Goal: Information Seeking & Learning: Learn about a topic

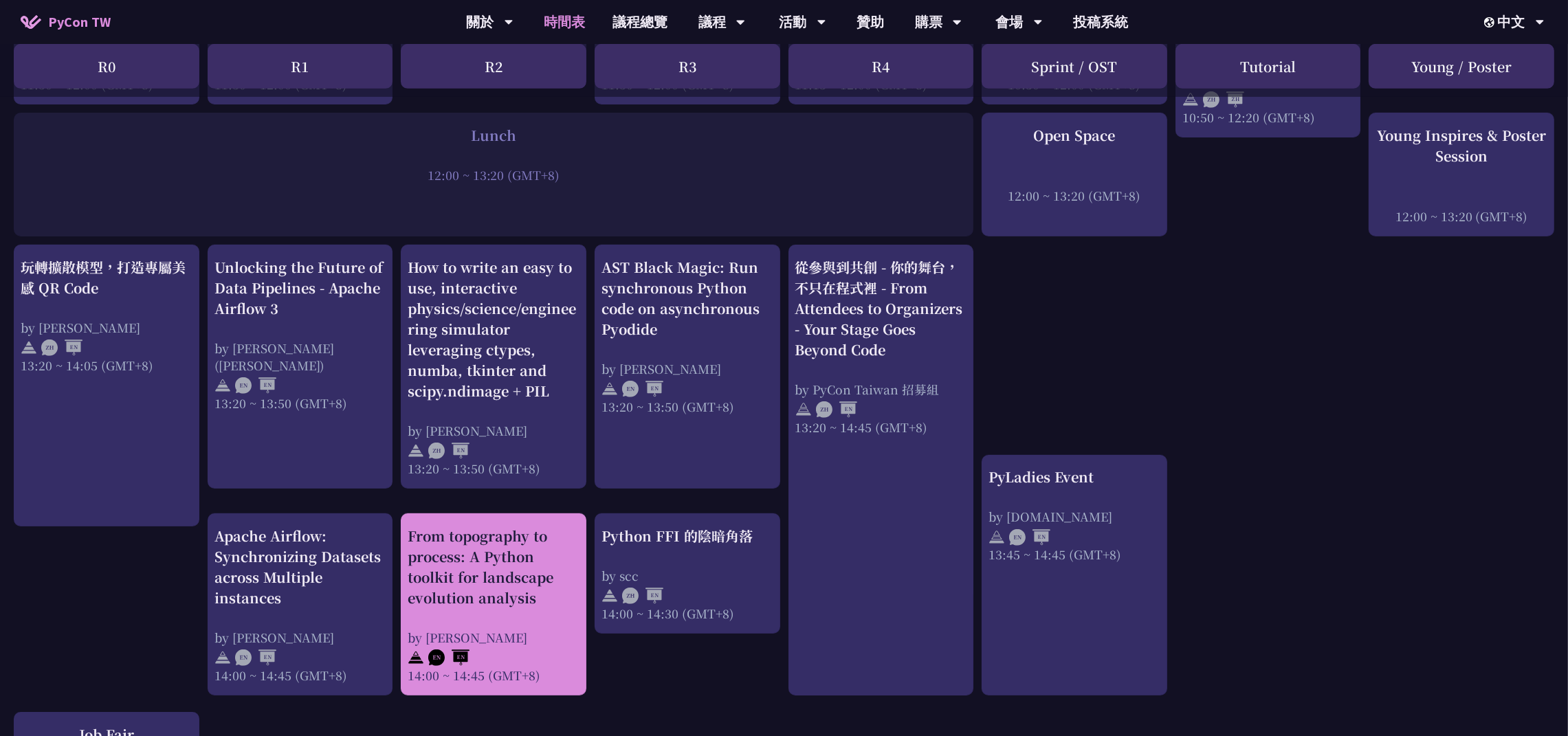
scroll to position [1030, 0]
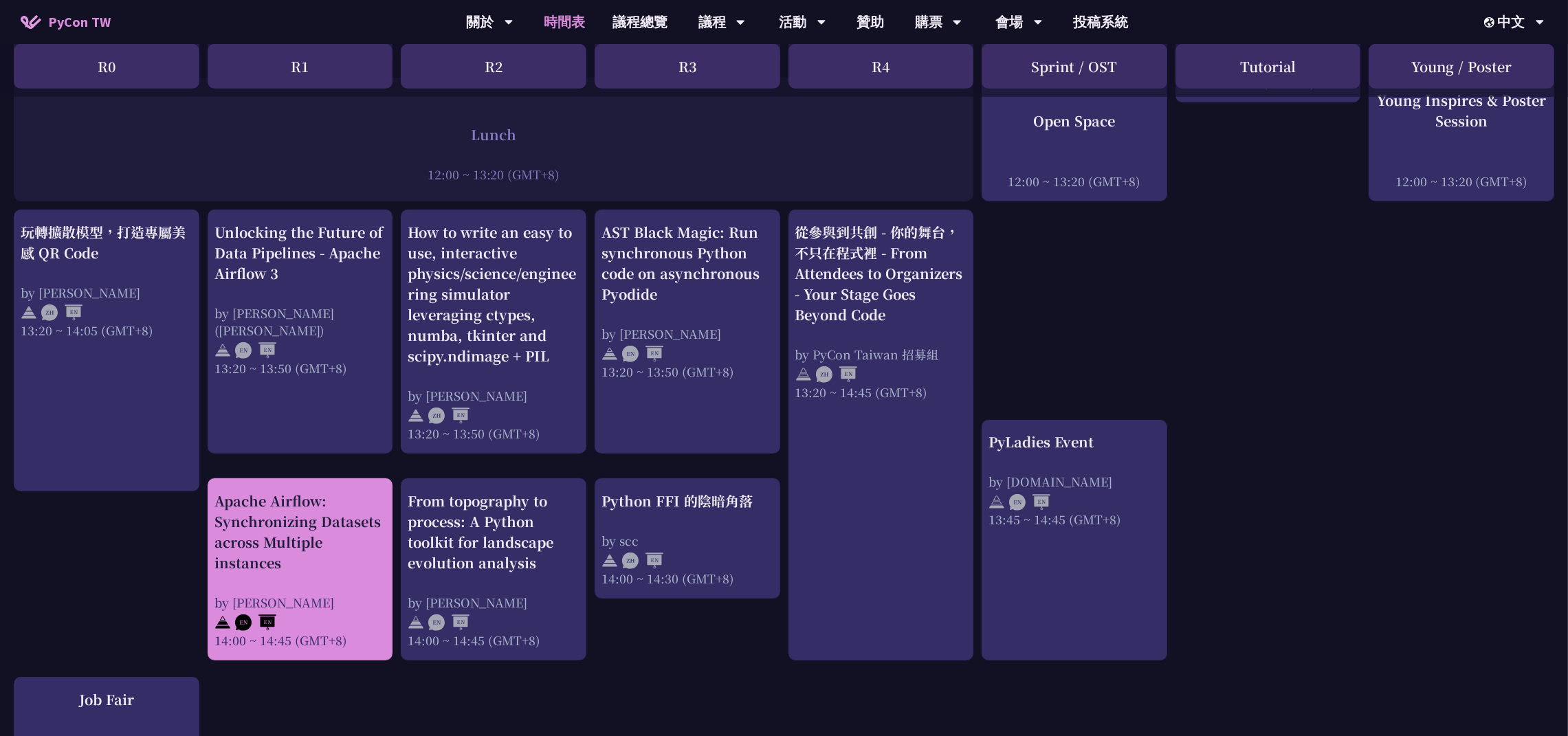
drag, startPoint x: 323, startPoint y: 512, endPoint x: 416, endPoint y: 507, distance: 93.1
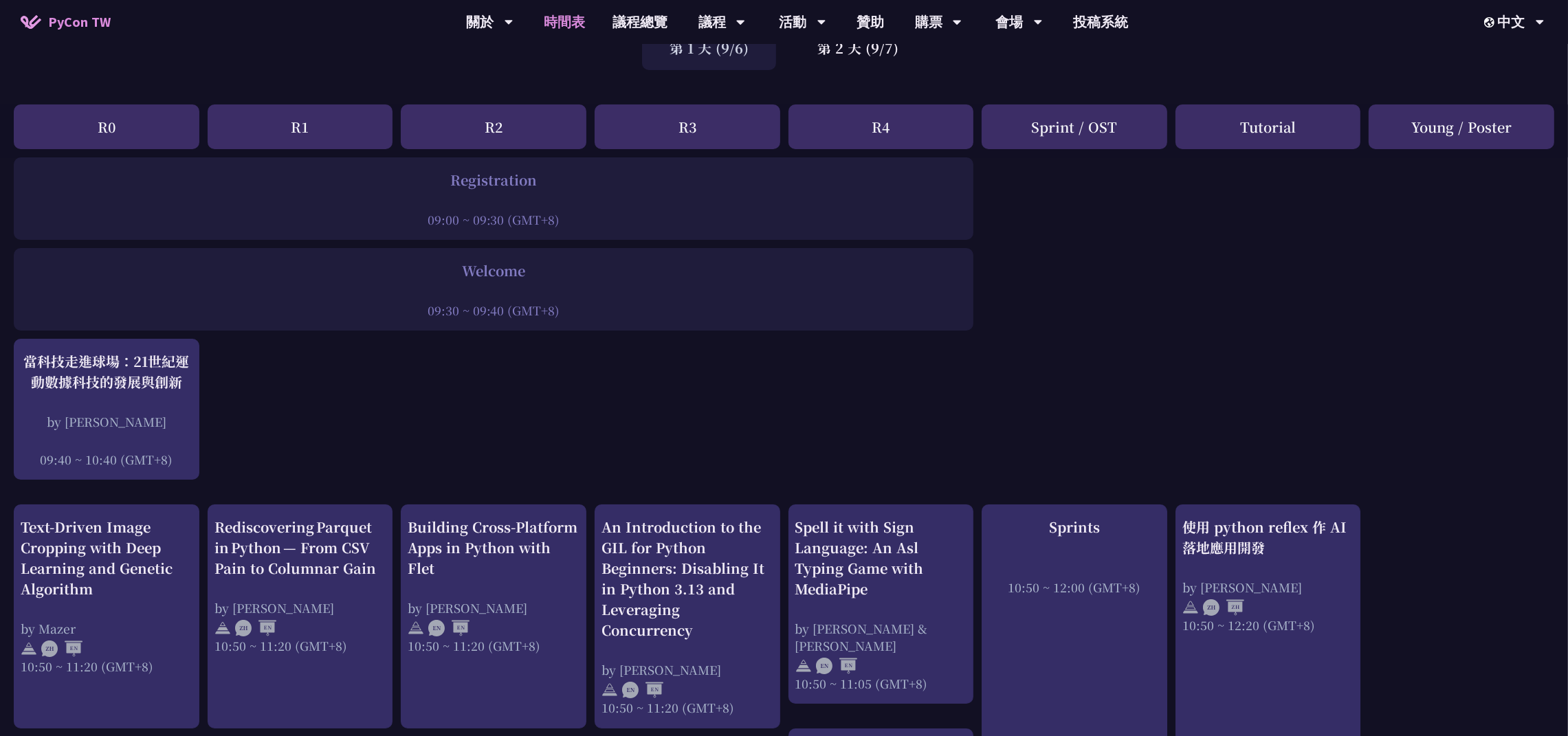
scroll to position [0, 0]
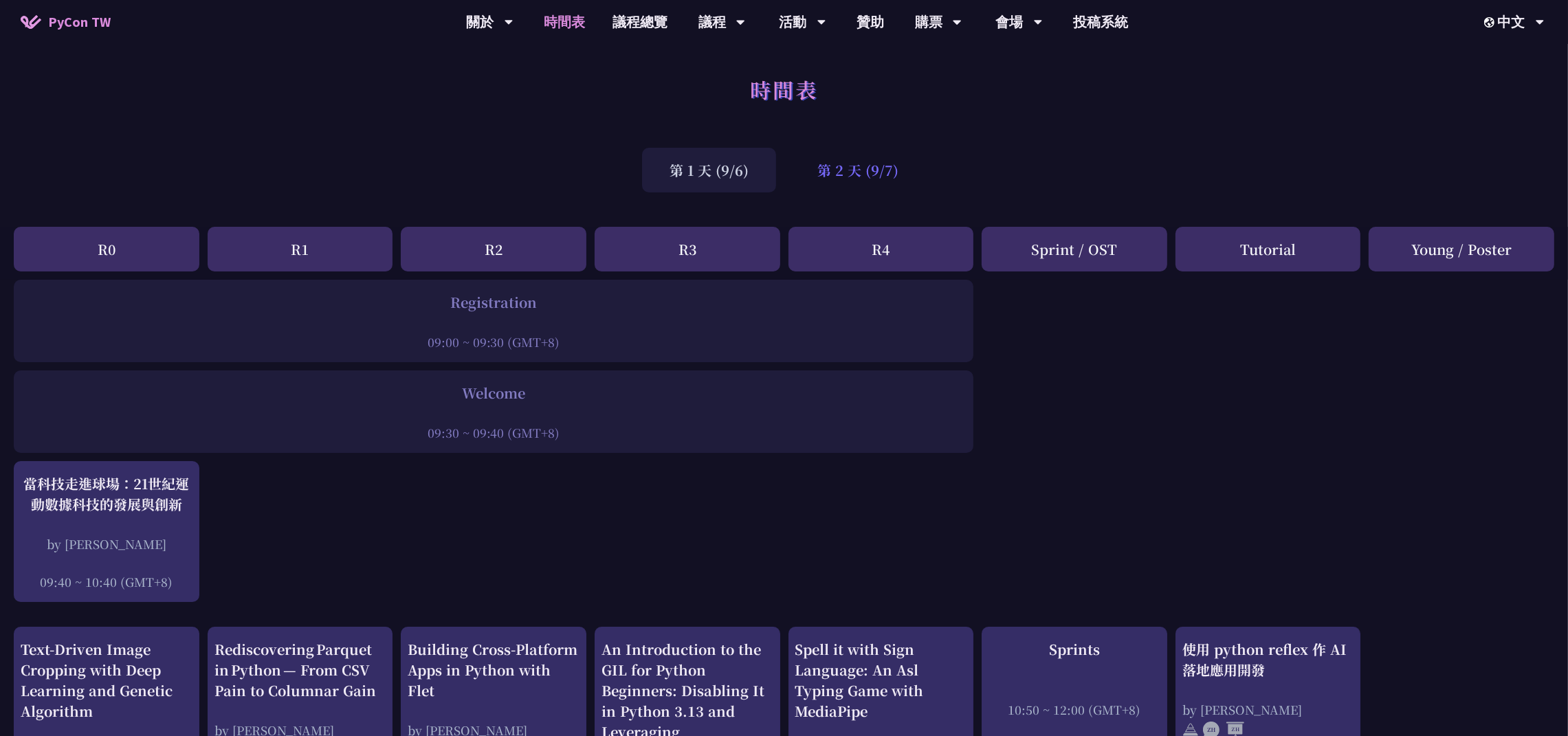
click at [862, 173] on div "第 2 天 (9/7)" at bounding box center [858, 170] width 136 height 44
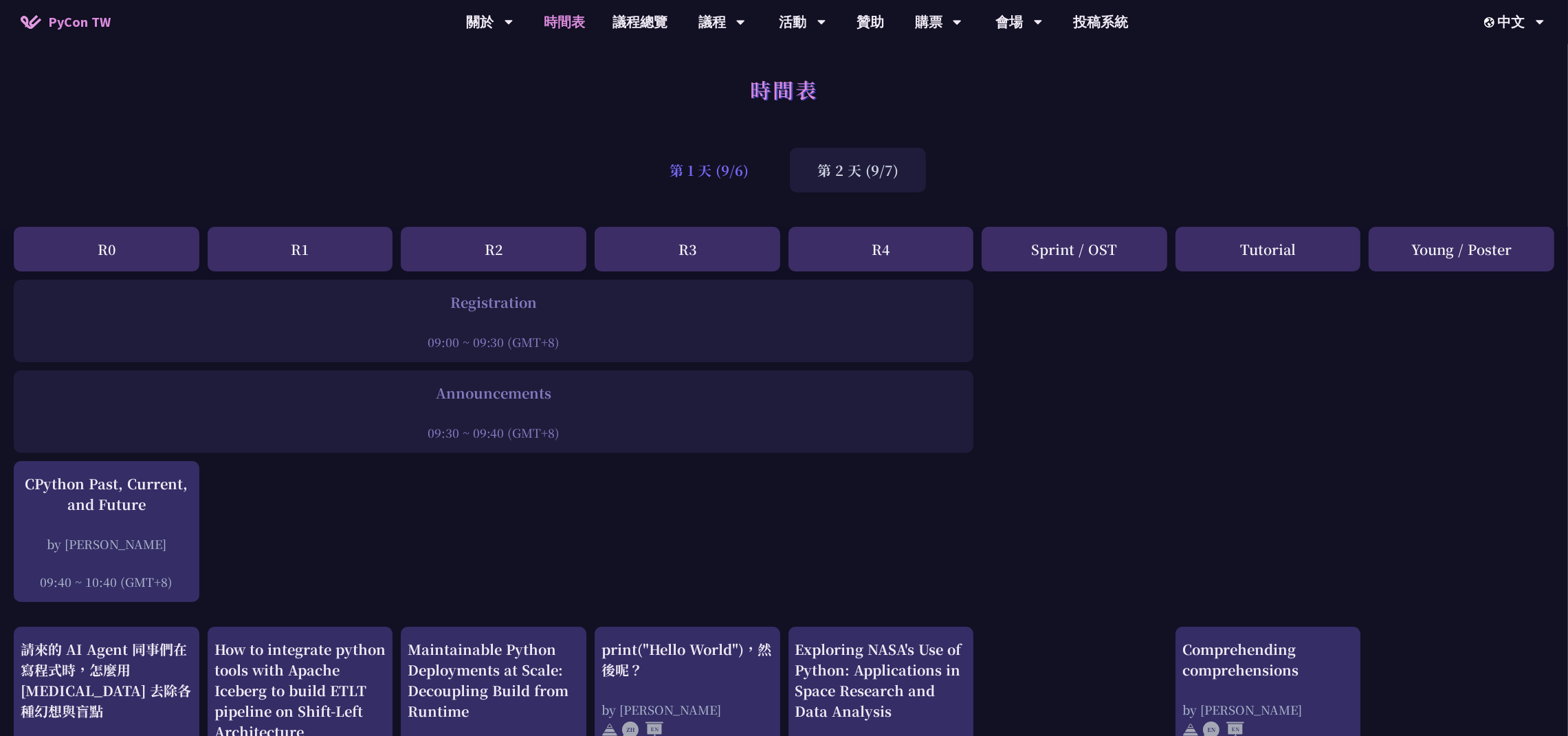
click at [661, 180] on div "第 1 天 (9/6)" at bounding box center [709, 170] width 134 height 44
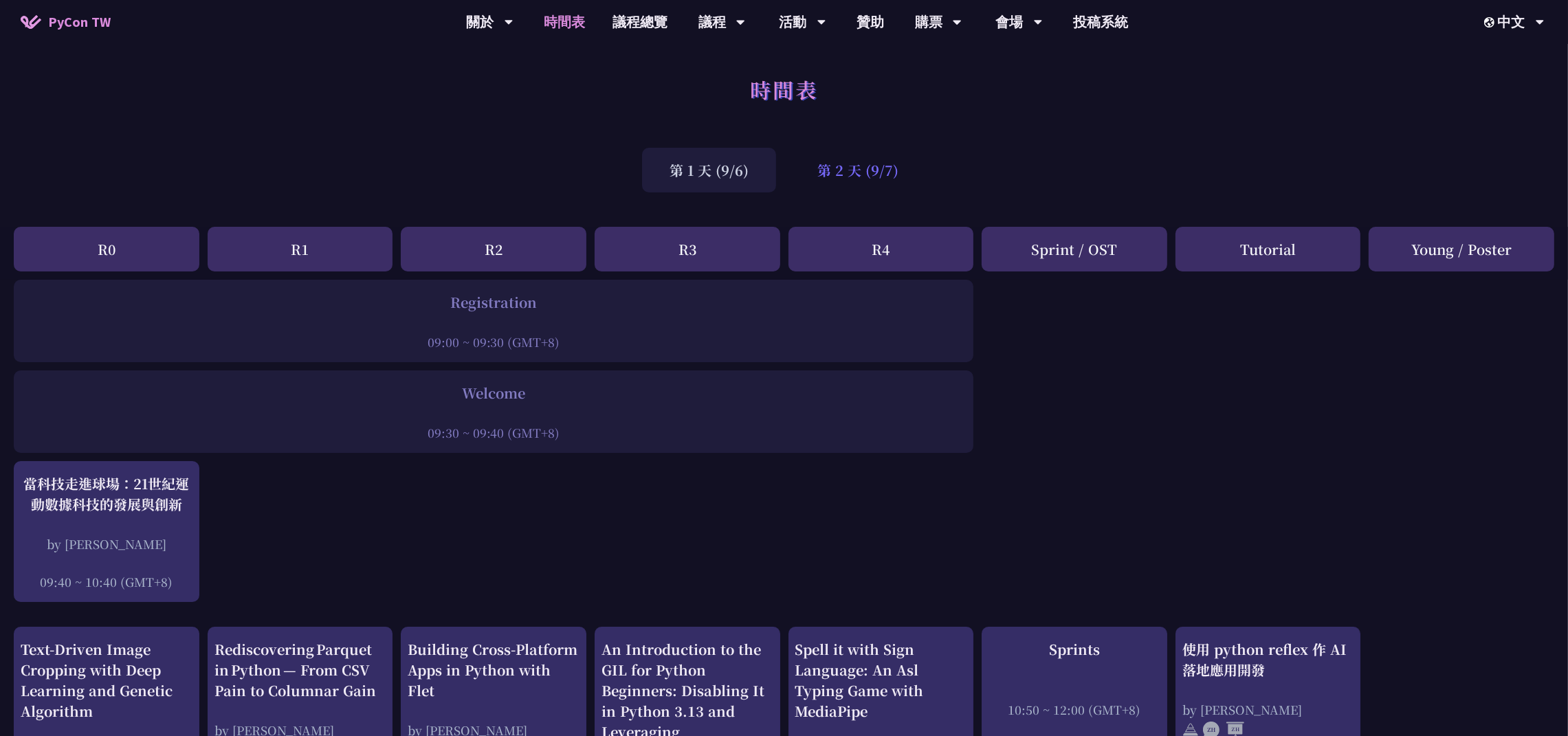
click at [830, 165] on div "第 2 天 (9/7)" at bounding box center [858, 170] width 136 height 44
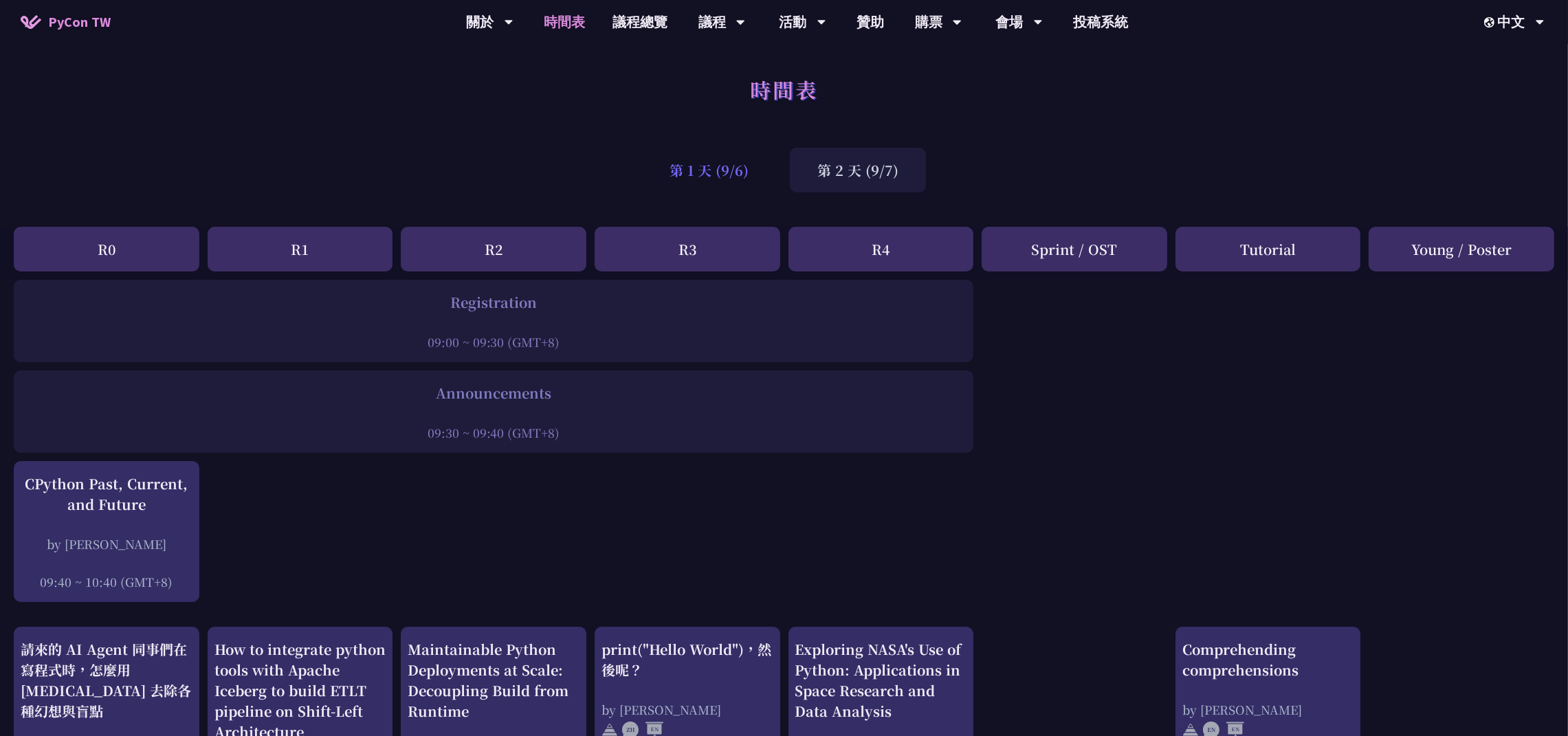
click at [692, 170] on div "第 1 天 (9/6)" at bounding box center [709, 170] width 134 height 44
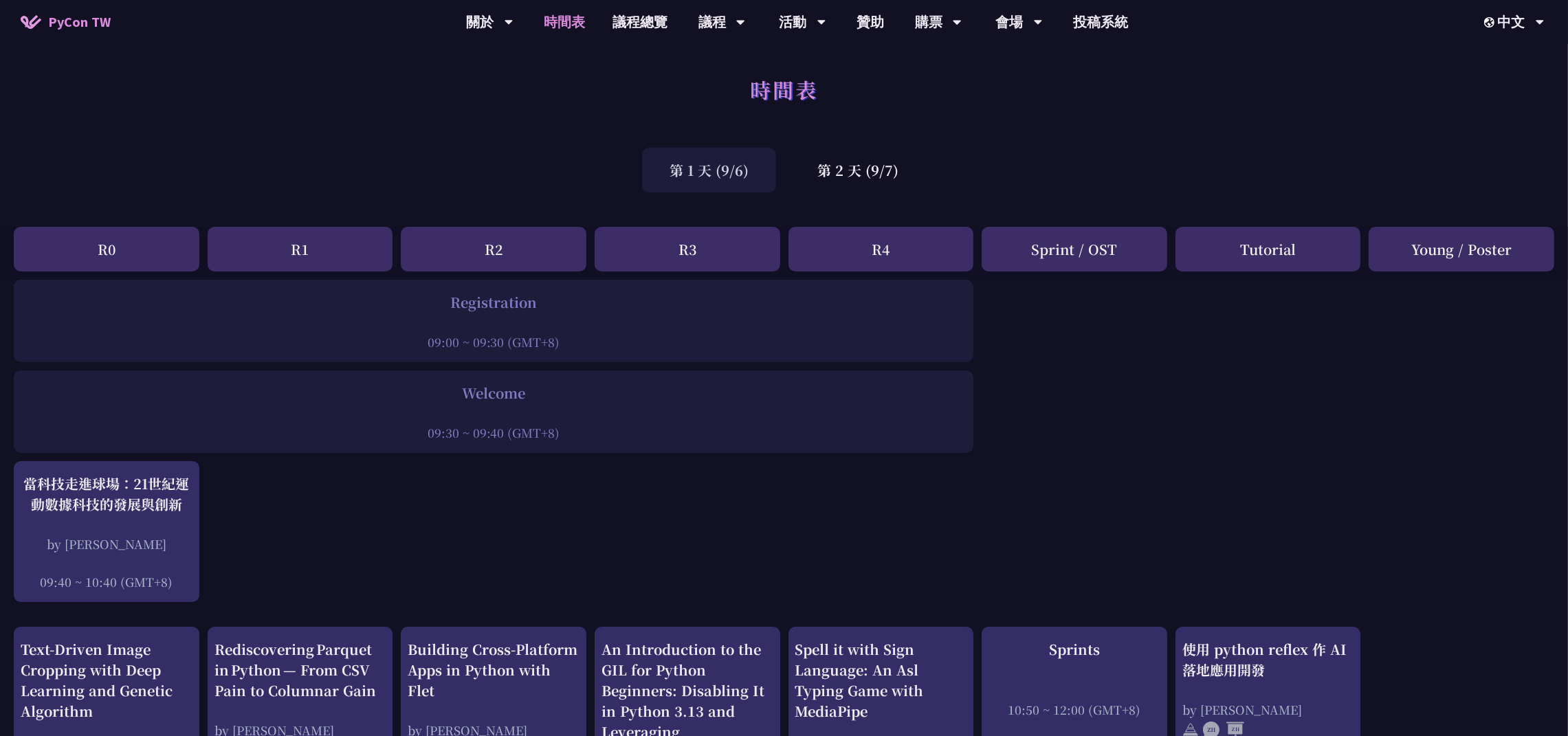
drag, startPoint x: 887, startPoint y: 183, endPoint x: 873, endPoint y: 195, distance: 18.4
click at [886, 182] on div "第 2 天 (9/7)" at bounding box center [858, 170] width 136 height 44
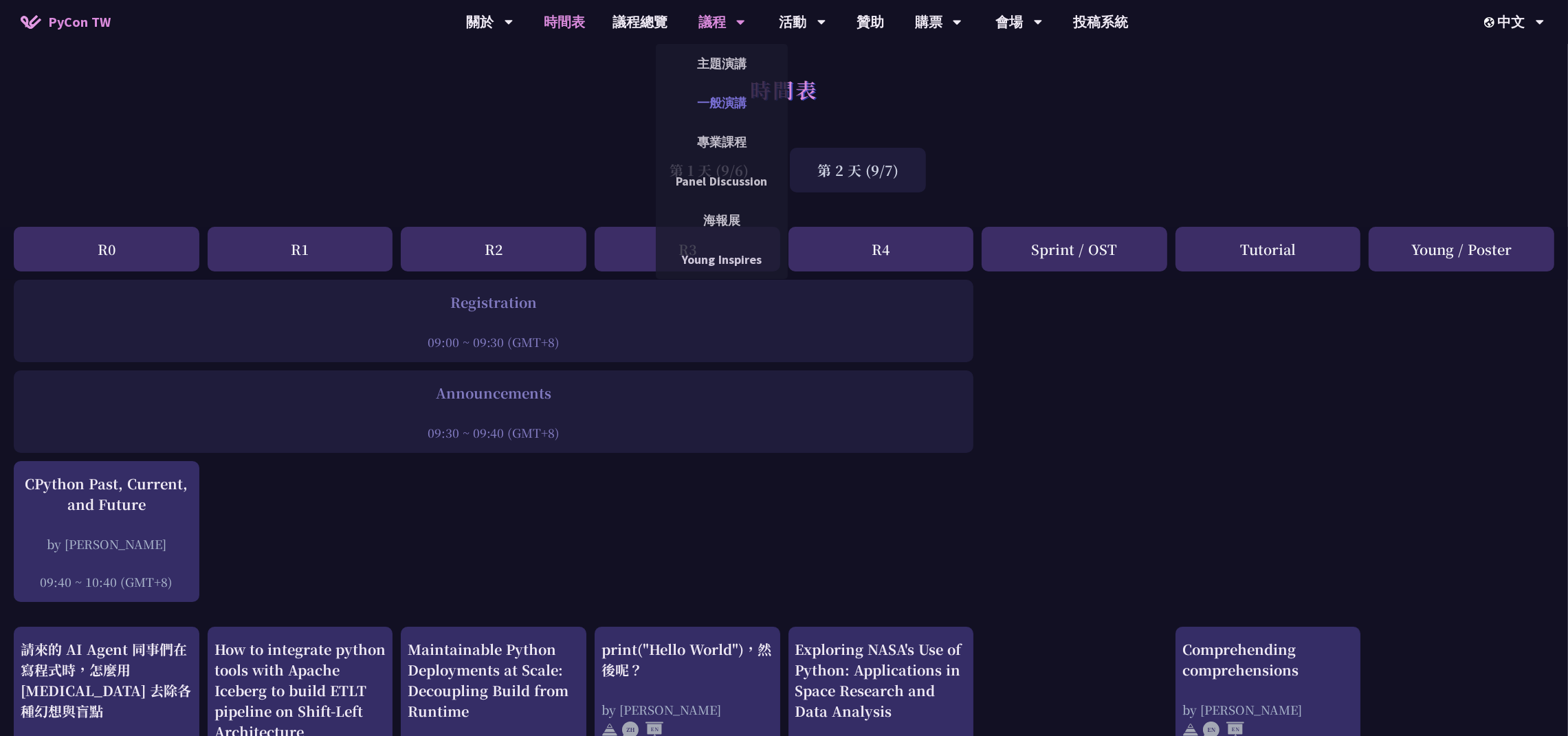
click at [735, 95] on link "一般演講" at bounding box center [721, 102] width 132 height 32
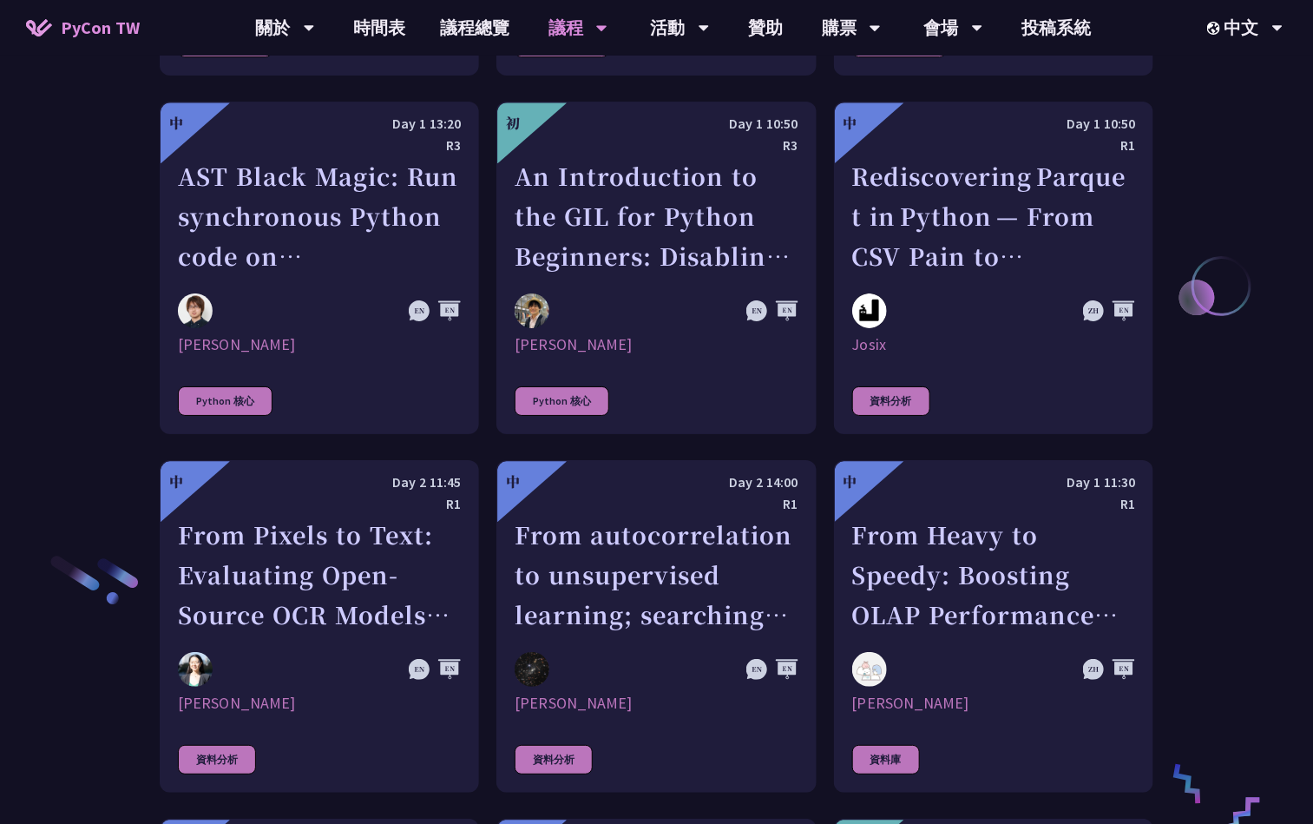
scroll to position [2474, 0]
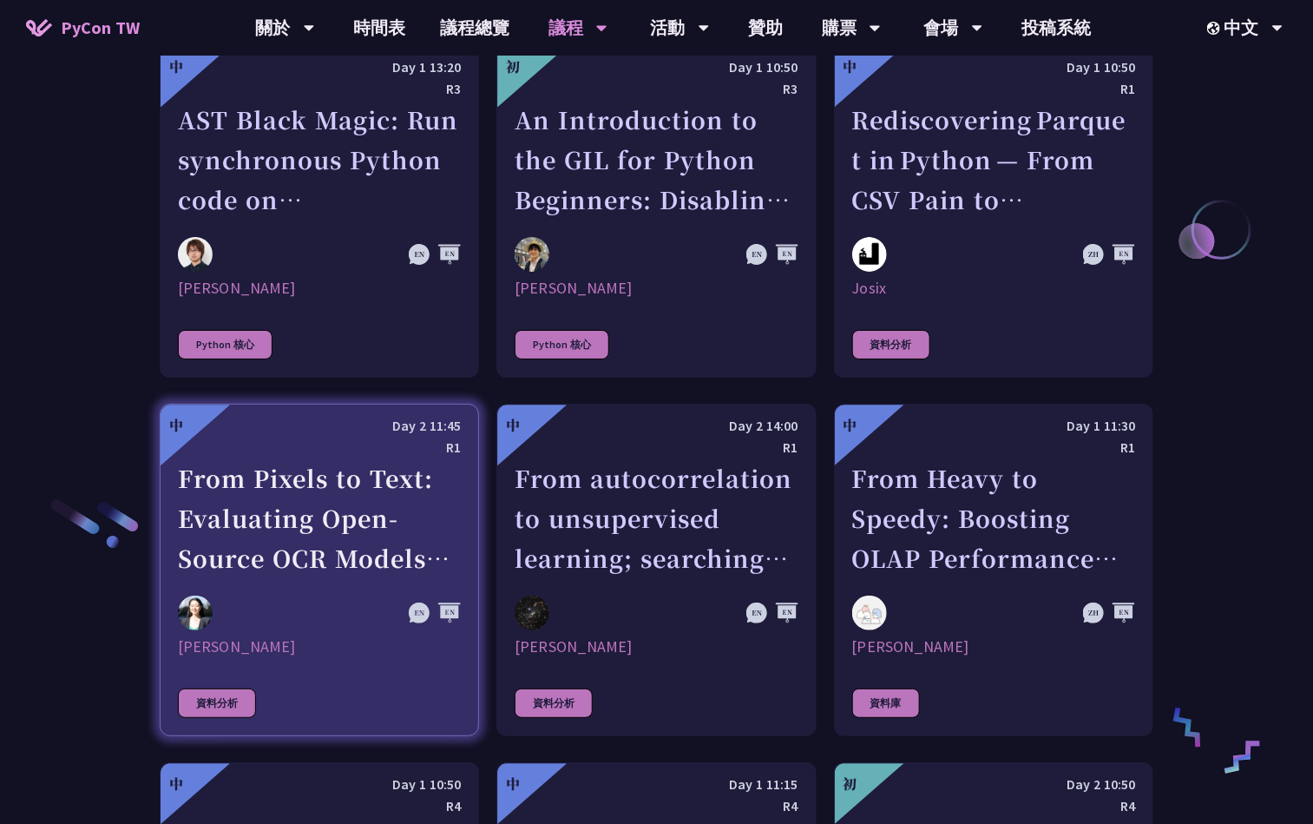
click at [248, 490] on div "From Pixels to Text: Evaluating Open-Source OCR Models on Japanese Medical Docu…" at bounding box center [319, 518] width 283 height 120
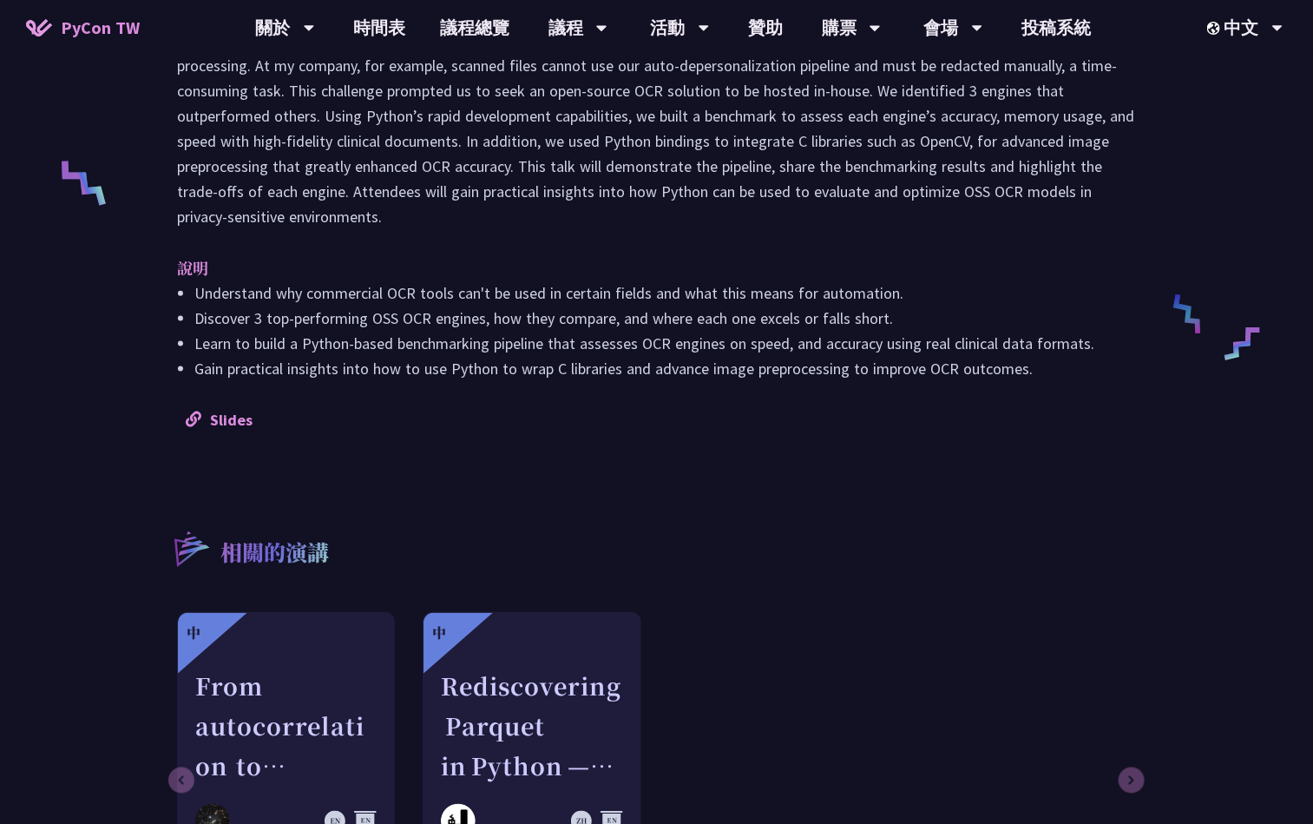
scroll to position [651, 0]
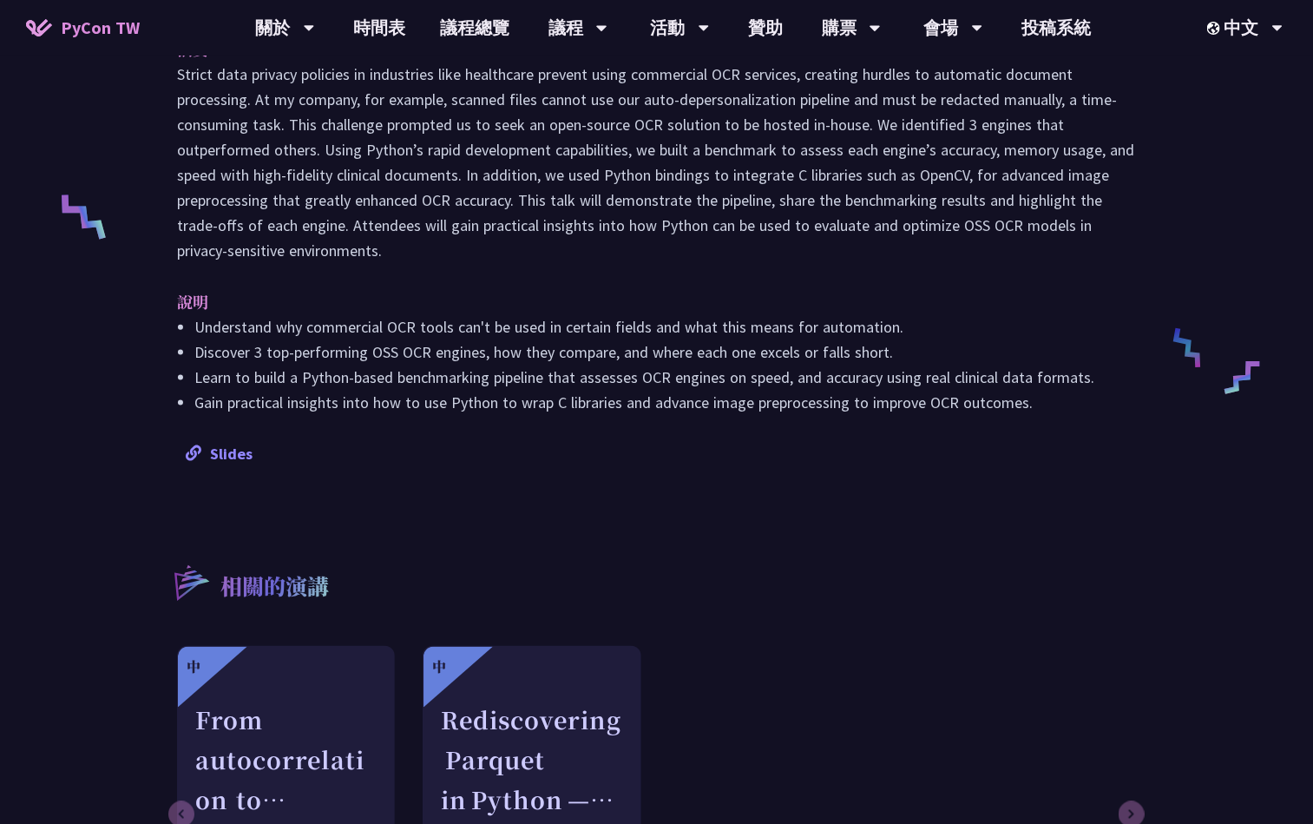
click at [209, 446] on link "Slides" at bounding box center [219, 454] width 67 height 20
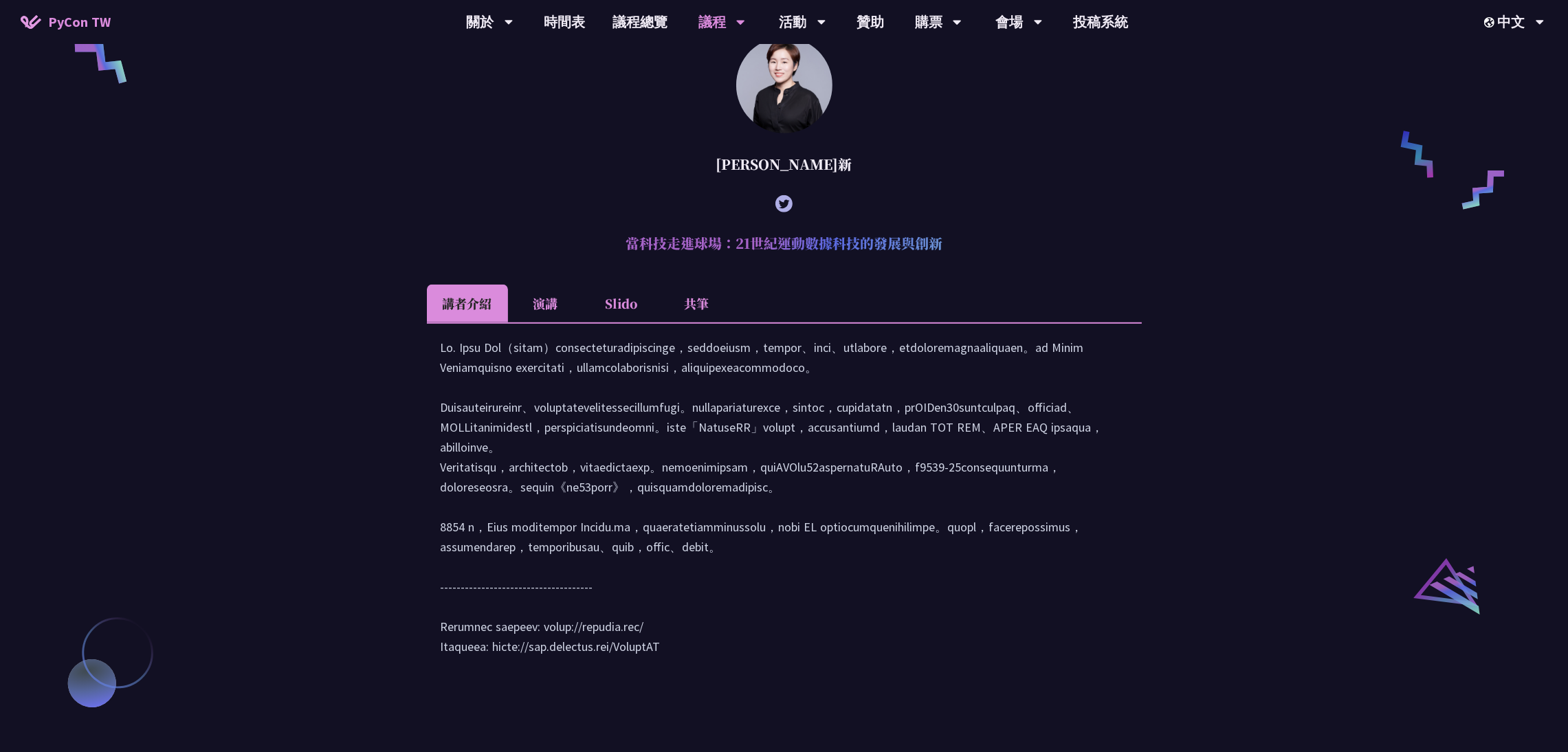
scroll to position [1132, 0]
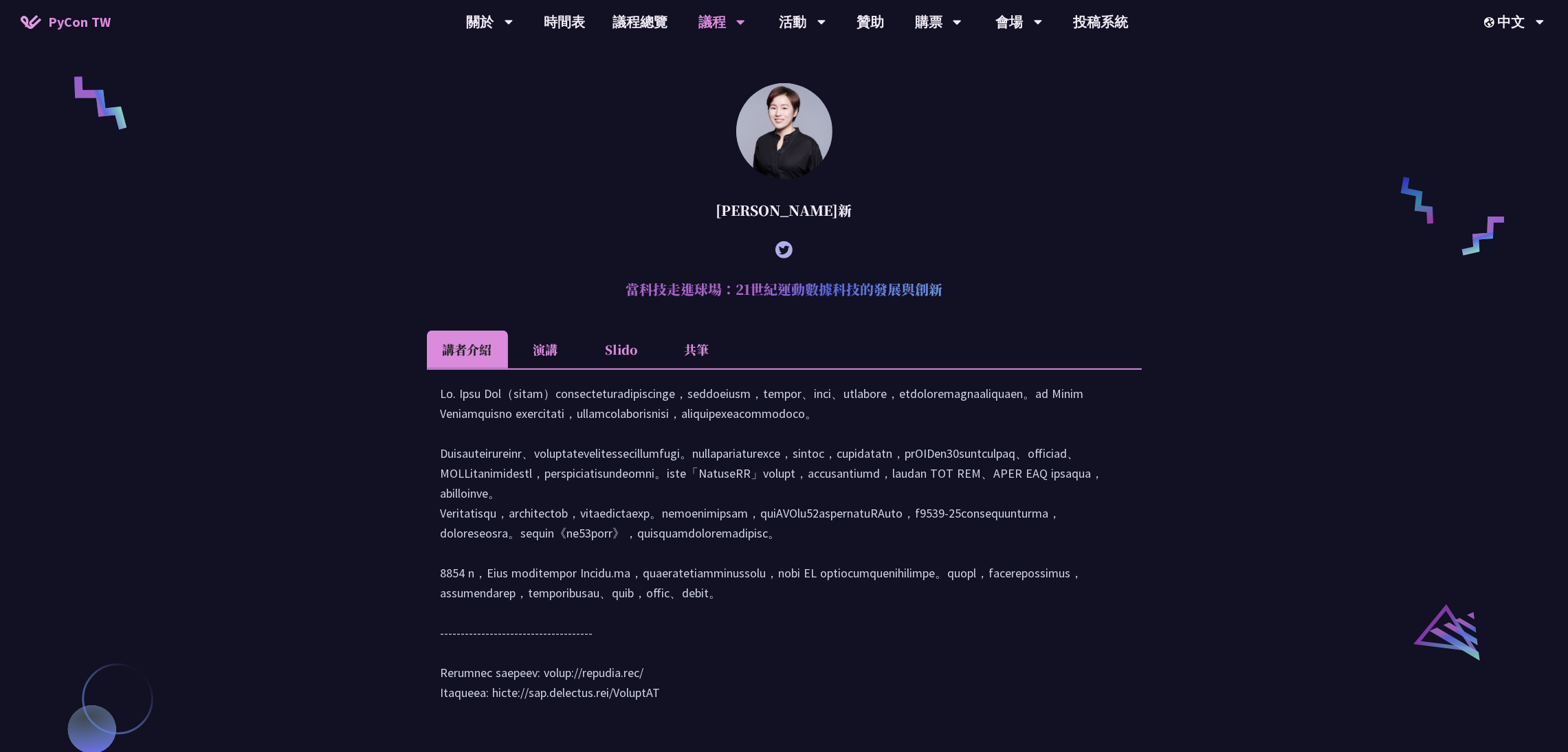
click at [668, 310] on h2 "當科技走進球場：21世紀運動數據科技的發展與創新" at bounding box center [784, 289] width 715 height 41
click at [912, 368] on ul "講者介紹 演講 Slido 共筆" at bounding box center [784, 349] width 715 height 38
click at [547, 368] on li "演講" at bounding box center [545, 349] width 75 height 38
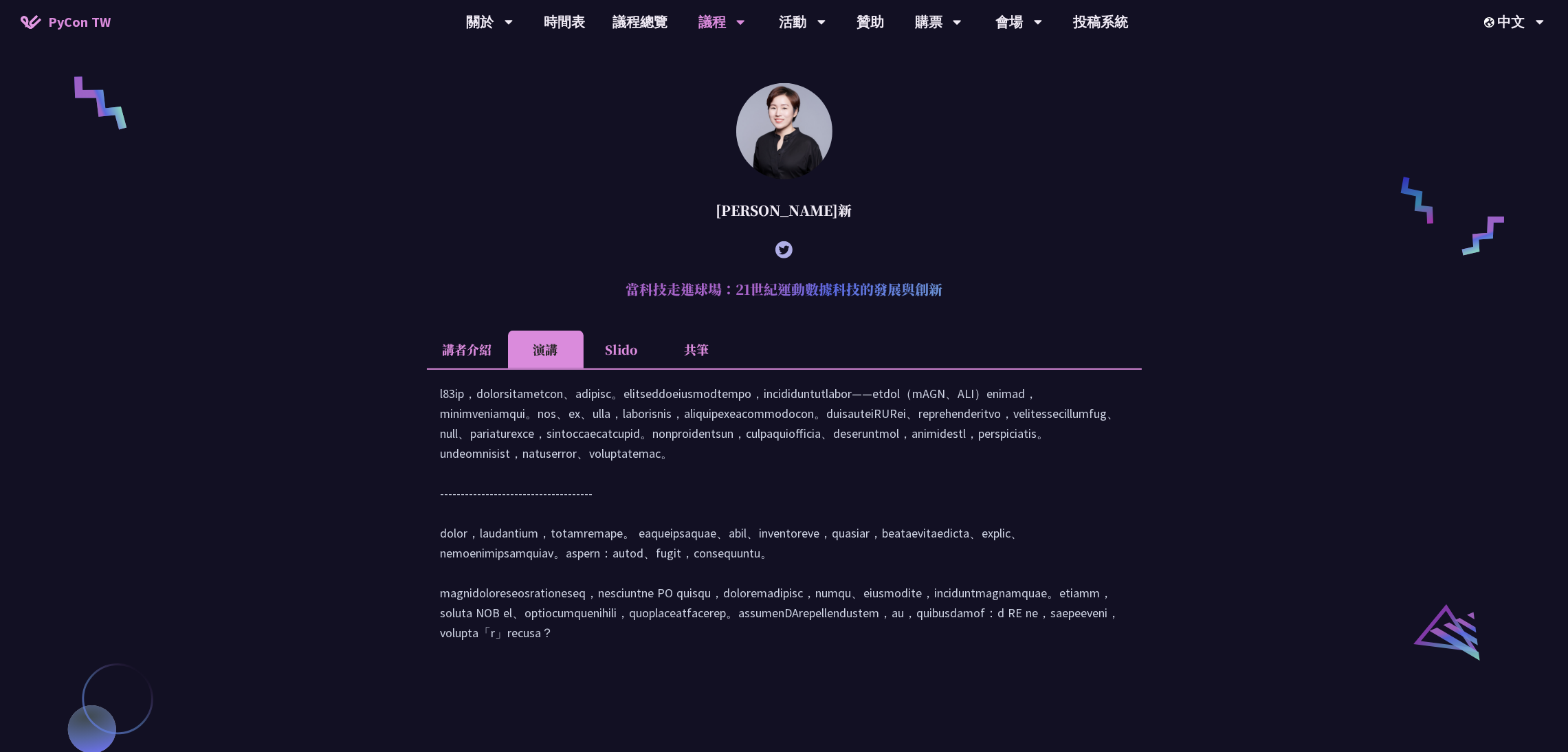
click at [485, 368] on li "講者介紹" at bounding box center [467, 349] width 81 height 38
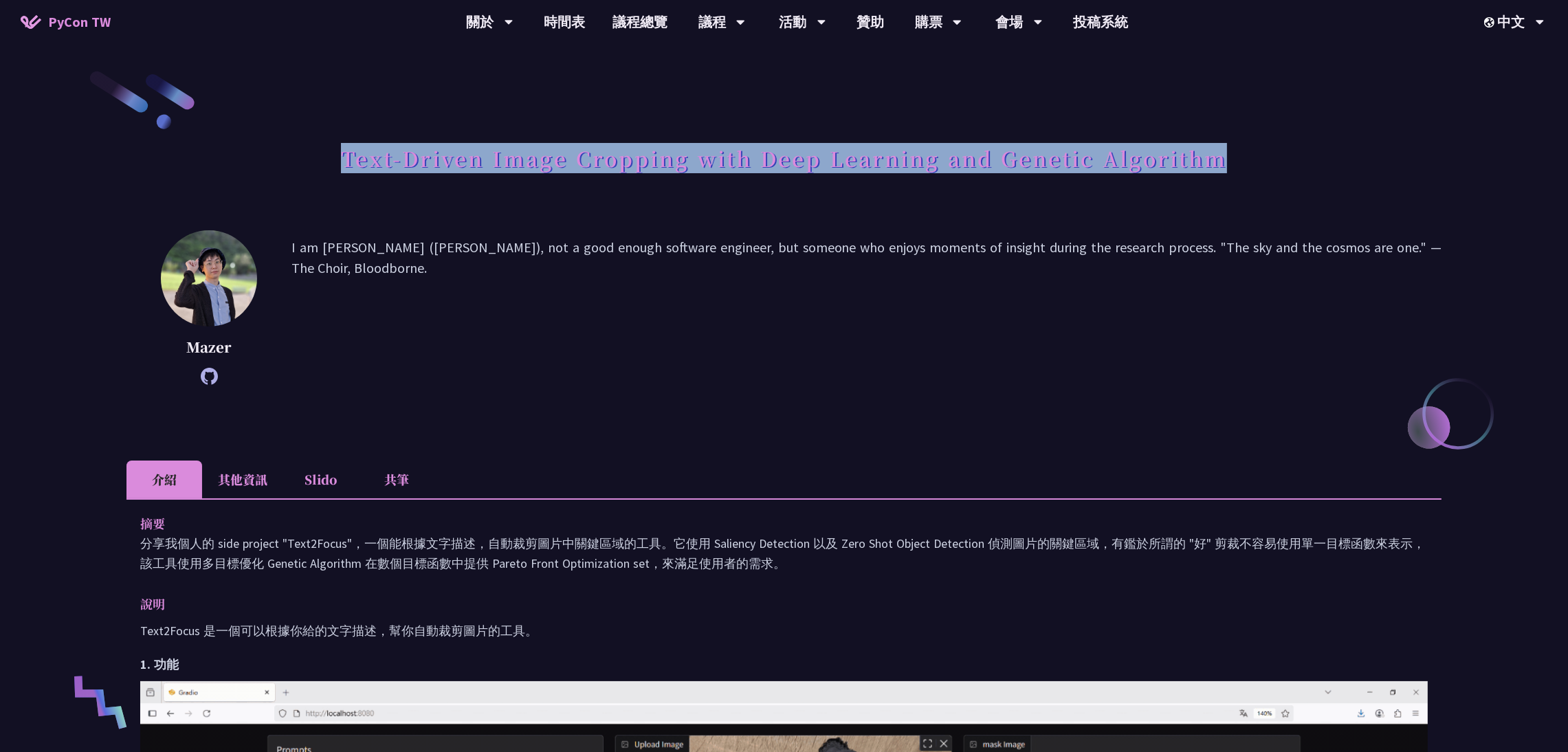
drag, startPoint x: 337, startPoint y: 153, endPoint x: 1246, endPoint y: 151, distance: 909.0
click at [1246, 151] on div "Text-Driven Image Cropping with Deep Learning and Genetic Algorithm" at bounding box center [784, 174] width 1315 height 72
copy h1 "Text-Driven Image Cropping with Deep Learning and Genetic Algorithm"
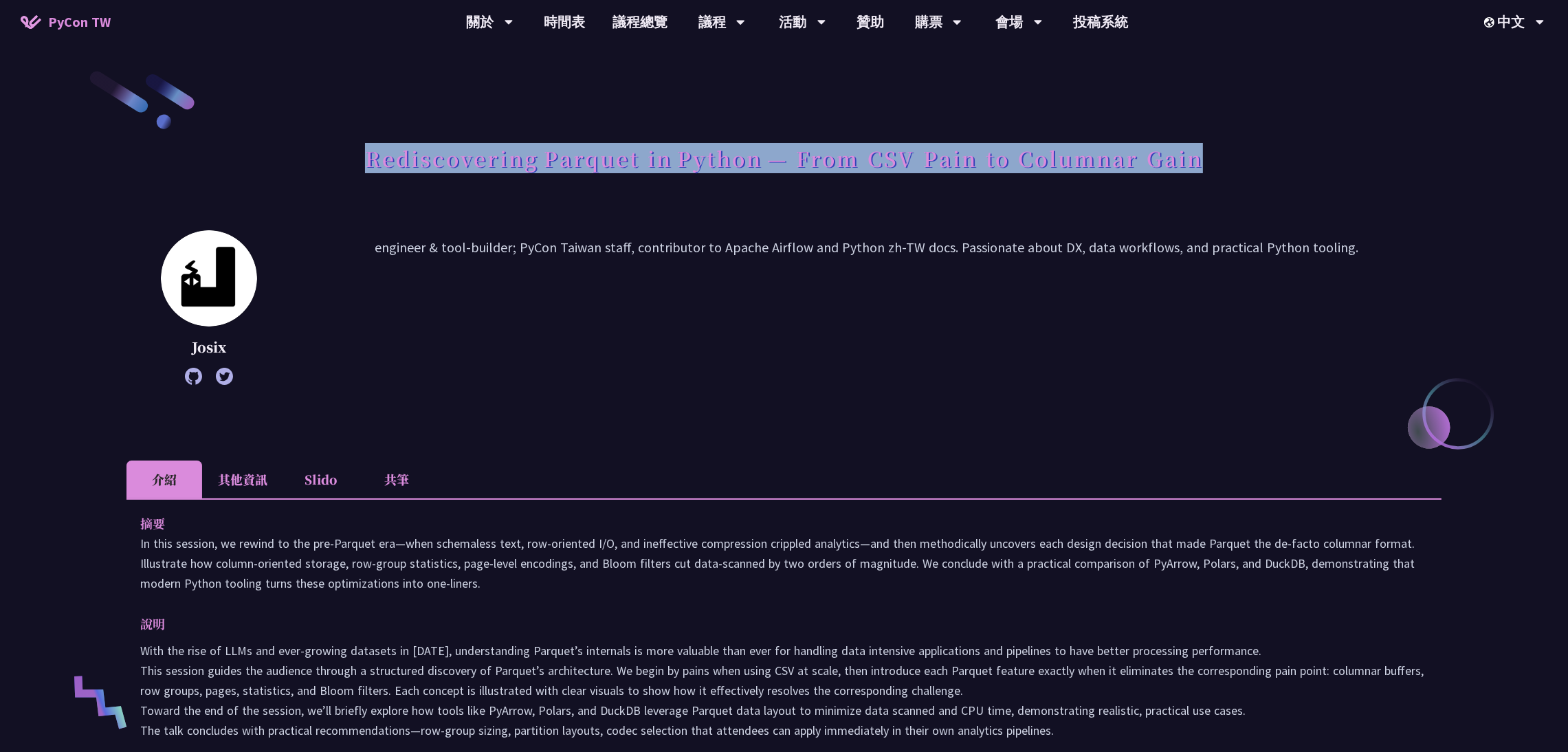
drag, startPoint x: 365, startPoint y: 153, endPoint x: 1231, endPoint y: 132, distance: 866.3
click at [1231, 132] on div "Rediscovering Parquet in Python — From CSV Pain to Columnar Gain Josix engineer…" at bounding box center [784, 642] width 1315 height 1146
copy h1 "Rediscovering Parquet in Python — From CSV Pain to Columnar Gain"
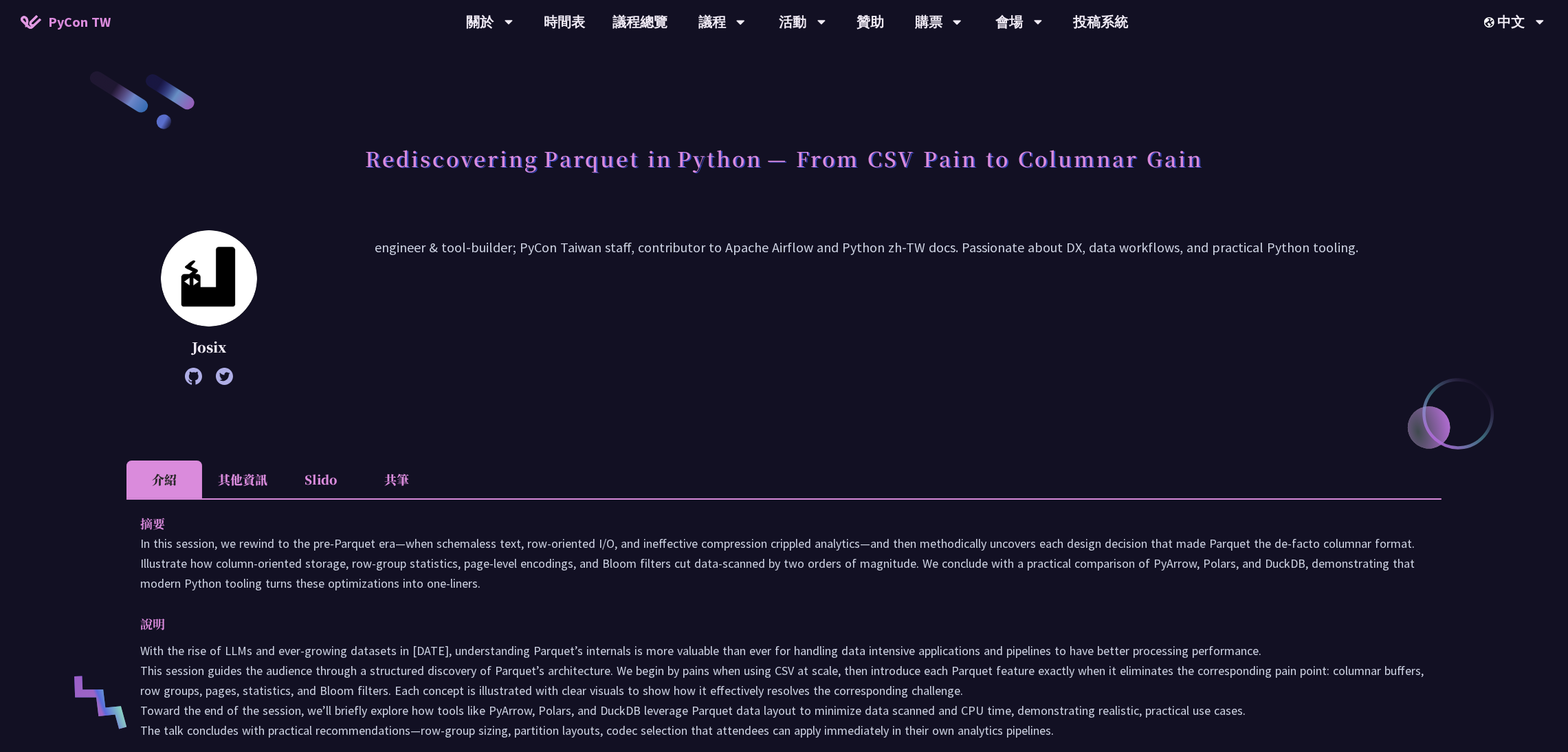
click at [463, 216] on div "Rediscovering Parquet in Python — From CSV Pain to Columnar Gain Josix engineer…" at bounding box center [784, 642] width 1315 height 1146
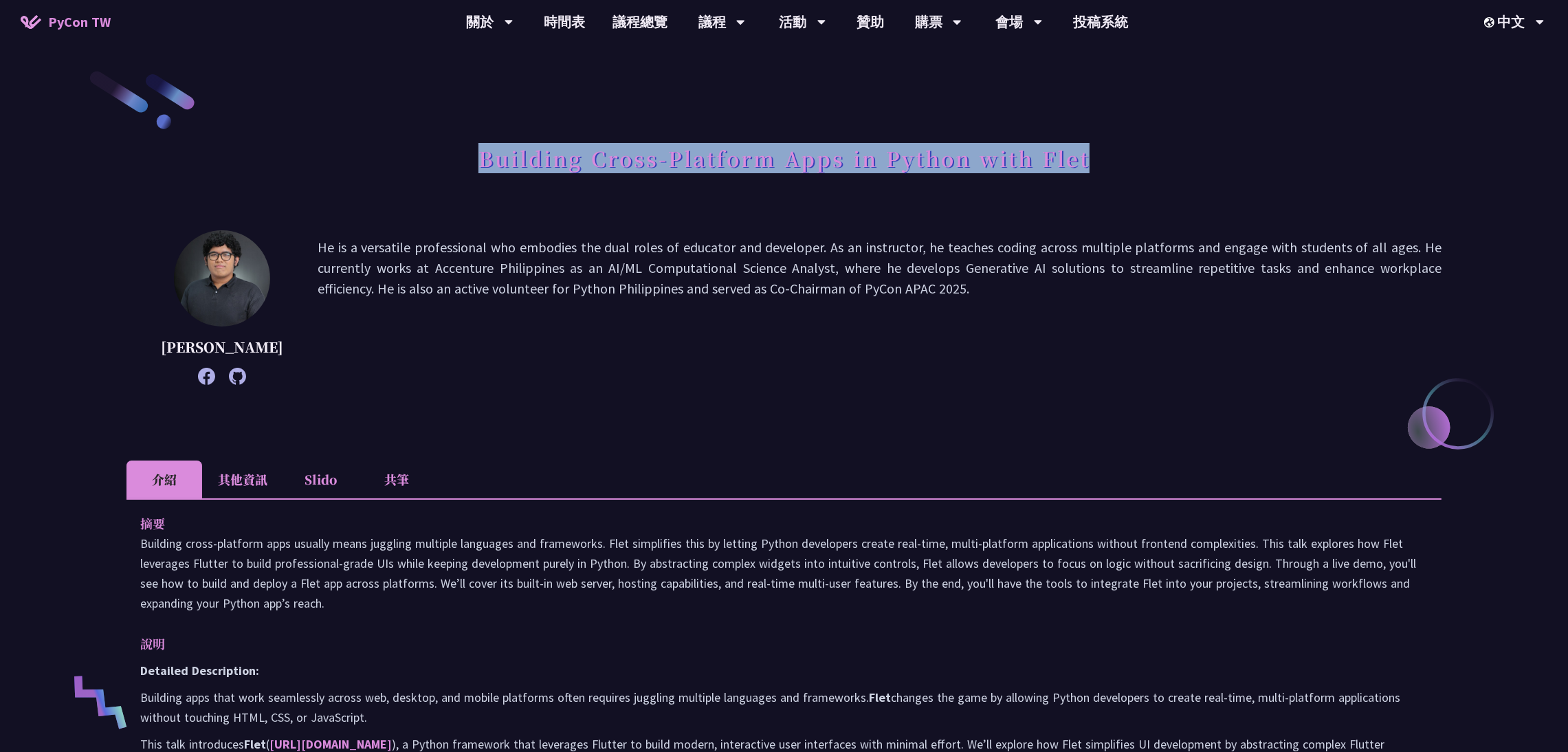
drag, startPoint x: 480, startPoint y: 160, endPoint x: 1120, endPoint y: 175, distance: 640.2
click at [1120, 175] on div "Building Cross-Platform Apps in Python with Flet" at bounding box center [784, 174] width 1315 height 72
copy h1 "Building Cross-Platform Apps in Python with Flet"
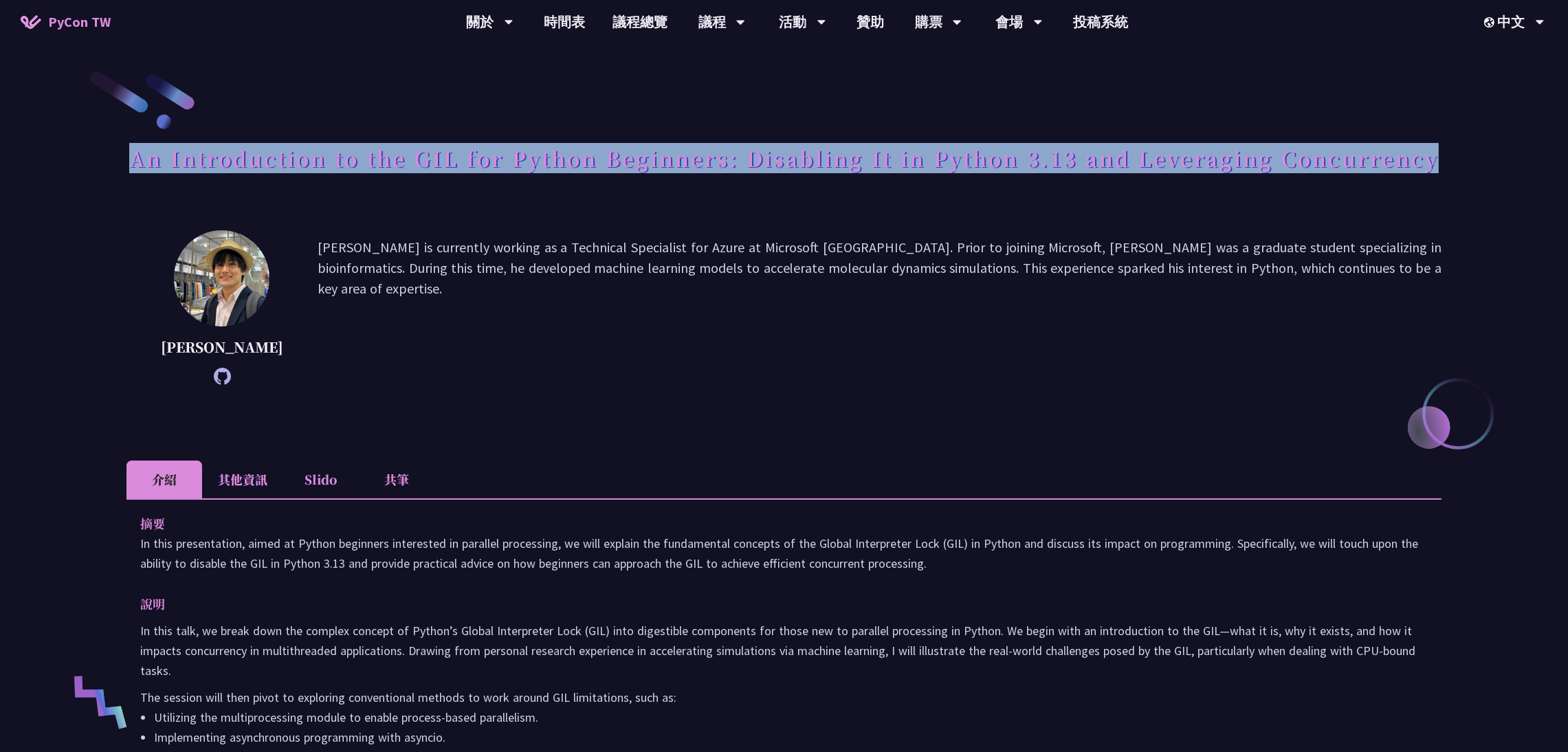
drag, startPoint x: 138, startPoint y: 158, endPoint x: 1490, endPoint y: 171, distance: 1352.1
click at [1490, 171] on div "An Introduction to the GIL for Python Beginners: Disabling It in Python 3.13 an…" at bounding box center [784, 678] width 1568 height 1357
copy h1 "An Introduction to the GIL for Python Beginners: Disabling It in Python 3.13 an…"
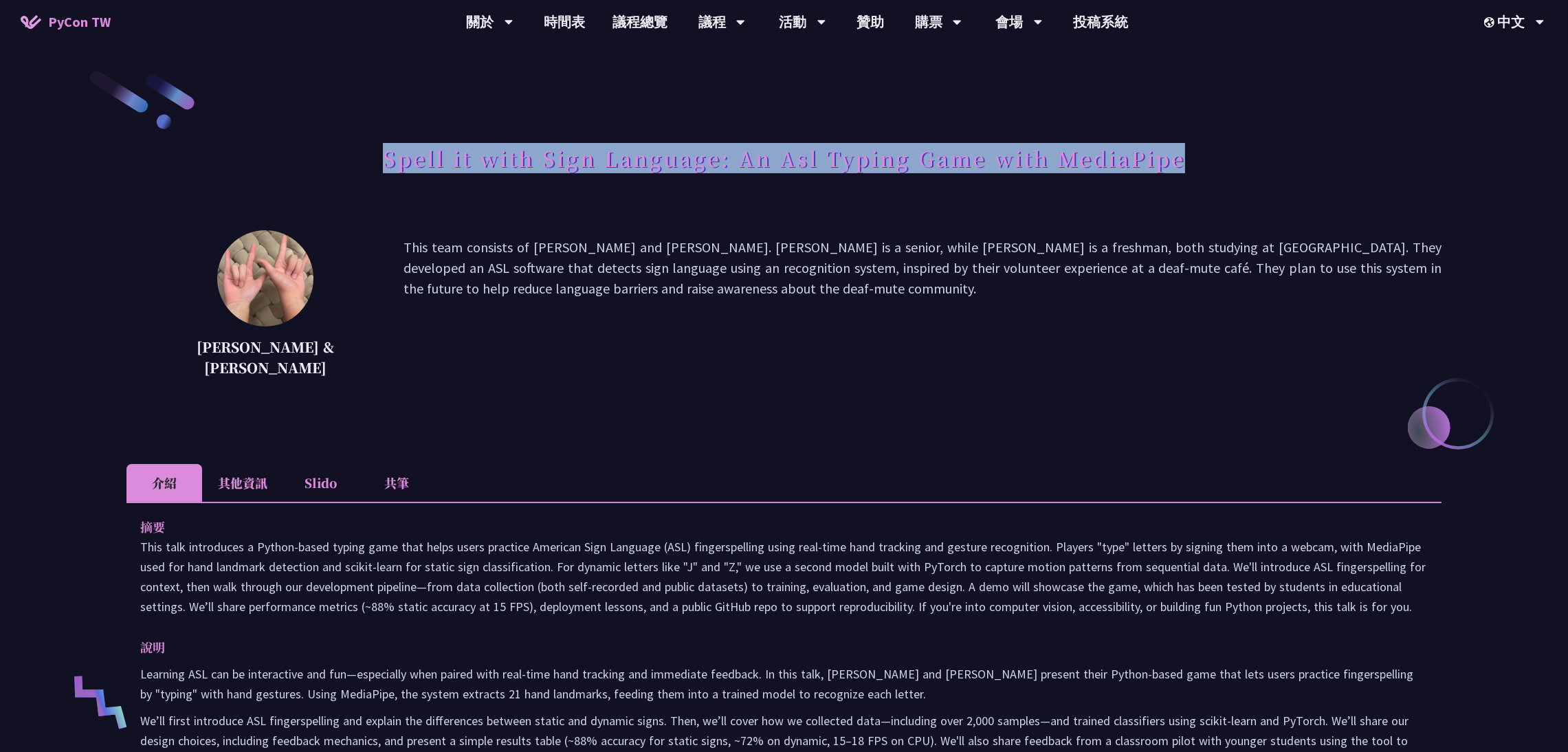
drag, startPoint x: 385, startPoint y: 162, endPoint x: 1217, endPoint y: 163, distance: 832.0
click at [1217, 163] on div "Spell it with Sign Language: An Asl Typing Game with MediaPipe" at bounding box center [784, 174] width 1315 height 72
copy h1 "Spell it with Sign Language: An Asl Typing Game with MediaPipe"
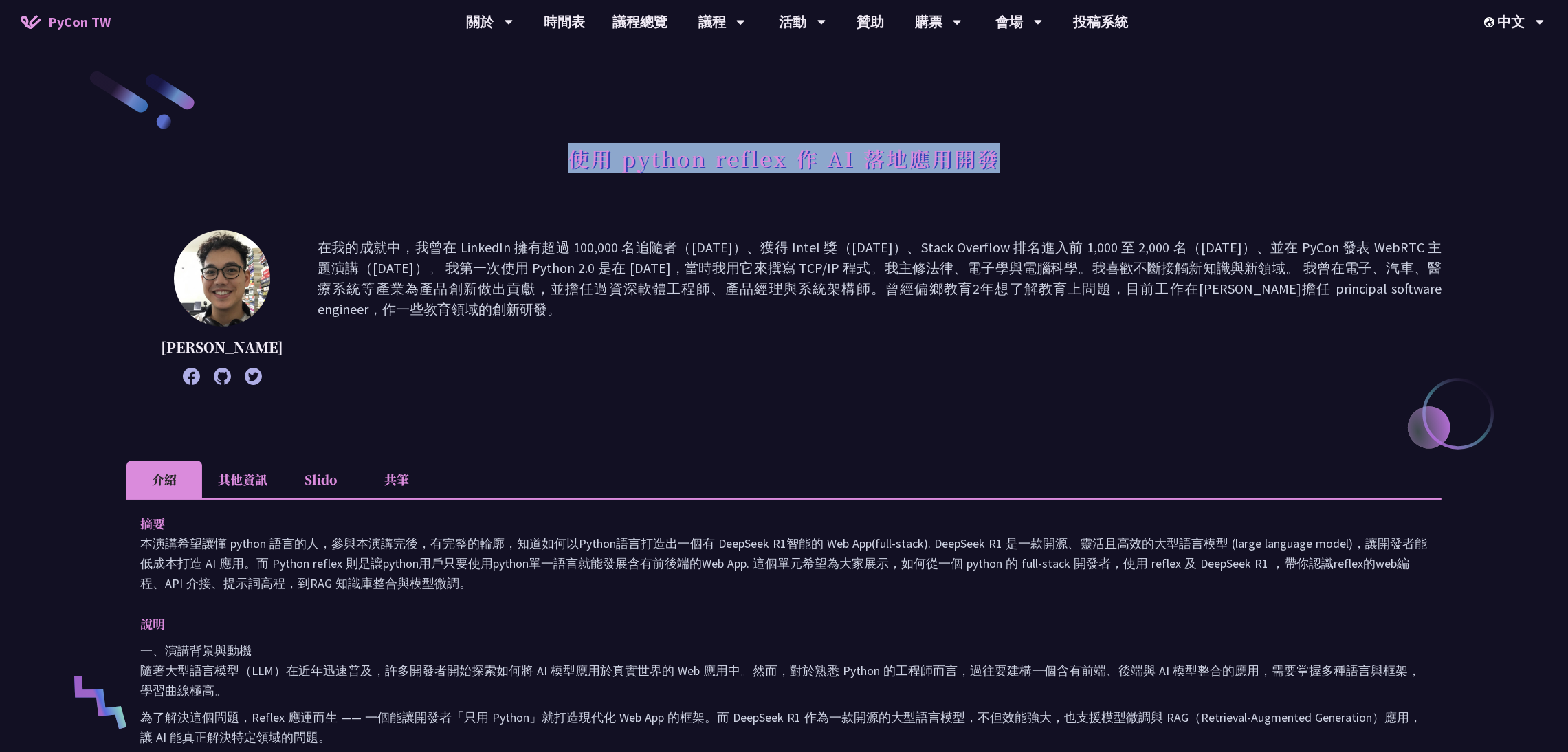
drag, startPoint x: 567, startPoint y: 156, endPoint x: 1029, endPoint y: 174, distance: 462.4
click at [1029, 174] on div "使用 python reflex 作 AI 落地應用開發" at bounding box center [784, 174] width 1315 height 72
copy h1 "使用 python reflex 作 AI 落地應用開發"
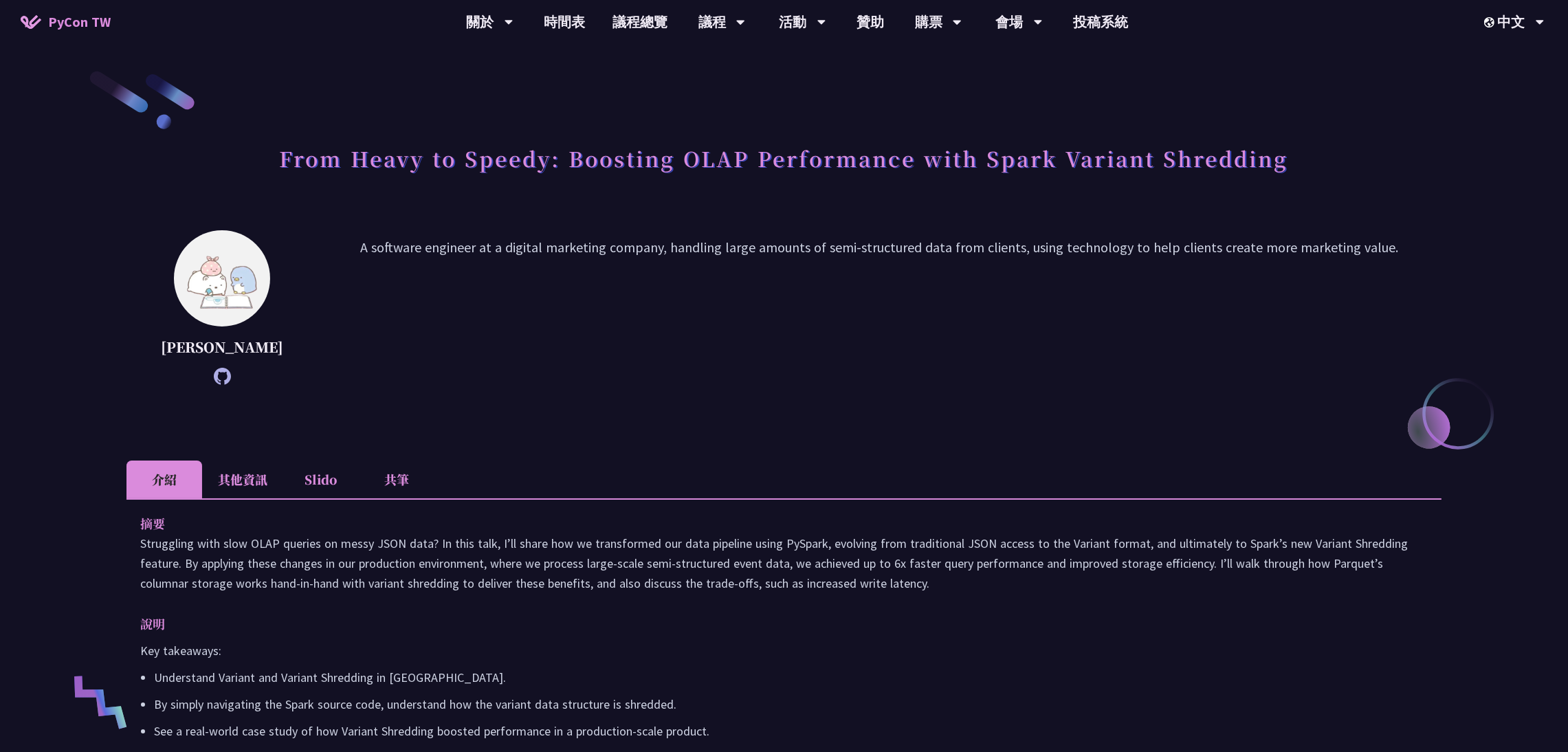
click at [1046, 221] on div "From Heavy to Speedy: Boosting OLAP Performance with Spark Variant Shredding [P…" at bounding box center [784, 484] width 1315 height 830
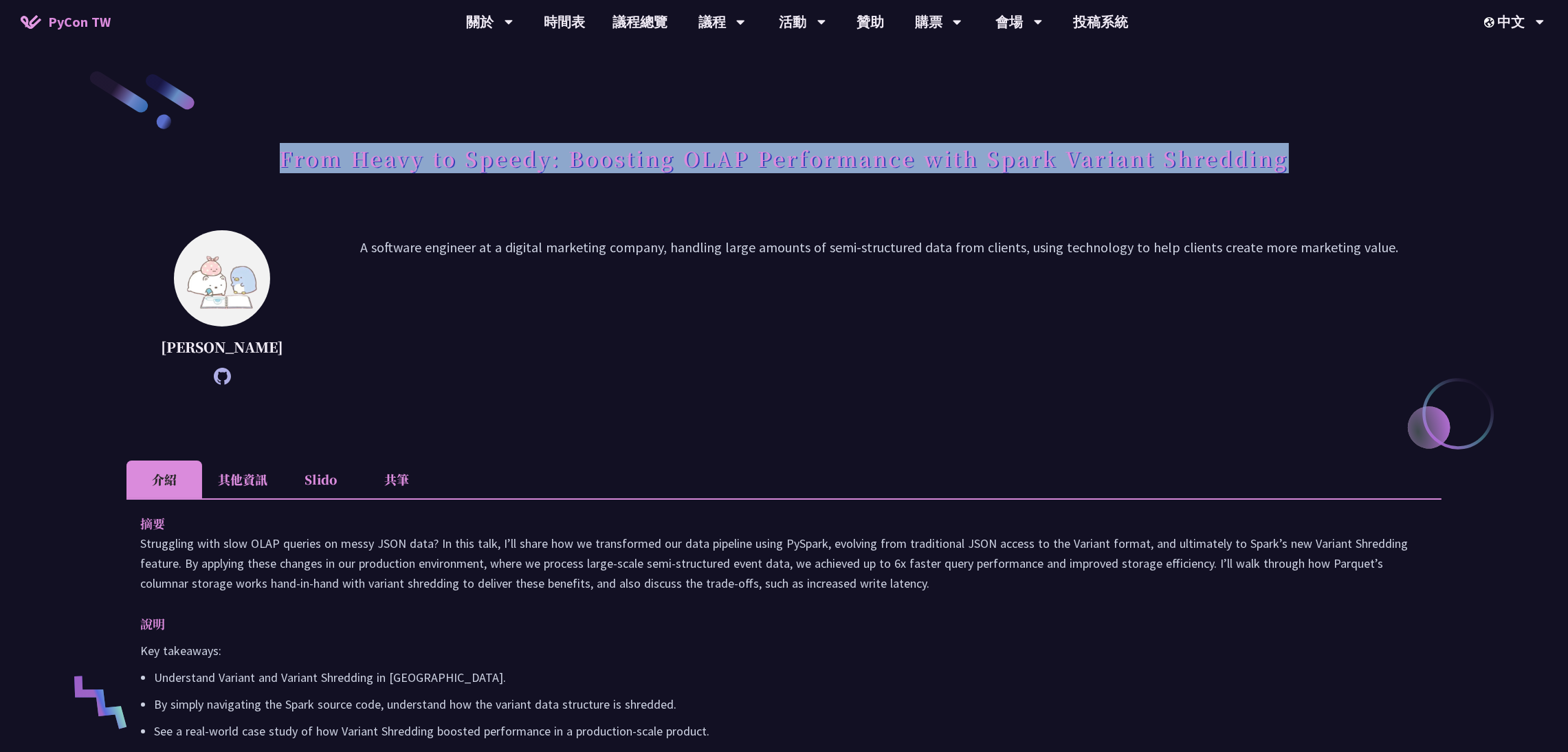
drag, startPoint x: 283, startPoint y: 160, endPoint x: 1301, endPoint y: 178, distance: 1018.2
click at [1301, 178] on div "From Heavy to Speedy: Boosting OLAP Performance with Spark Variant Shredding" at bounding box center [784, 174] width 1315 height 72
copy h1 "From Heavy to Speedy: Boosting OLAP Performance with Spark Variant Shredding"
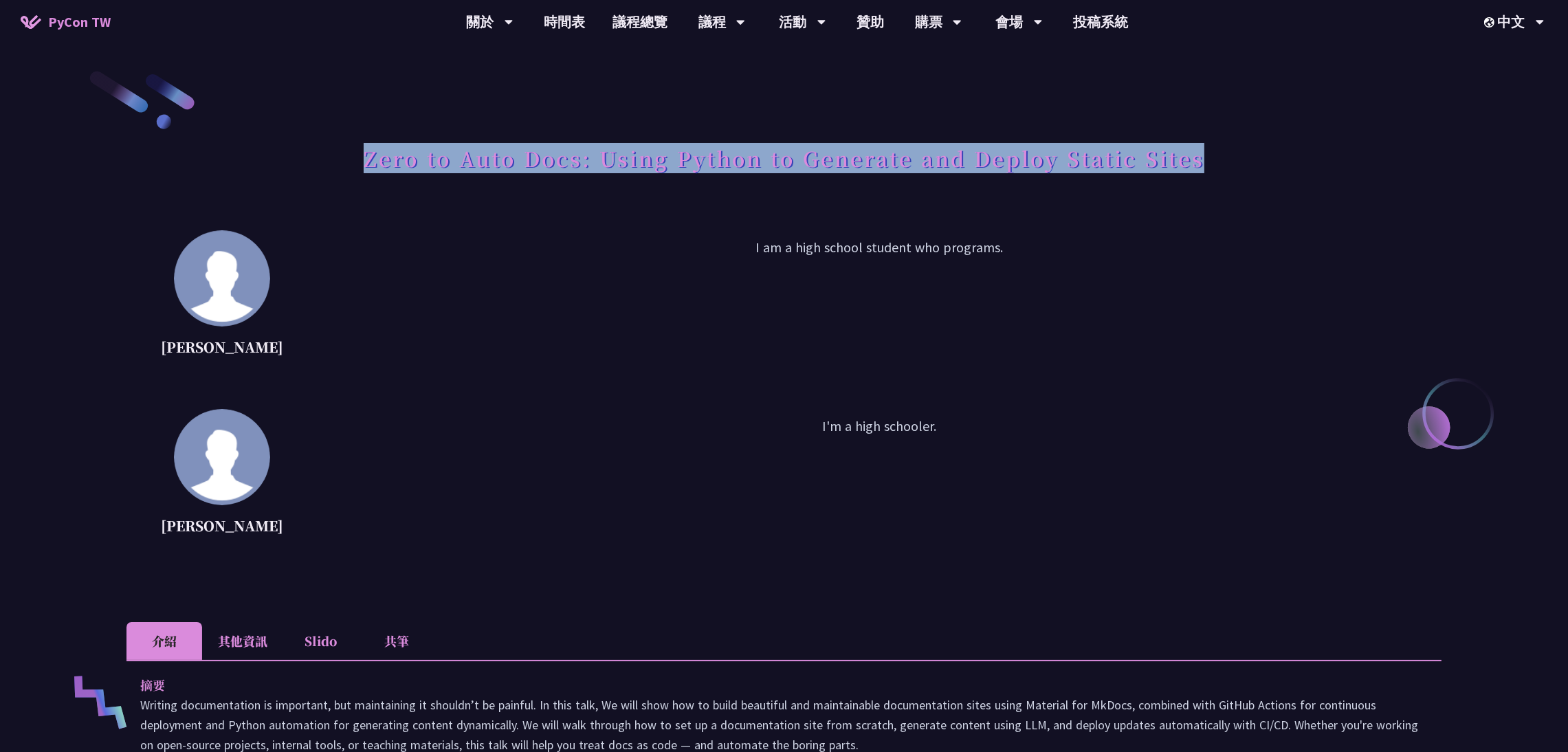
drag, startPoint x: 362, startPoint y: 160, endPoint x: 1240, endPoint y: 155, distance: 878.0
click at [1240, 155] on div "Zero to Auto Docs: Using Python to Generate and Deploy Static Sites" at bounding box center [784, 174] width 1315 height 72
copy h1 "Zero to Auto Docs: Using Python to Generate and Deploy Static Sites"
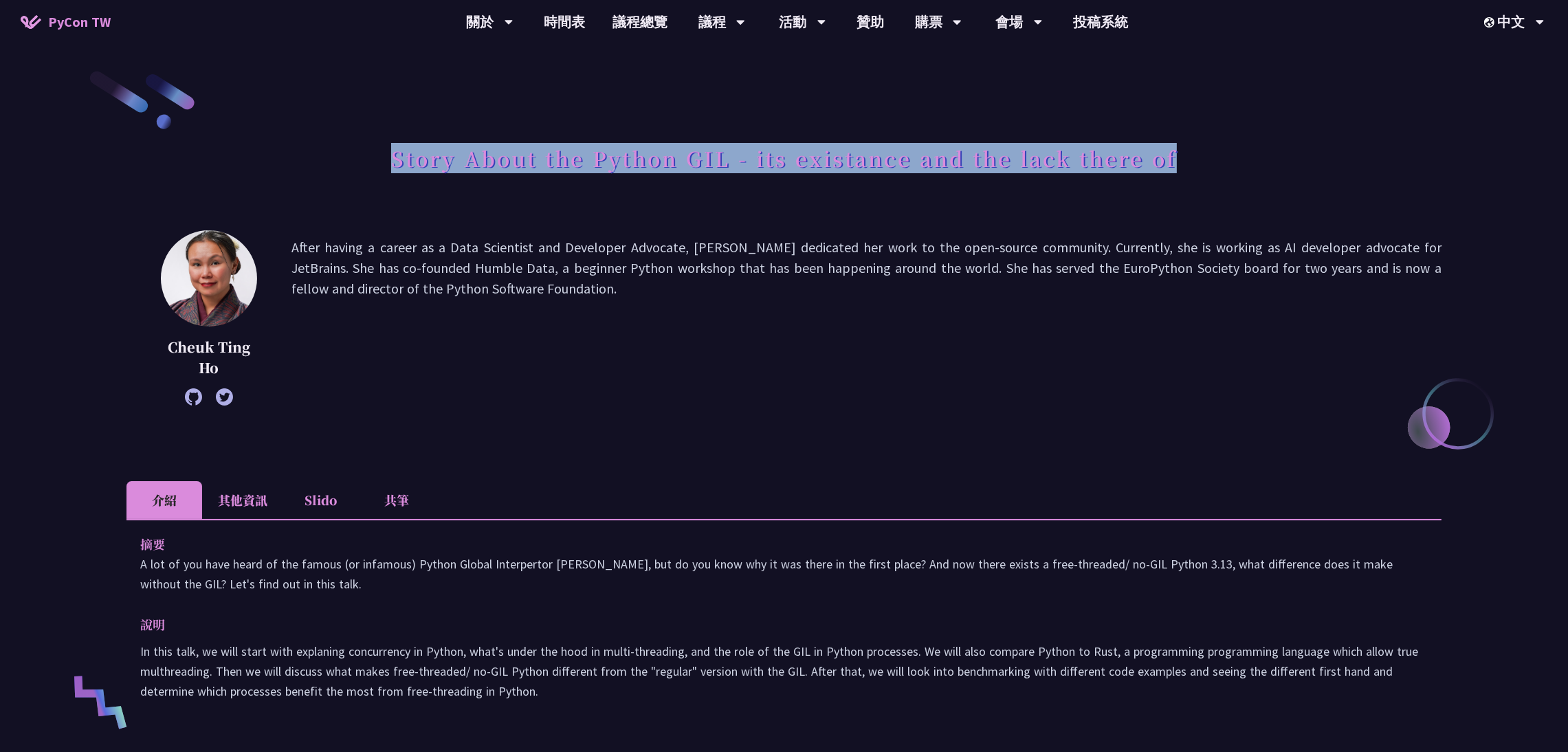
drag, startPoint x: 386, startPoint y: 158, endPoint x: 1189, endPoint y: 175, distance: 803.2
click at [1189, 175] on div "Story About the Python GIL - its existance and the lack there of" at bounding box center [784, 174] width 1315 height 72
copy h1 "Story About the Python GIL - its existance and the lack there of"
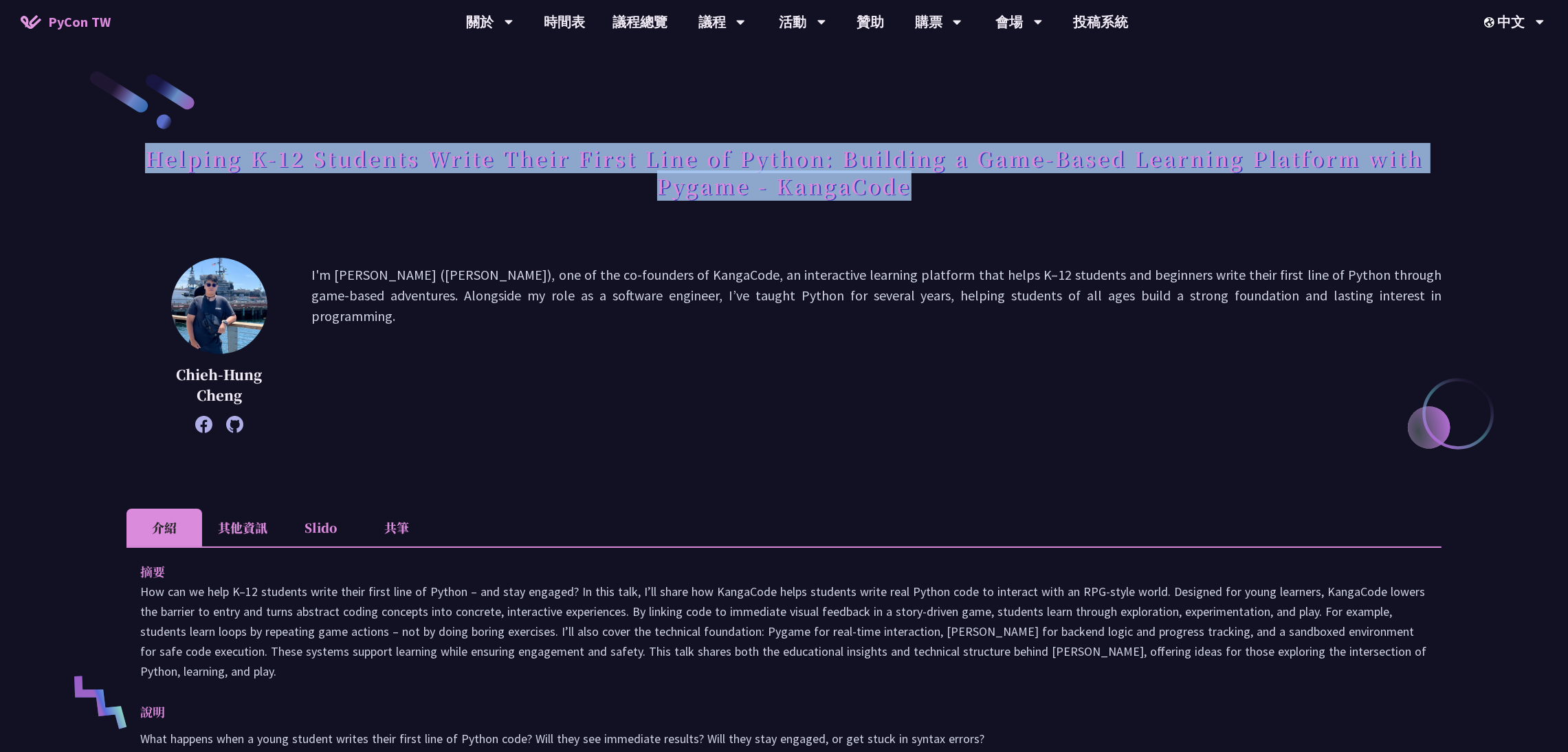
drag, startPoint x: 154, startPoint y: 155, endPoint x: 921, endPoint y: 190, distance: 767.8
click at [921, 190] on h1 "Helping K-12 Students Write Their First Line of Python: Building a Game-Based L…" at bounding box center [784, 172] width 1315 height 69
copy h1 "Helping K-12 Students Write Their First Line of Python: Building a Game-Based L…"
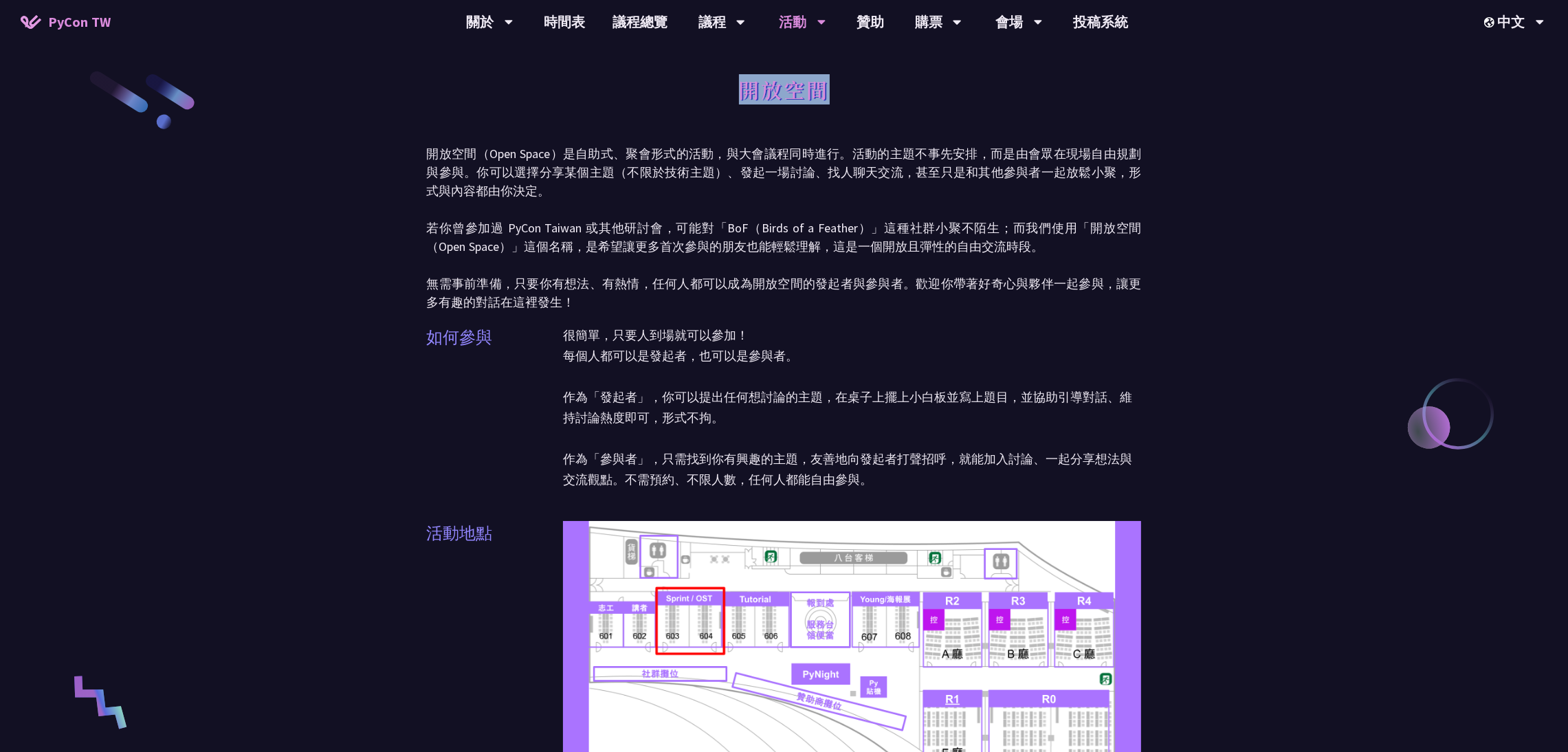
drag, startPoint x: 741, startPoint y: 92, endPoint x: 857, endPoint y: 107, distance: 117.0
click at [857, 107] on div "開放空間" at bounding box center [784, 105] width 715 height 72
copy h1 "開放空間"
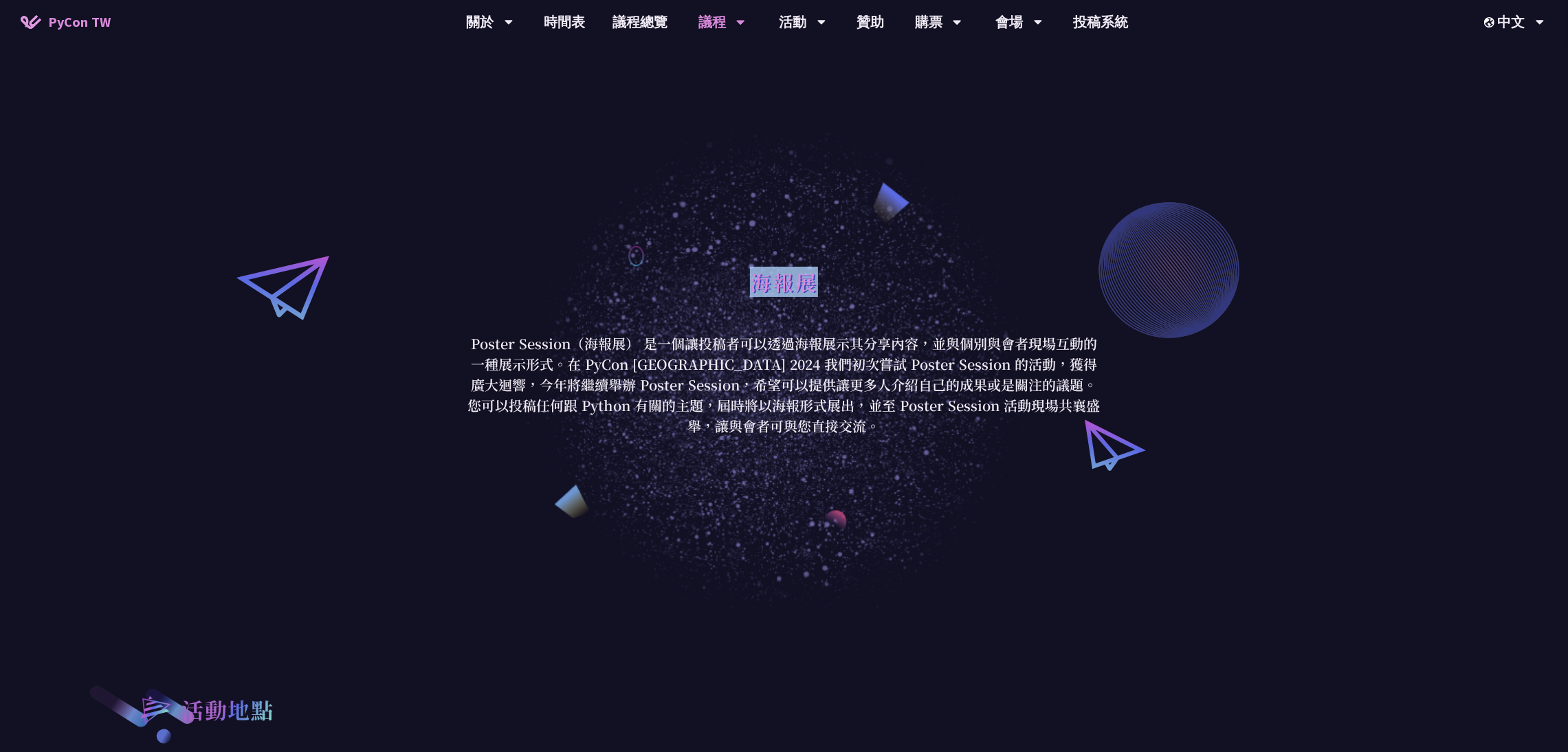
drag, startPoint x: 750, startPoint y: 280, endPoint x: 828, endPoint y: 282, distance: 78.0
click at [828, 282] on div "海報展" at bounding box center [784, 297] width 639 height 72
copy h1 "海報展"
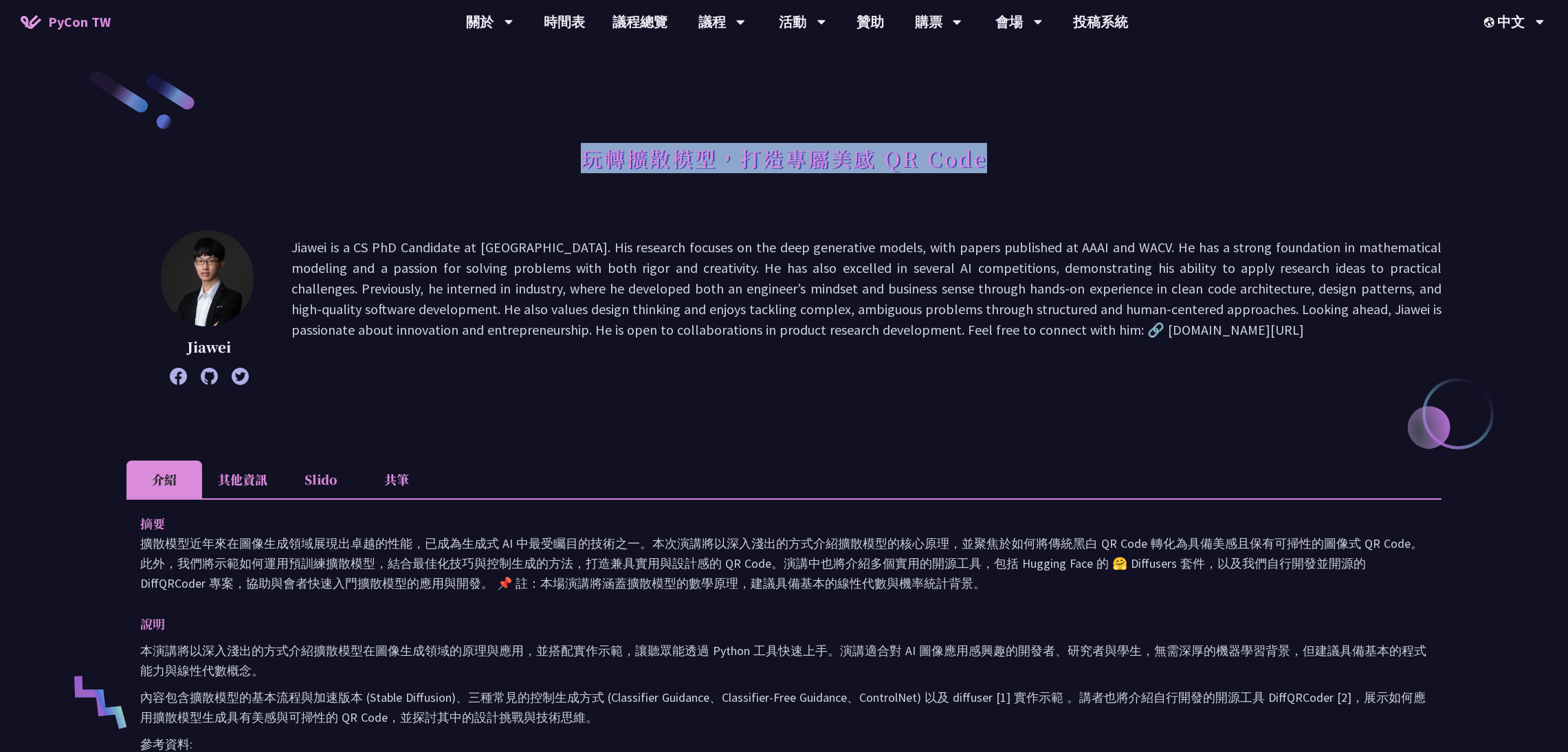
drag, startPoint x: 575, startPoint y: 158, endPoint x: 1001, endPoint y: 183, distance: 426.7
click at [1001, 183] on div "玩轉擴散模型，打造專屬美感 QR Code" at bounding box center [784, 174] width 1315 height 72
copy h1 "玩轉擴散模型，打造專屬美感 QR Code"
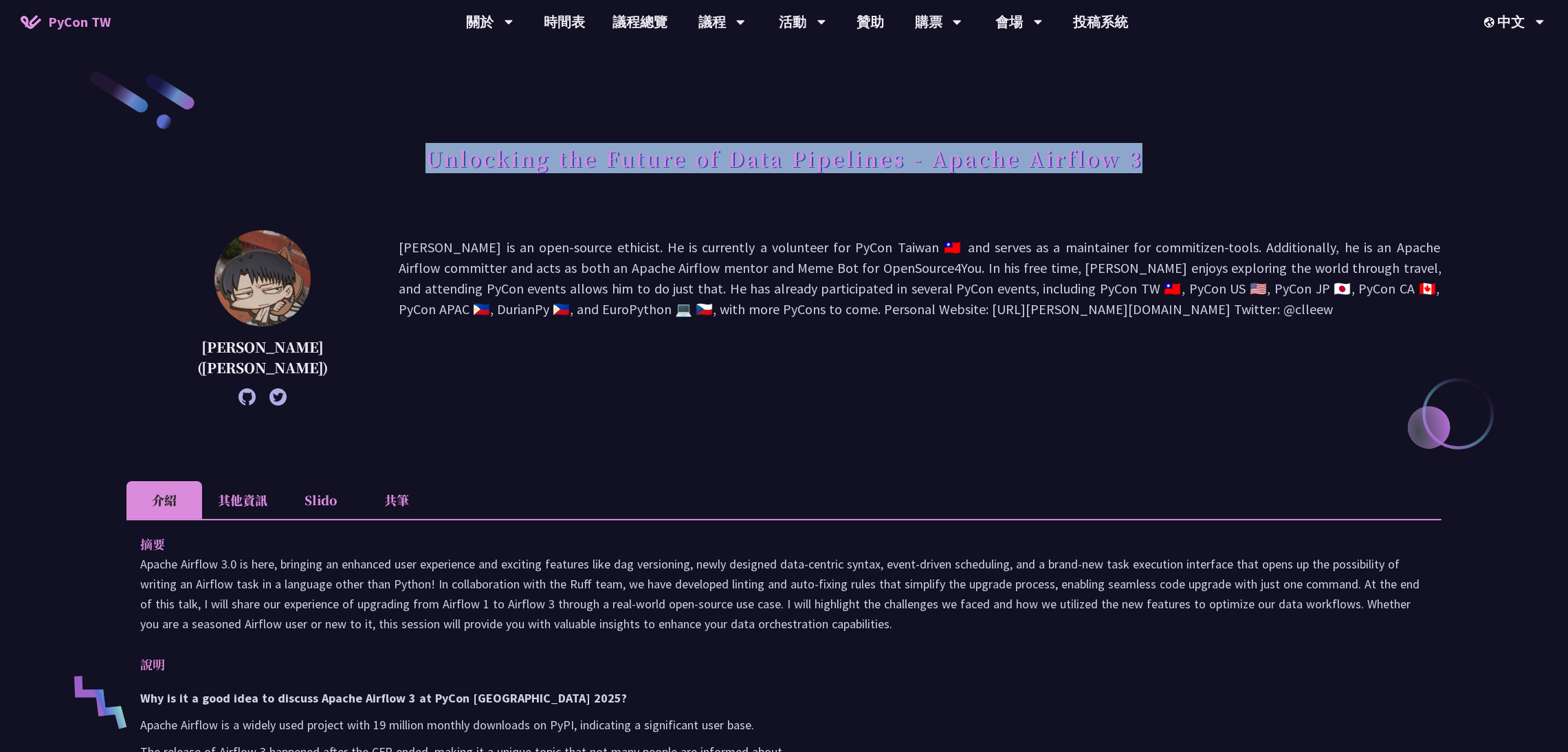
drag, startPoint x: 426, startPoint y: 154, endPoint x: 1150, endPoint y: 174, distance: 724.3
click at [1150, 174] on div "Unlocking the Future of Data Pipelines - Apache Airflow 3" at bounding box center [784, 174] width 1315 height 72
copy h1 "Unlocking the Future of Data Pipelines - Apache Airflow 3"
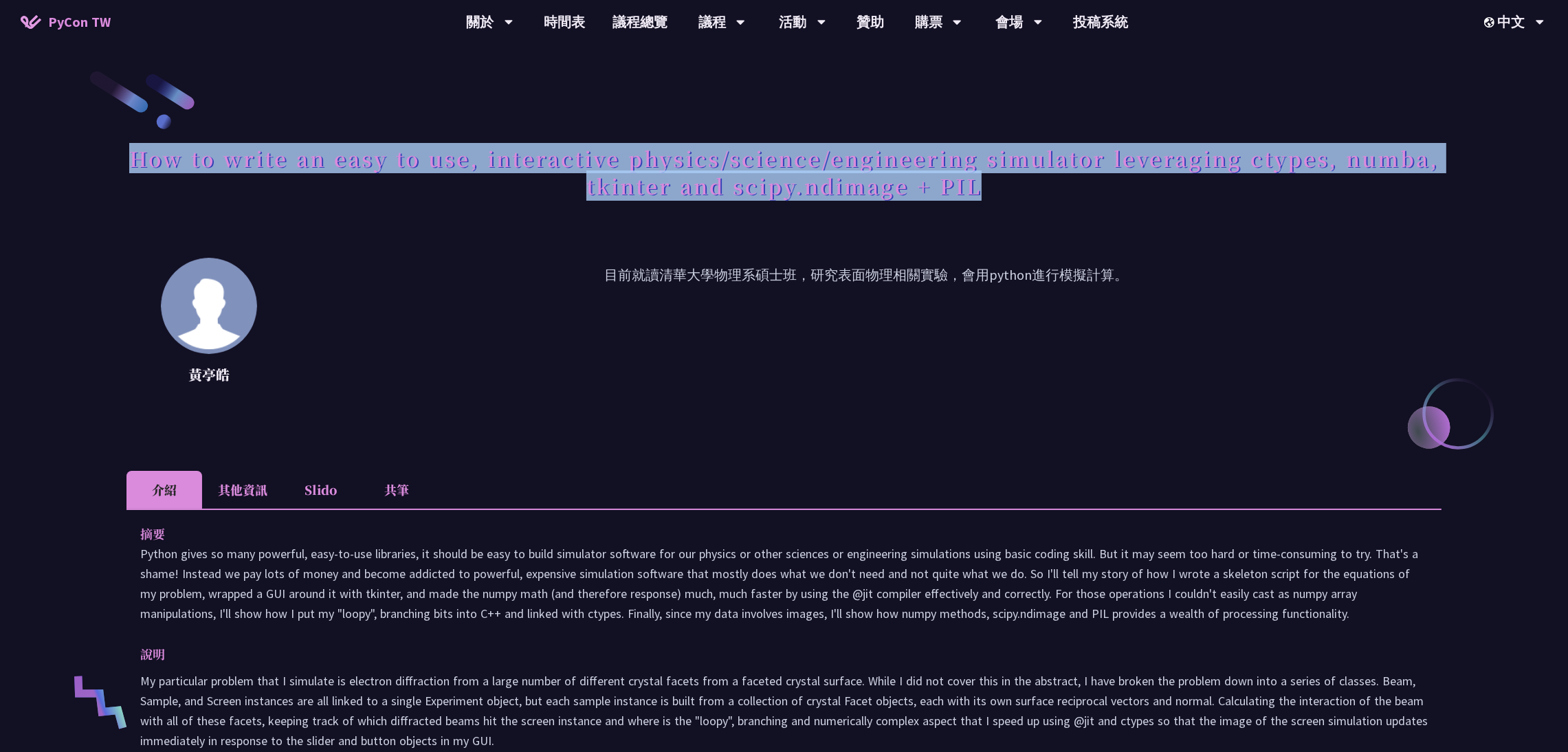
drag, startPoint x: 131, startPoint y: 156, endPoint x: 1081, endPoint y: 210, distance: 951.5
click at [1081, 210] on div "How to write an easy to use, interactive physics/science/engineering simulator …" at bounding box center [784, 188] width 1315 height 100
copy h1 "How to write an easy to use, interactive physics/science/engineering simulator …"
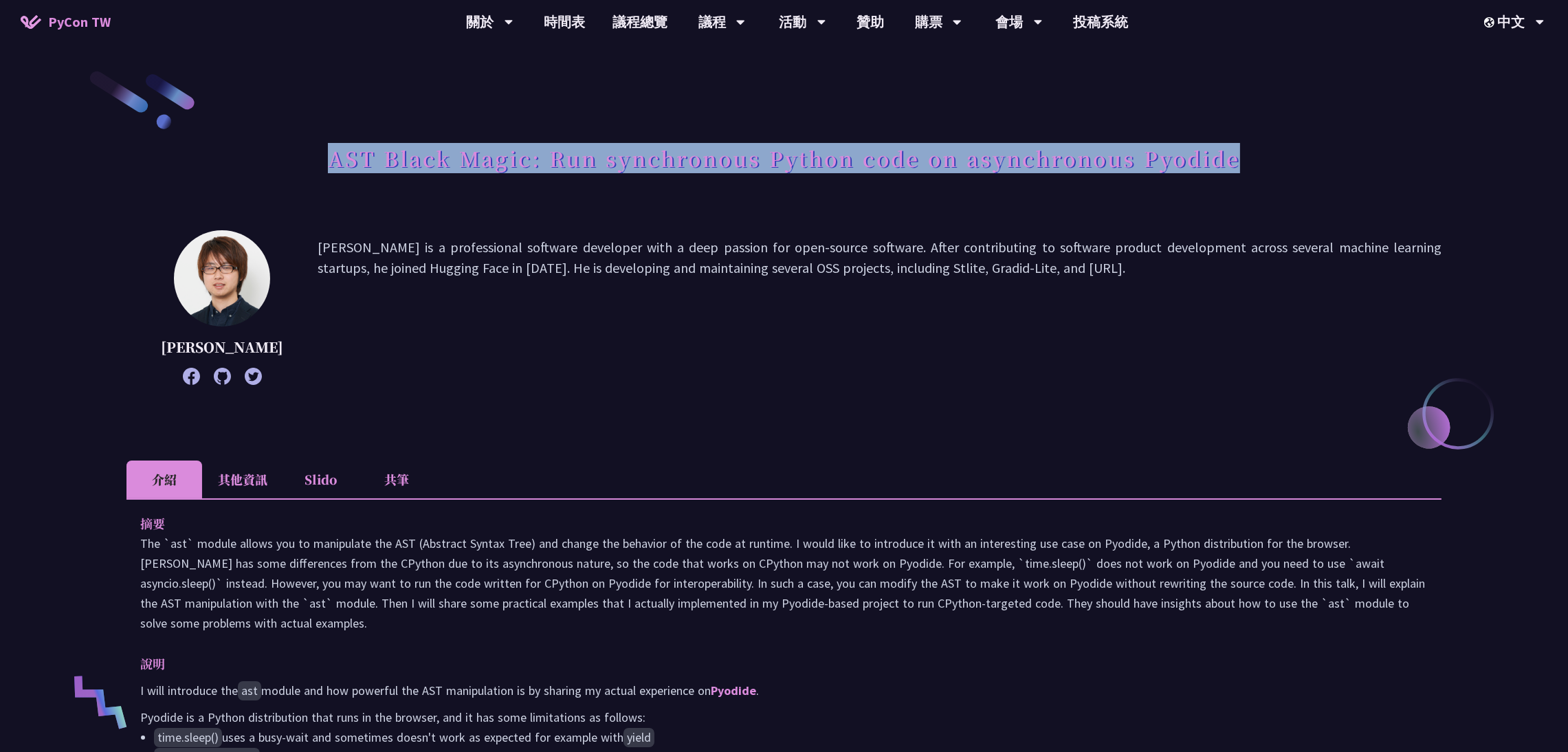
drag, startPoint x: 323, startPoint y: 161, endPoint x: 1244, endPoint y: 193, distance: 921.6
click at [1244, 193] on div "AST Black Magic: Run synchronous Python code on asynchronous Pyodide" at bounding box center [784, 174] width 1315 height 72
copy h1 "AST Black Magic: Run synchronous Python code on asynchronous Pyodide"
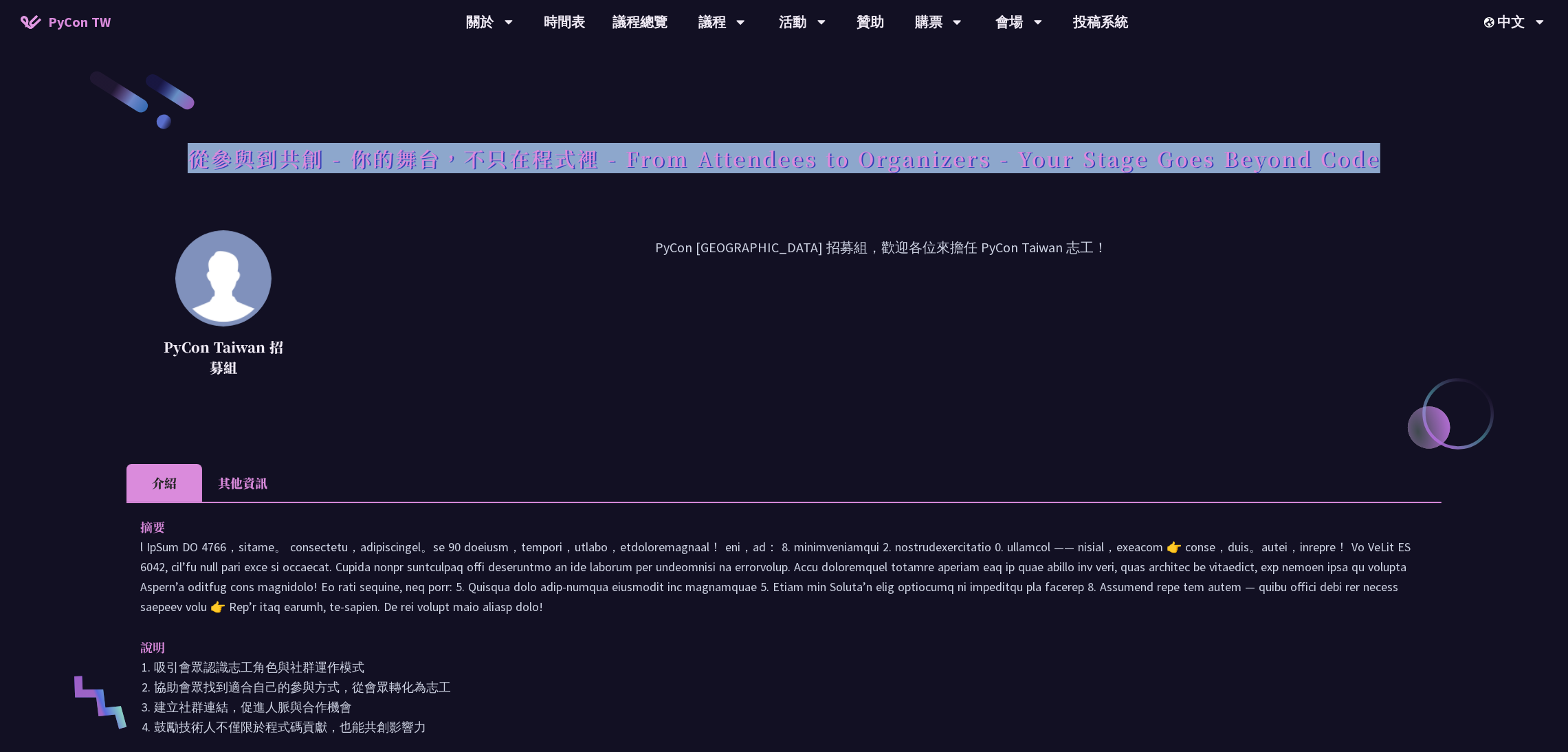
drag, startPoint x: 185, startPoint y: 155, endPoint x: 1391, endPoint y: 179, distance: 1206.2
click at [1391, 179] on div "從參與到共創 - 你的舞台，不只在程式裡 - From Attendees to Organizers - Your Stage Goes Beyond Co…" at bounding box center [784, 174] width 1315 height 72
copy h1 "從參與到共創 - 你的舞台，不只在程式裡 - From Attendees to Organizers - Your Stage Goes Beyond Co…"
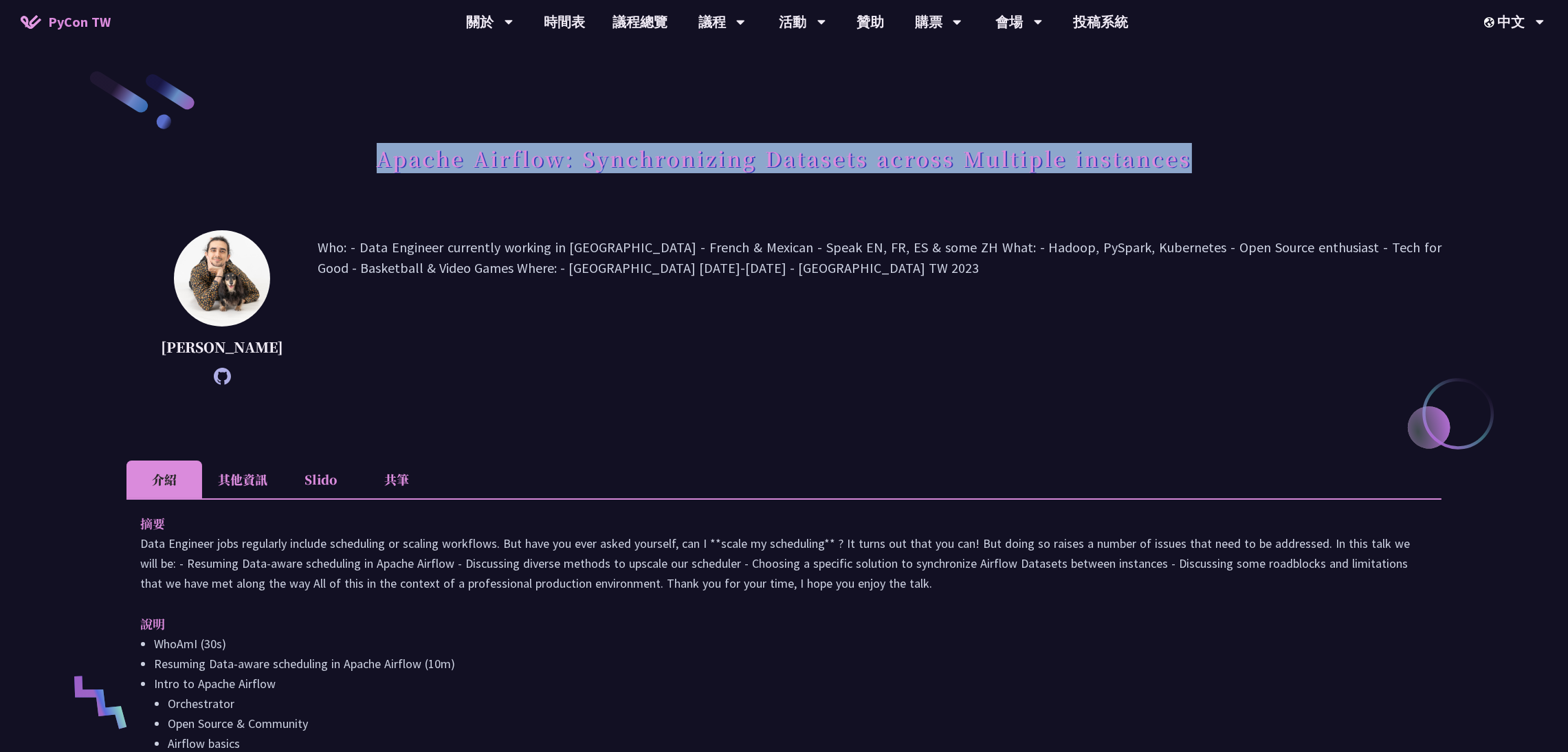
drag, startPoint x: 382, startPoint y: 164, endPoint x: 1189, endPoint y: 162, distance: 807.0
click at [1189, 162] on h1 "Apache Airflow: Synchronizing Datasets across Multiple instances" at bounding box center [784, 158] width 815 height 41
copy h1 "Apache Airflow: Synchronizing Datasets across Multiple instances"
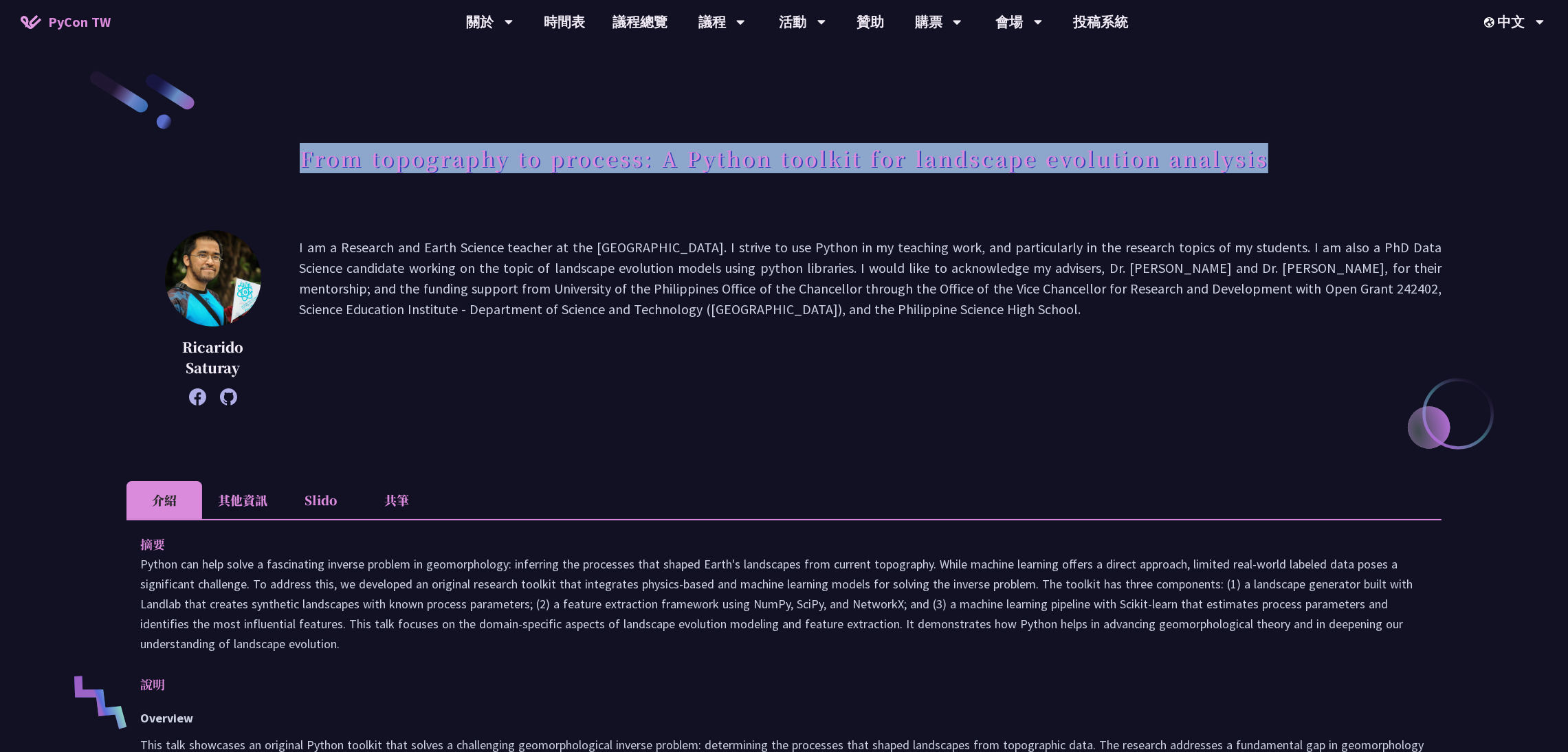
drag, startPoint x: 299, startPoint y: 161, endPoint x: 1351, endPoint y: 154, distance: 1052.0
click at [1351, 154] on div "From topography to process: A Python toolkit for landscape evolution analysis" at bounding box center [784, 174] width 1315 height 72
copy h1 "From topography to process: A Python toolkit for landscape evolution analysis"
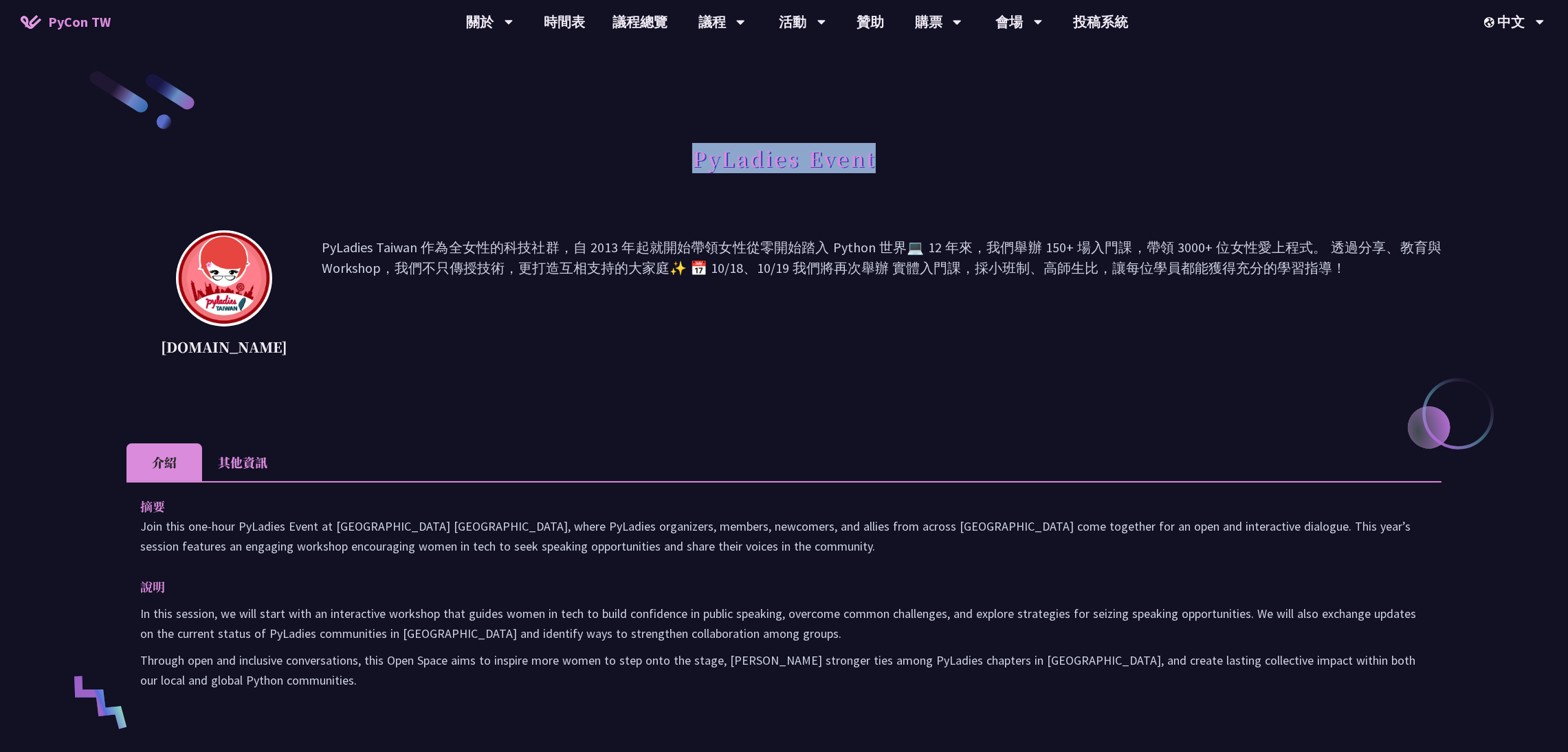
drag, startPoint x: 691, startPoint y: 156, endPoint x: 904, endPoint y: 166, distance: 213.2
click at [904, 166] on div "PyLadies Event" at bounding box center [784, 174] width 1315 height 72
copy h1 "PyLadies Event"
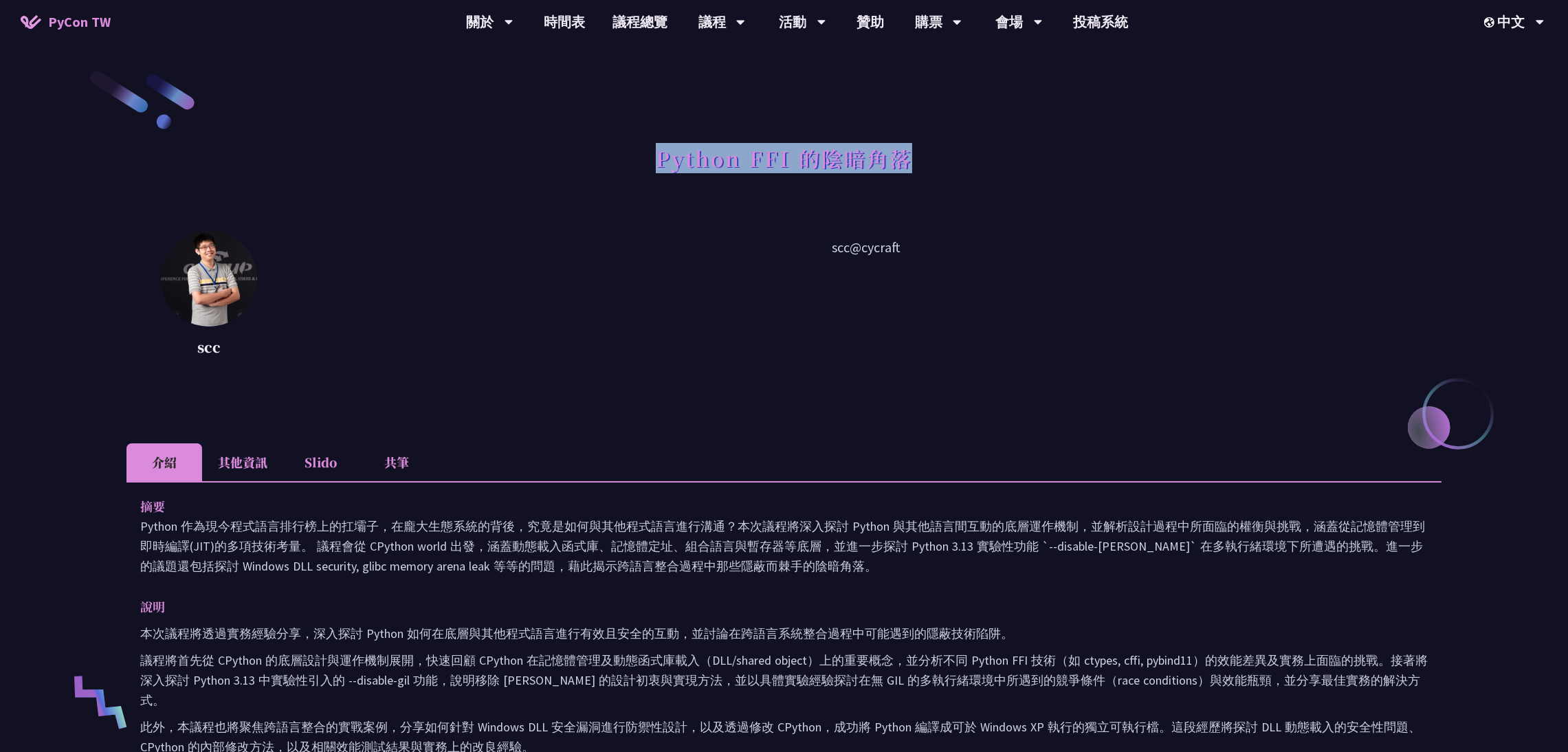
drag, startPoint x: 649, startPoint y: 158, endPoint x: 931, endPoint y: 174, distance: 282.5
click at [931, 174] on div "Python FFI 的陰暗角落" at bounding box center [784, 174] width 1315 height 72
copy h1 "Python FFI 的陰暗角落"
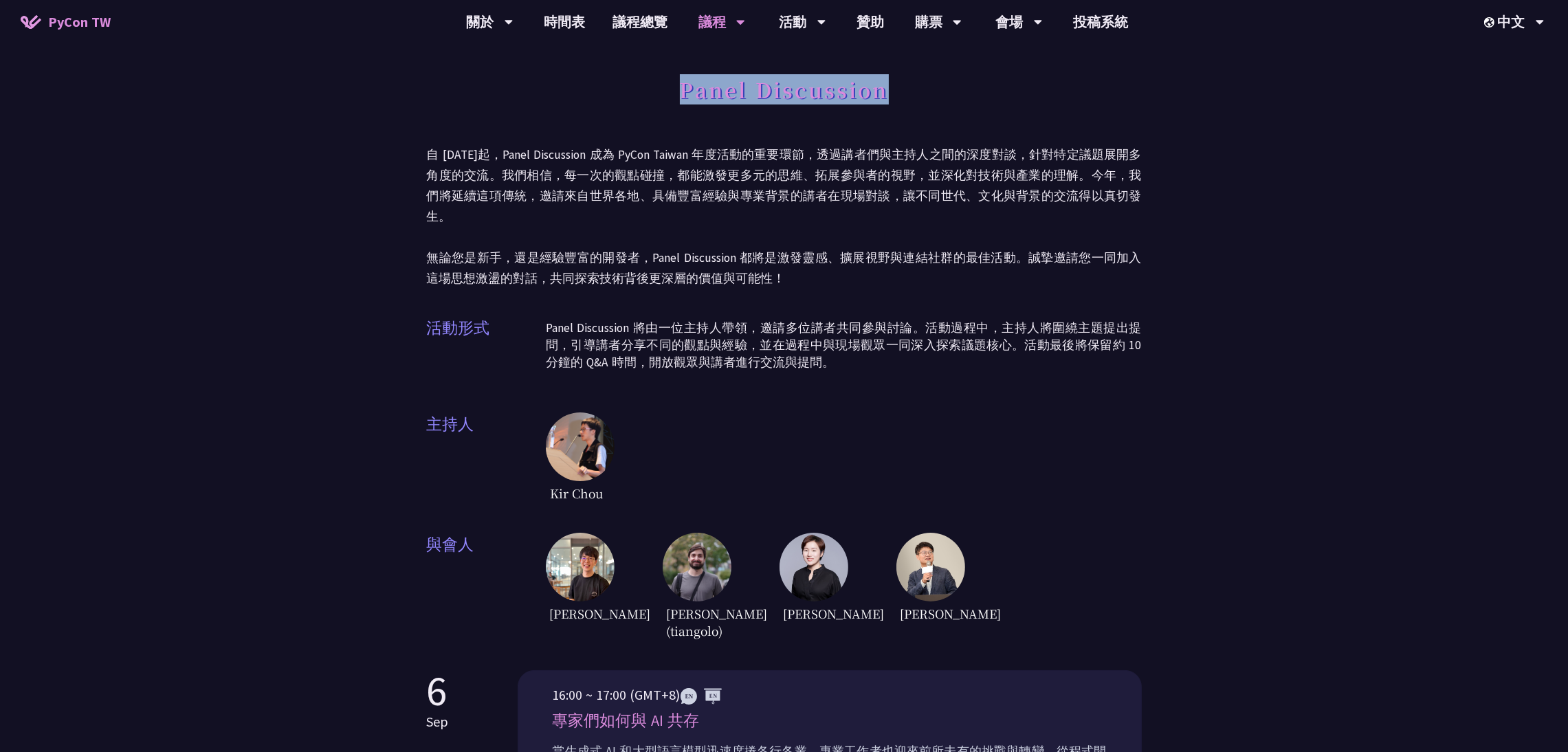
drag, startPoint x: 679, startPoint y: 89, endPoint x: 912, endPoint y: 102, distance: 233.4
click at [912, 102] on div "Panel Discussion" at bounding box center [784, 105] width 715 height 72
copy h1 "Panel Discussion"
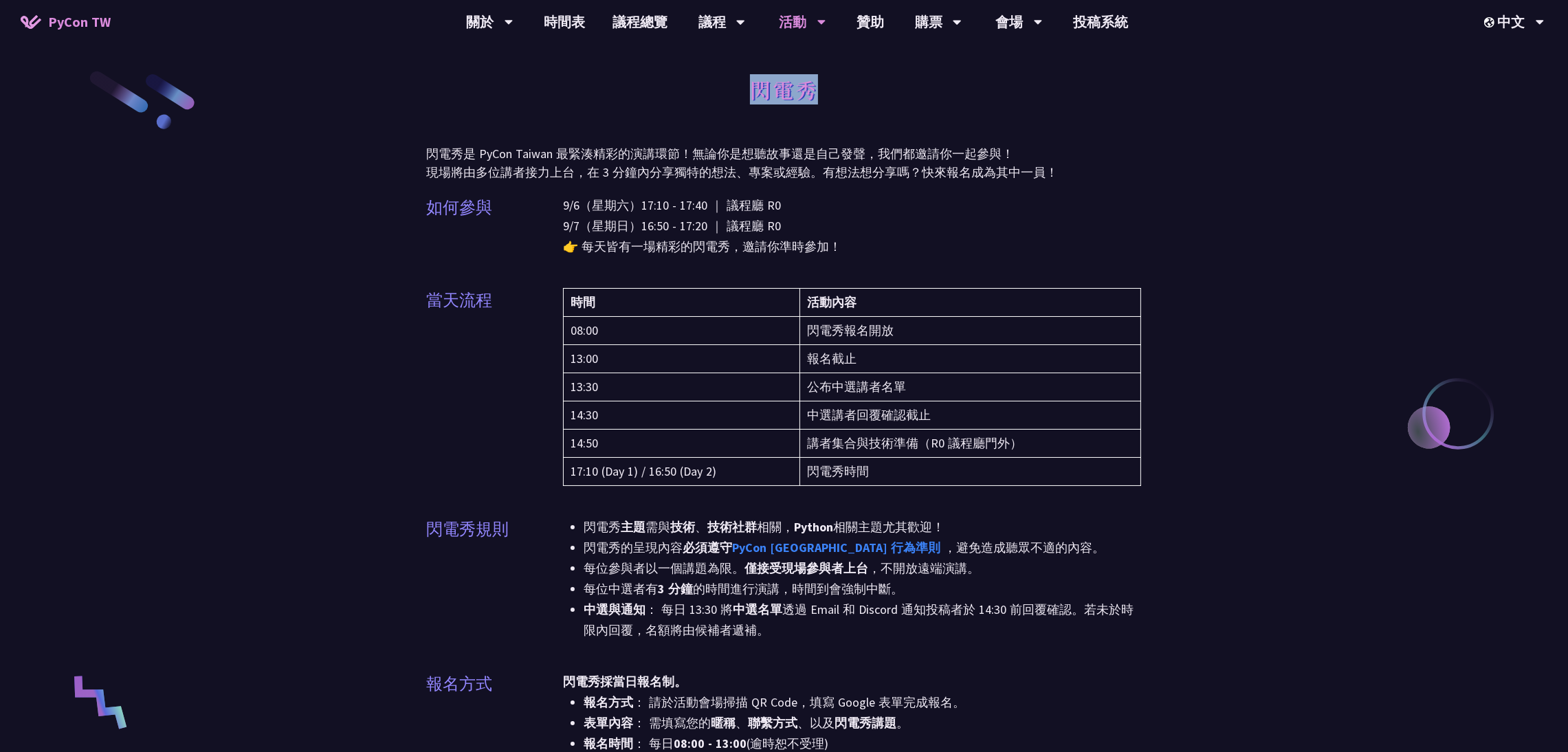
drag, startPoint x: 746, startPoint y: 85, endPoint x: 843, endPoint y: 101, distance: 98.3
click at [843, 101] on div "閃電秀" at bounding box center [784, 105] width 715 height 72
copy h1 "閃電秀"
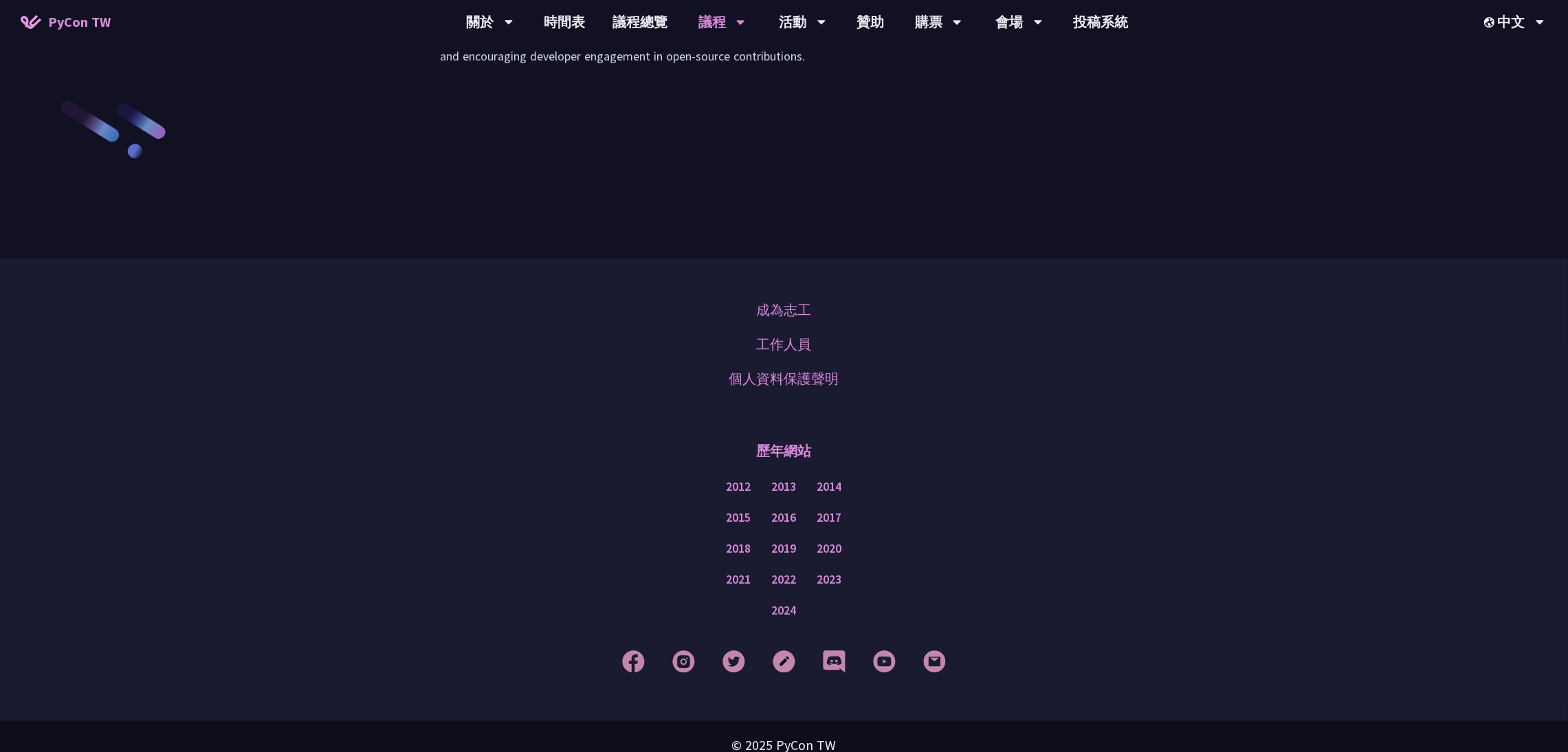
scroll to position [1706, 0]
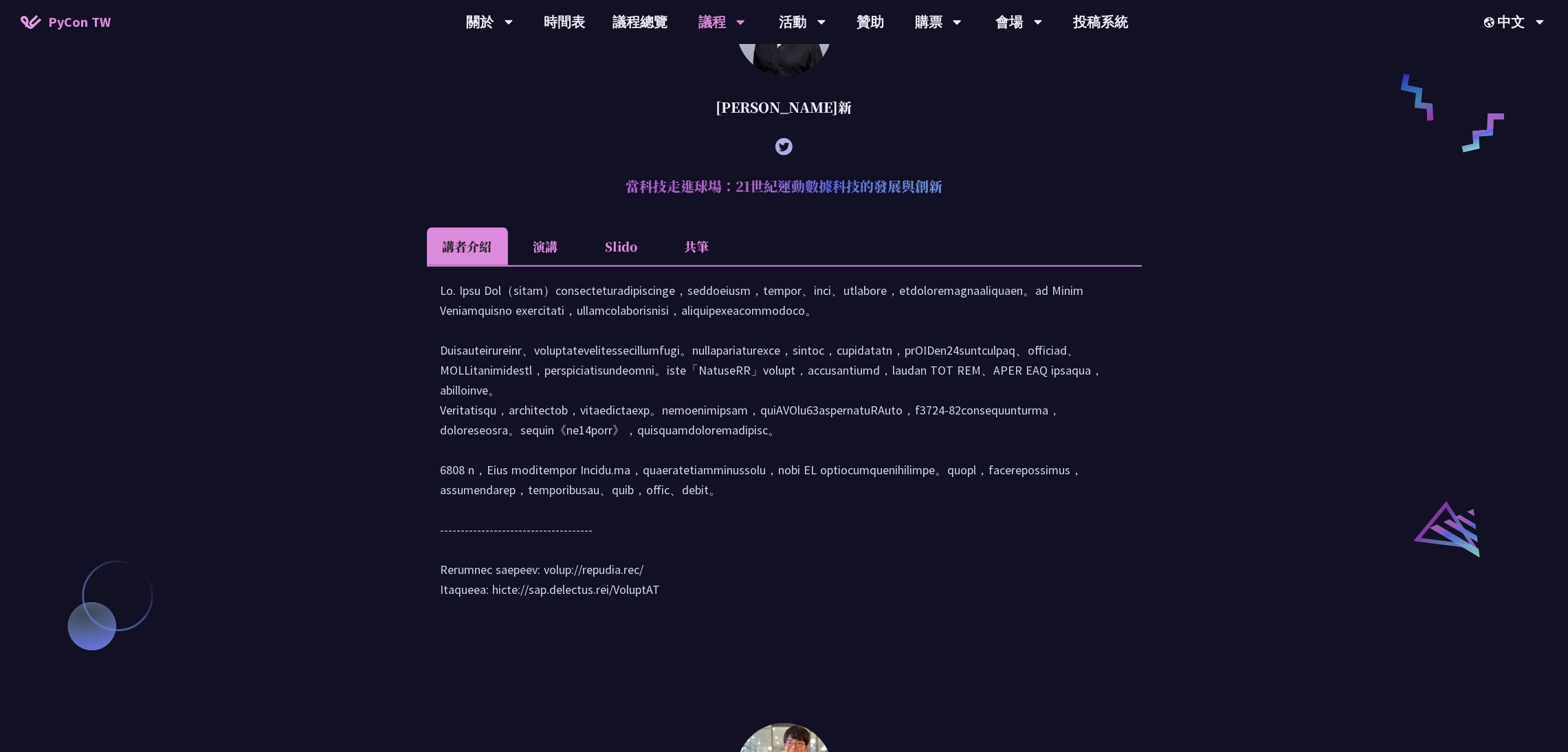
drag, startPoint x: 626, startPoint y: 202, endPoint x: 964, endPoint y: 204, distance: 338.0
click at [964, 204] on h2 "當科技走進球場：21世紀運動數據科技的發展與創新" at bounding box center [784, 186] width 715 height 41
copy h2 "當科技走進球場：21世紀運動數據科技的發展與創新"
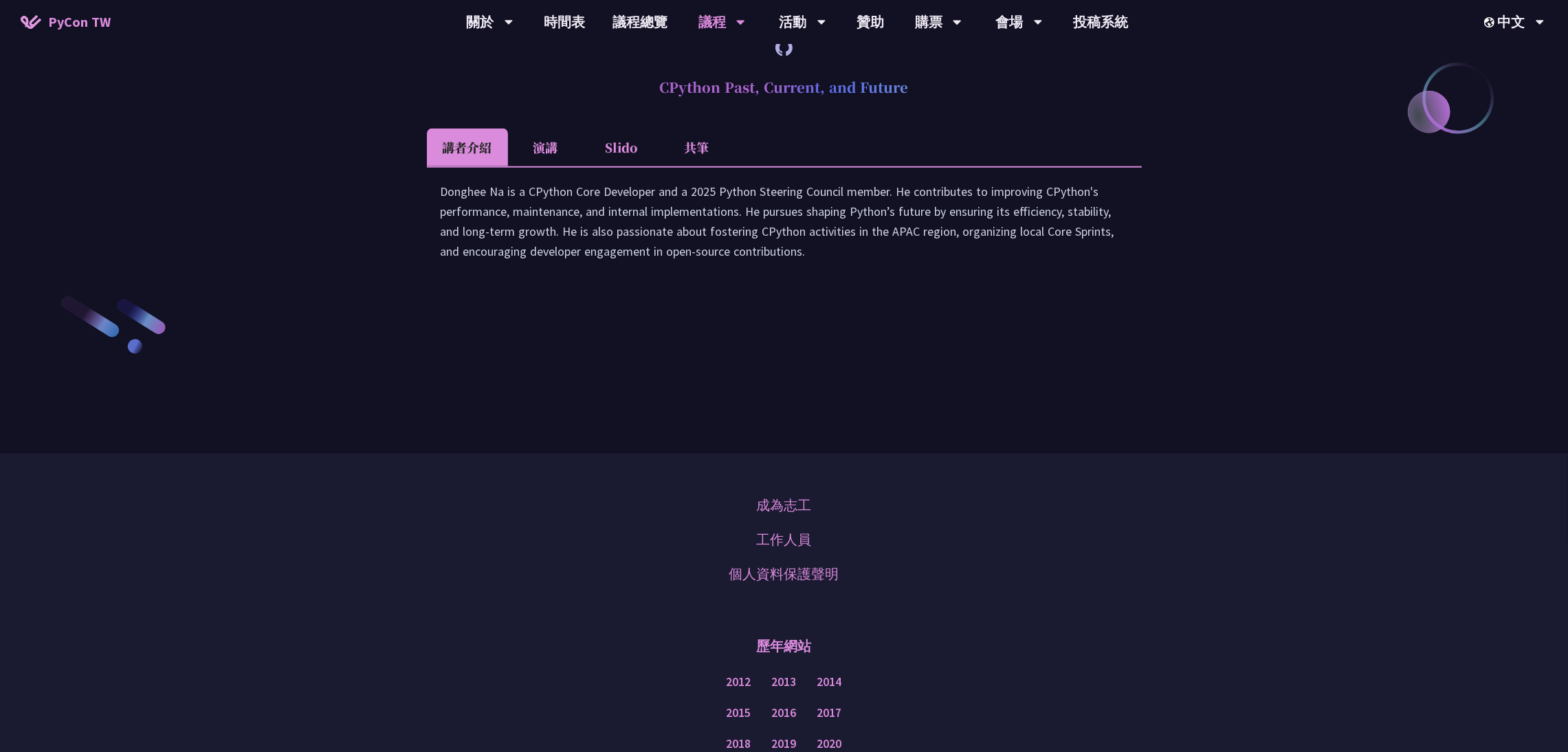
drag, startPoint x: 657, startPoint y: 203, endPoint x: 930, endPoint y: 220, distance: 273.5
click at [930, 108] on h2 "CPython Past, Current, and Future" at bounding box center [784, 87] width 715 height 41
copy h2 "CPython Past, Current, and Future"
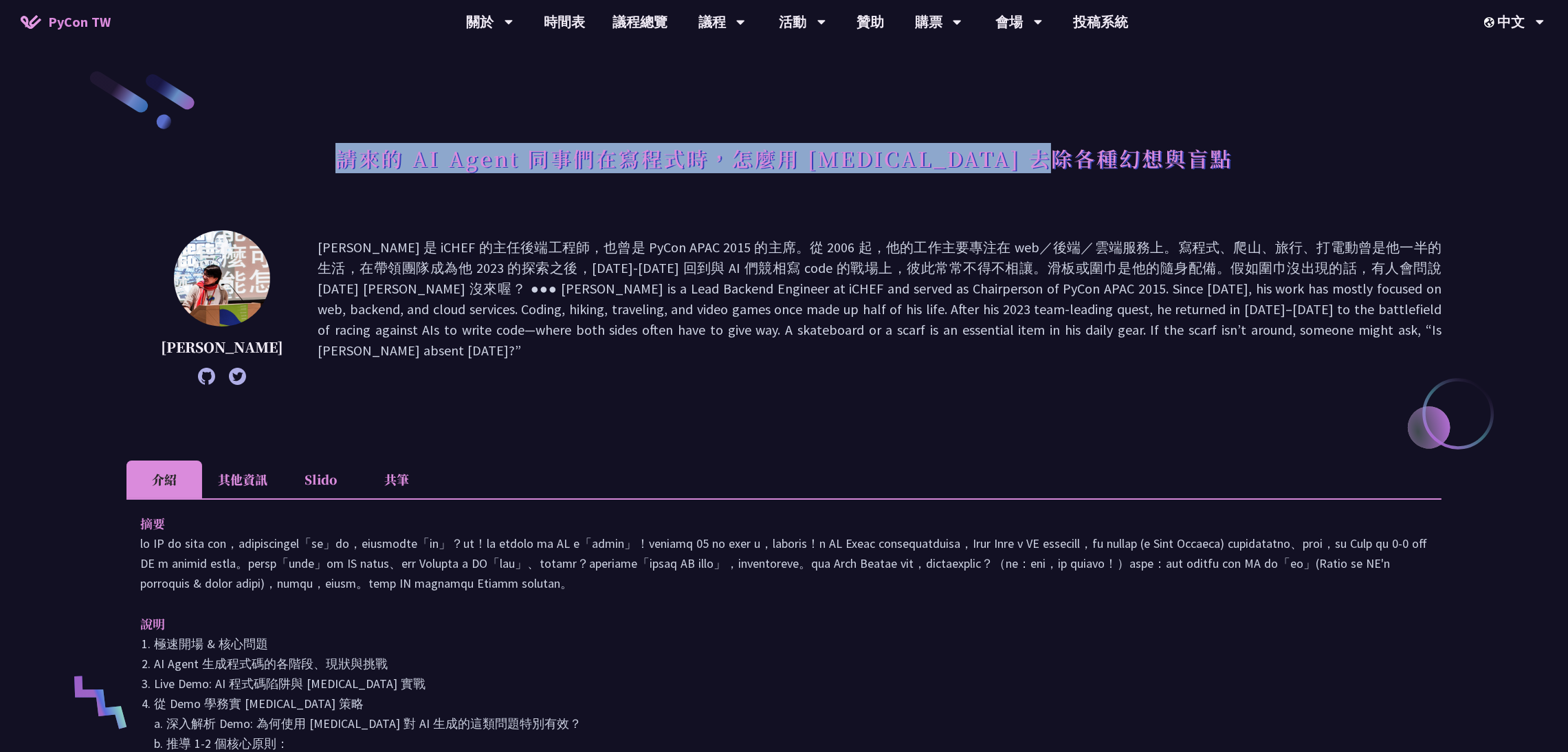
drag, startPoint x: 403, startPoint y: 162, endPoint x: 1265, endPoint y: 202, distance: 862.9
click at [1265, 202] on div "請來的 AI Agent 同事們在寫程式時，怎麼用 [MEDICAL_DATA] 去除各種幻想與盲點" at bounding box center [784, 174] width 1315 height 72
copy h1 "請來的 AI Agent 同事們在寫程式時，怎麼用 [MEDICAL_DATA] 去除各種幻想與盲點"
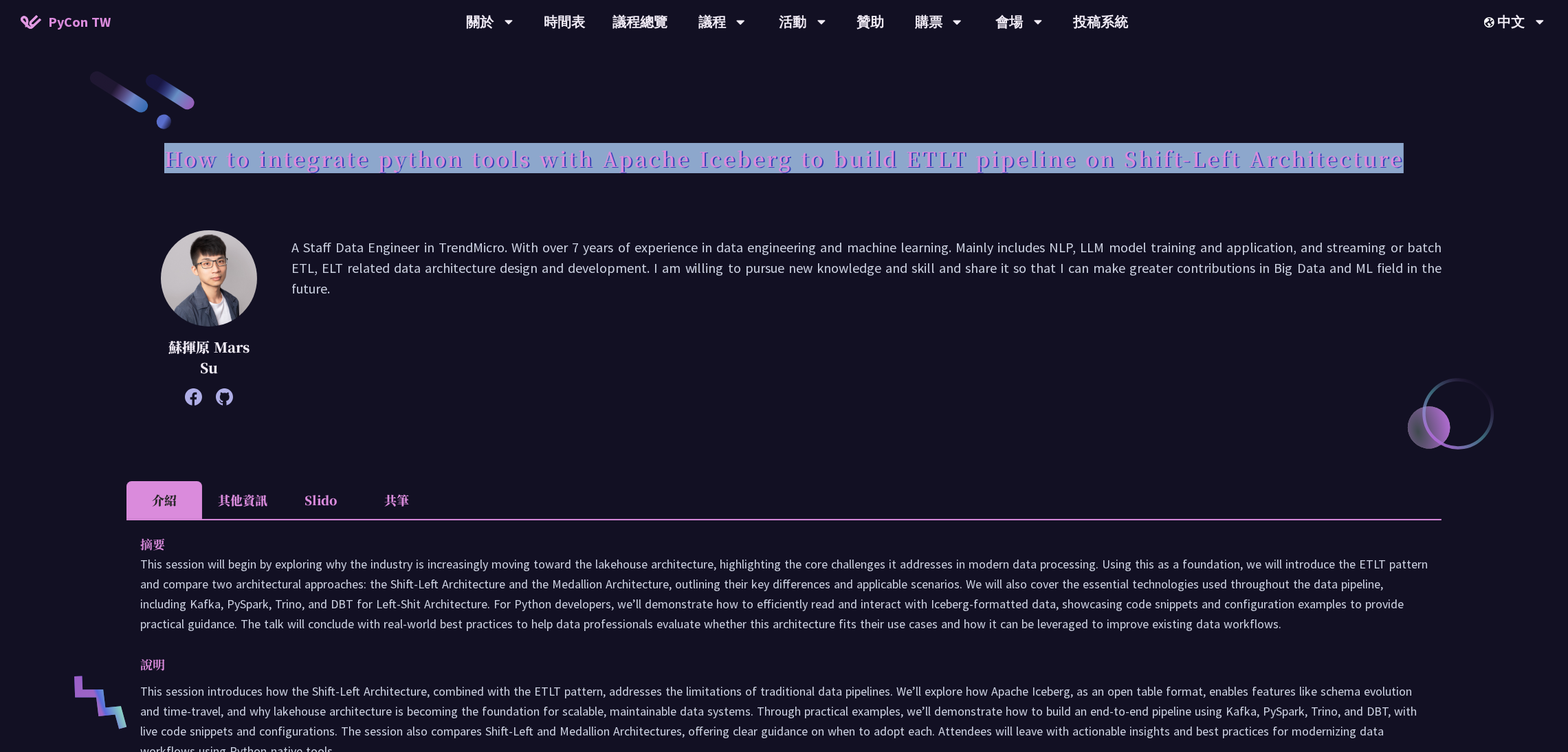
drag, startPoint x: 167, startPoint y: 164, endPoint x: 1484, endPoint y: 163, distance: 1317.0
copy h1 "How to integrate python tools with Apache Iceberg to build ETLT pipeline on Shi…"
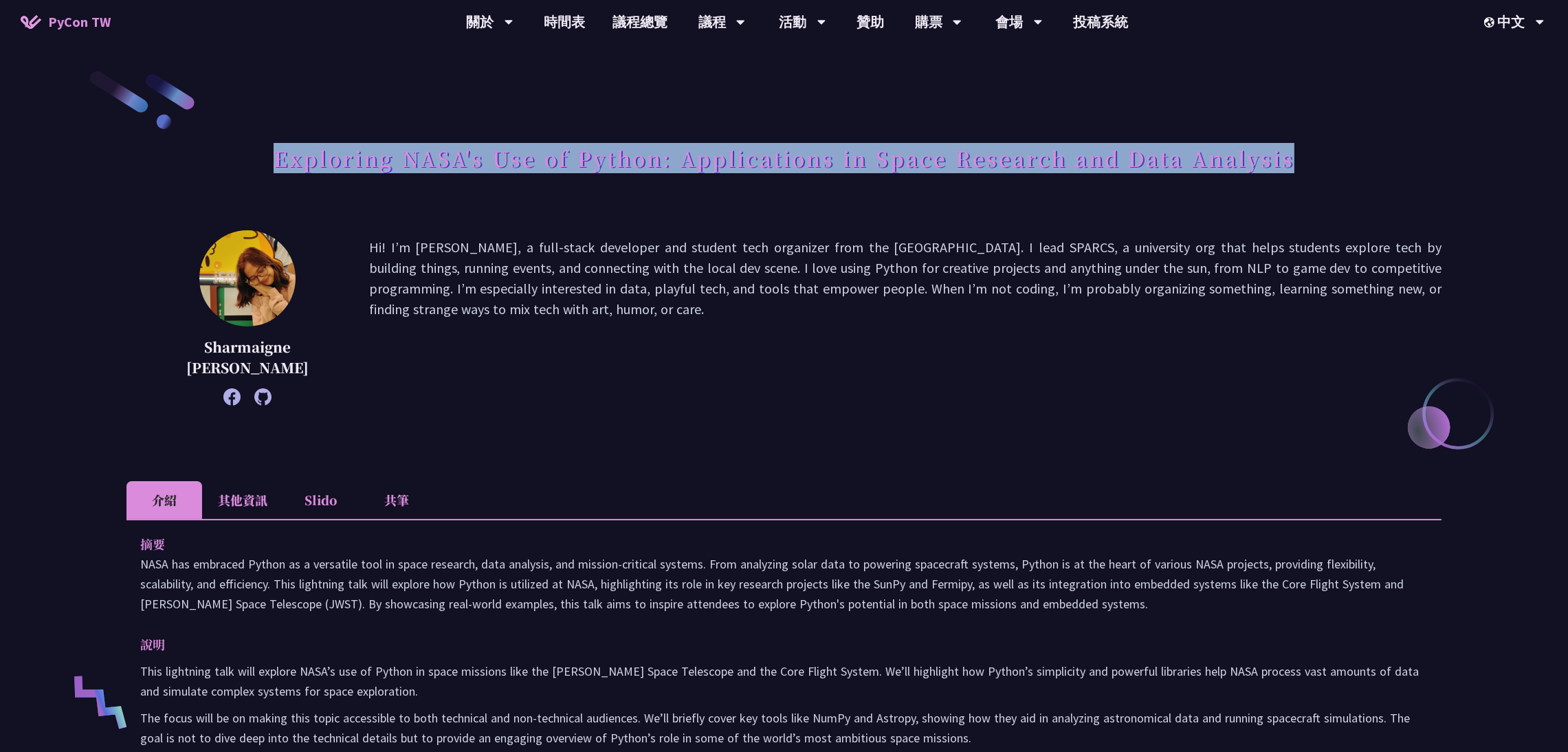
drag, startPoint x: 275, startPoint y: 156, endPoint x: 1372, endPoint y: 190, distance: 1097.5
click at [1372, 190] on div "Exploring NASA's Use of Python: Applications in Space Research and Data Analysis" at bounding box center [784, 174] width 1315 height 72
copy h1 "Exploring NASA's Use of Python: Applications in Space Research and Data Analysis"
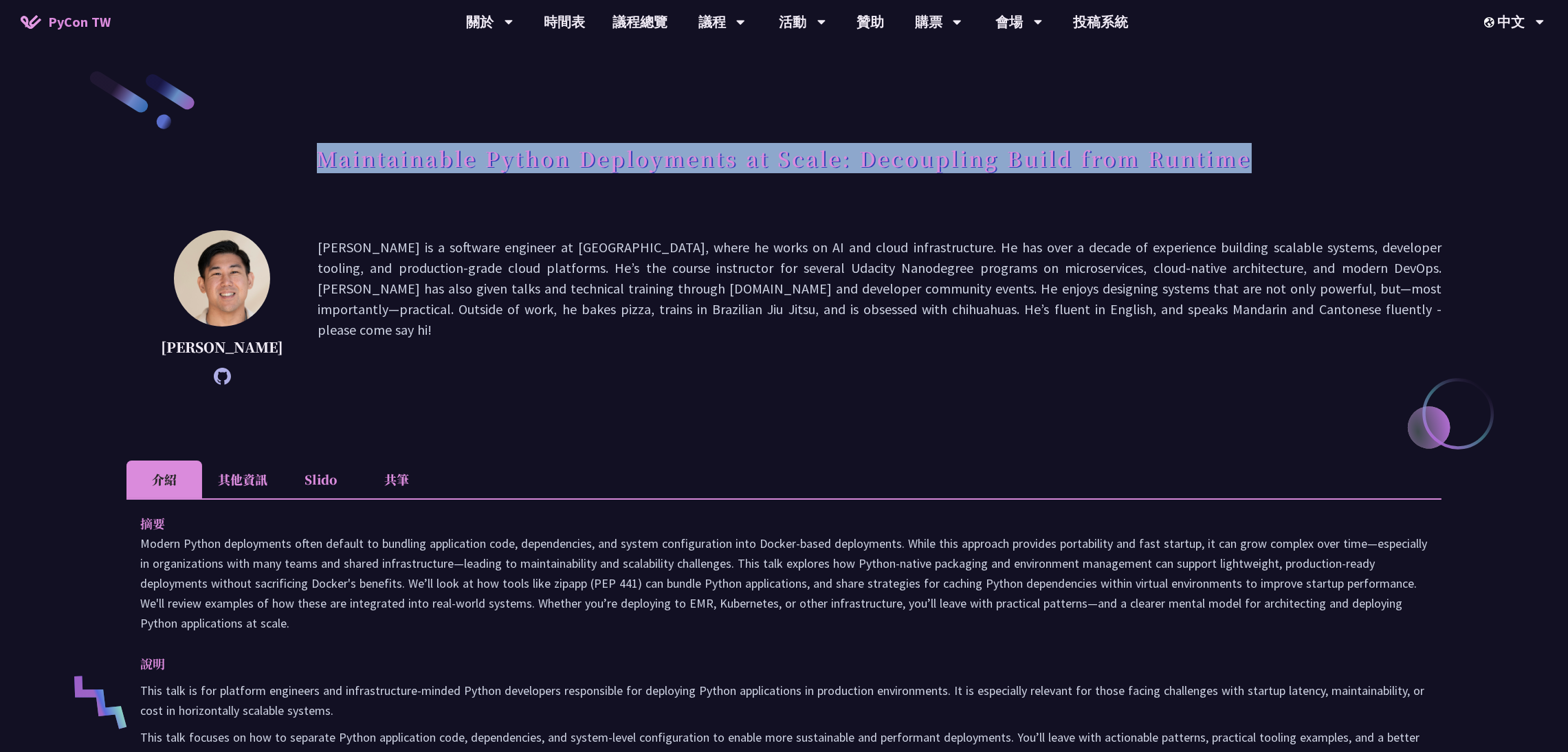
drag, startPoint x: 317, startPoint y: 161, endPoint x: 1269, endPoint y: 190, distance: 952.4
click at [1269, 190] on div "Maintainable Python Deployments at Scale: Decoupling Build from Runtime" at bounding box center [784, 174] width 1315 height 72
copy h1 "Maintainable Python Deployments at Scale: Decoupling Build from Runtime"
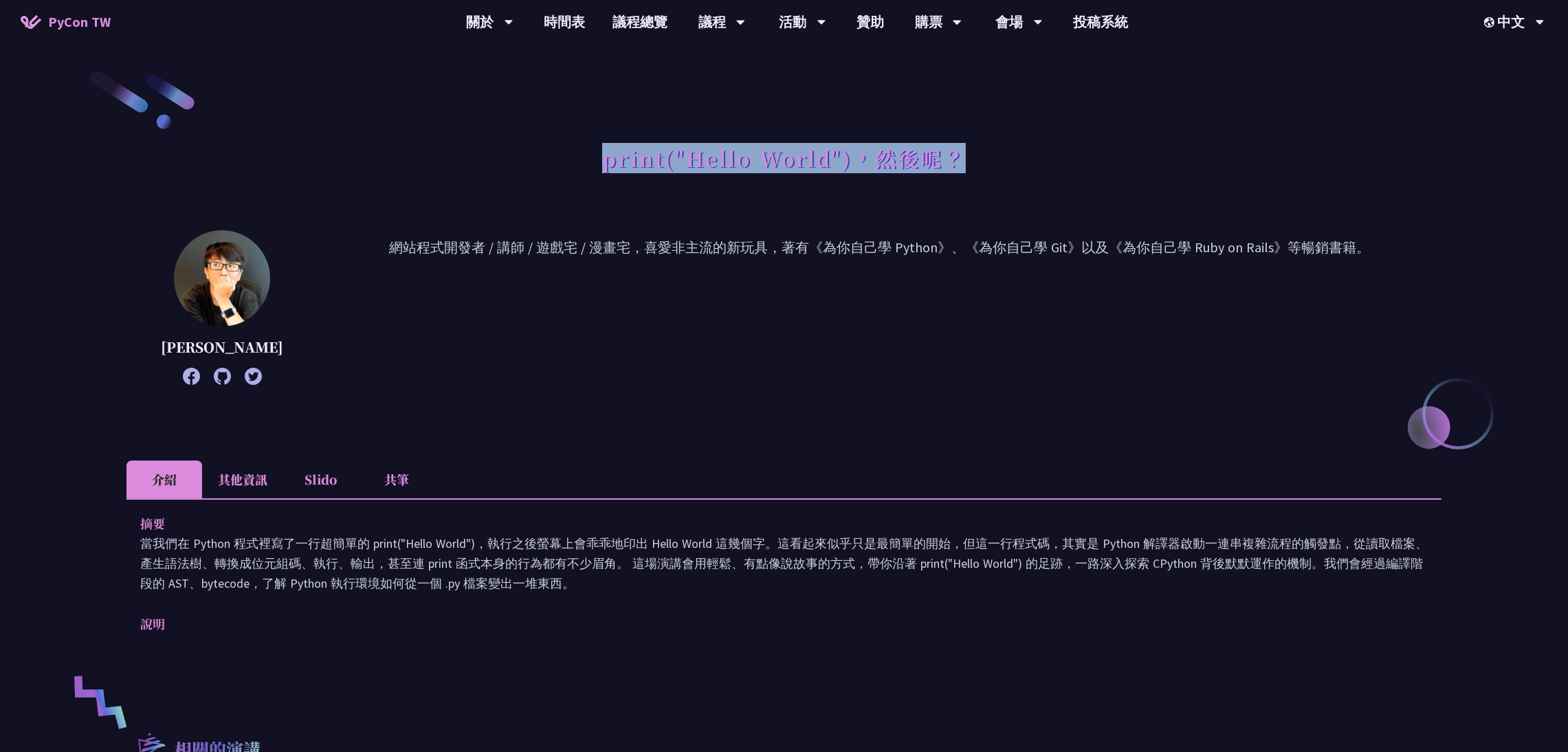
drag, startPoint x: 601, startPoint y: 162, endPoint x: 976, endPoint y: 158, distance: 375.0
click at [976, 158] on div "print("Hello World")，然後呢？" at bounding box center [784, 174] width 1315 height 72
copy h1 "print("Hello World")，然後呢？"
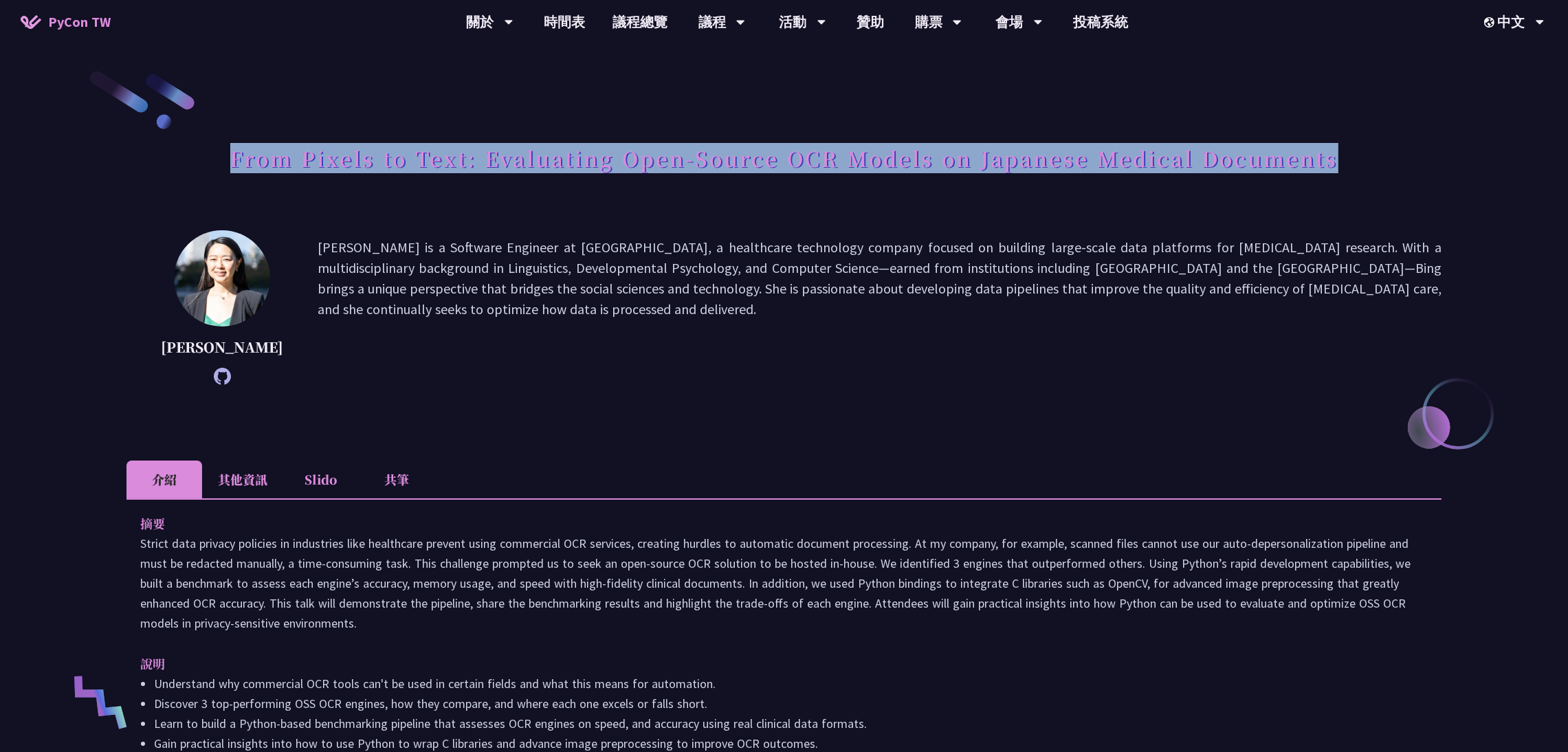
drag, startPoint x: 227, startPoint y: 153, endPoint x: 1352, endPoint y: 188, distance: 1125.5
click at [1352, 188] on div "From Pixels to Text: Evaluating Open-Source OCR Models on Japanese Medical Docu…" at bounding box center [784, 174] width 1315 height 72
copy h1 "From Pixels to Text: Evaluating Open-Source OCR Models on Japanese Medical Docu…"
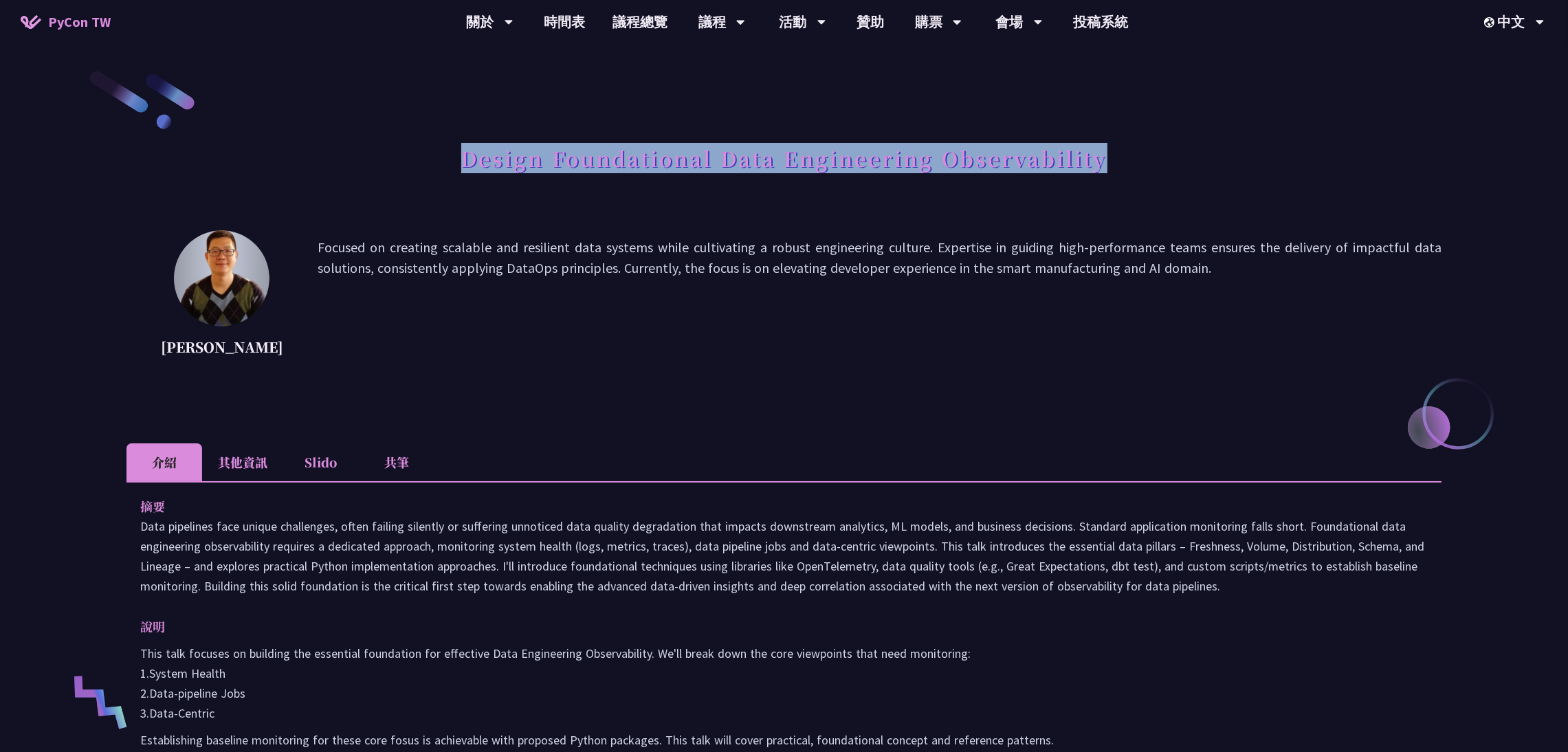
drag, startPoint x: 459, startPoint y: 162, endPoint x: 1145, endPoint y: 165, distance: 686.0
click at [1145, 165] on div "Design Foundational Data Engineering Observability" at bounding box center [784, 174] width 1315 height 72
copy h1 "Design Foundational Data Engineering Observability"
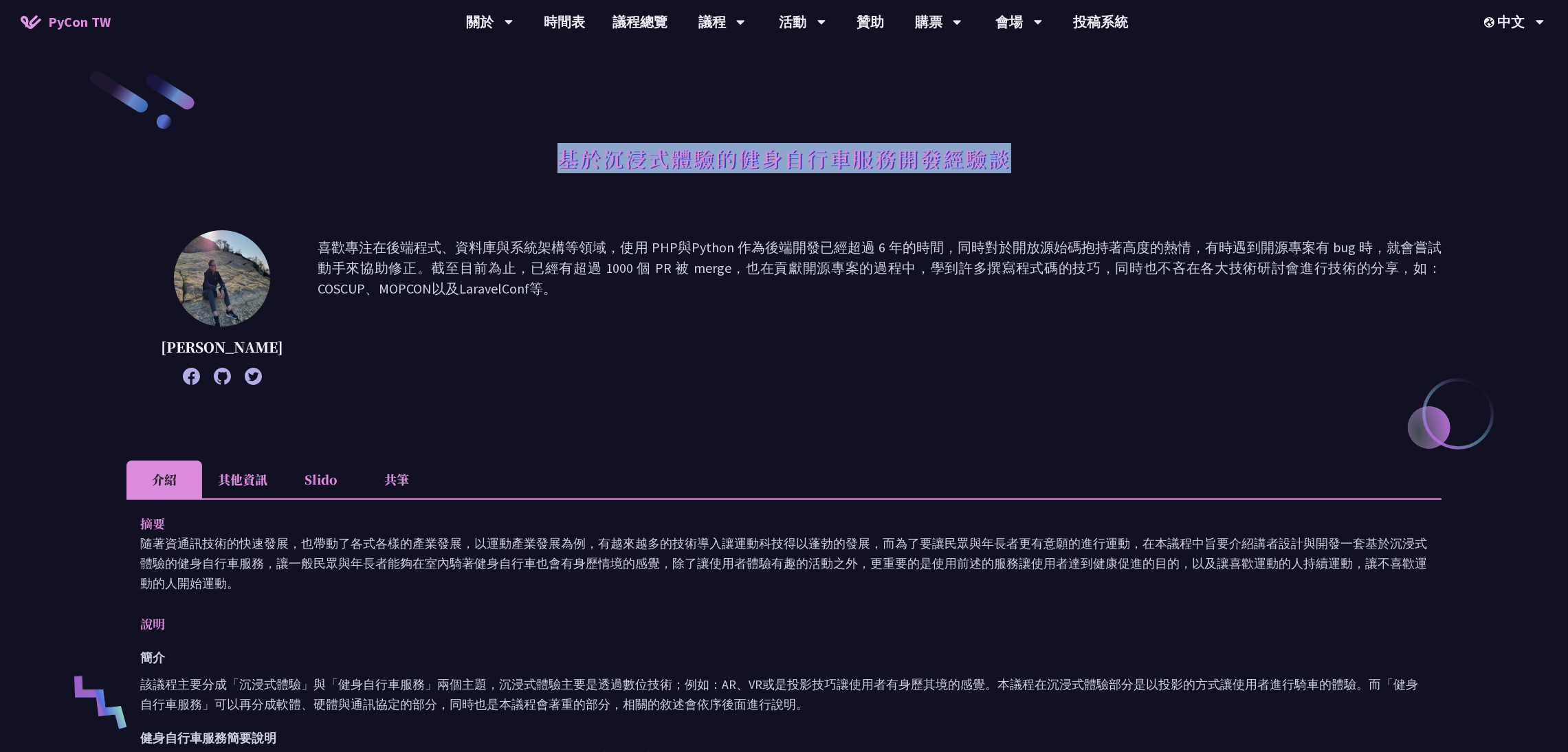
drag, startPoint x: 558, startPoint y: 165, endPoint x: 1029, endPoint y: 162, distance: 471.0
click at [1029, 162] on div "基於沉浸式體驗的健身自行車服務開發經驗談" at bounding box center [784, 174] width 1315 height 72
copy h1 "基於沉浸式體驗的健身自行車服務開發經驗談"
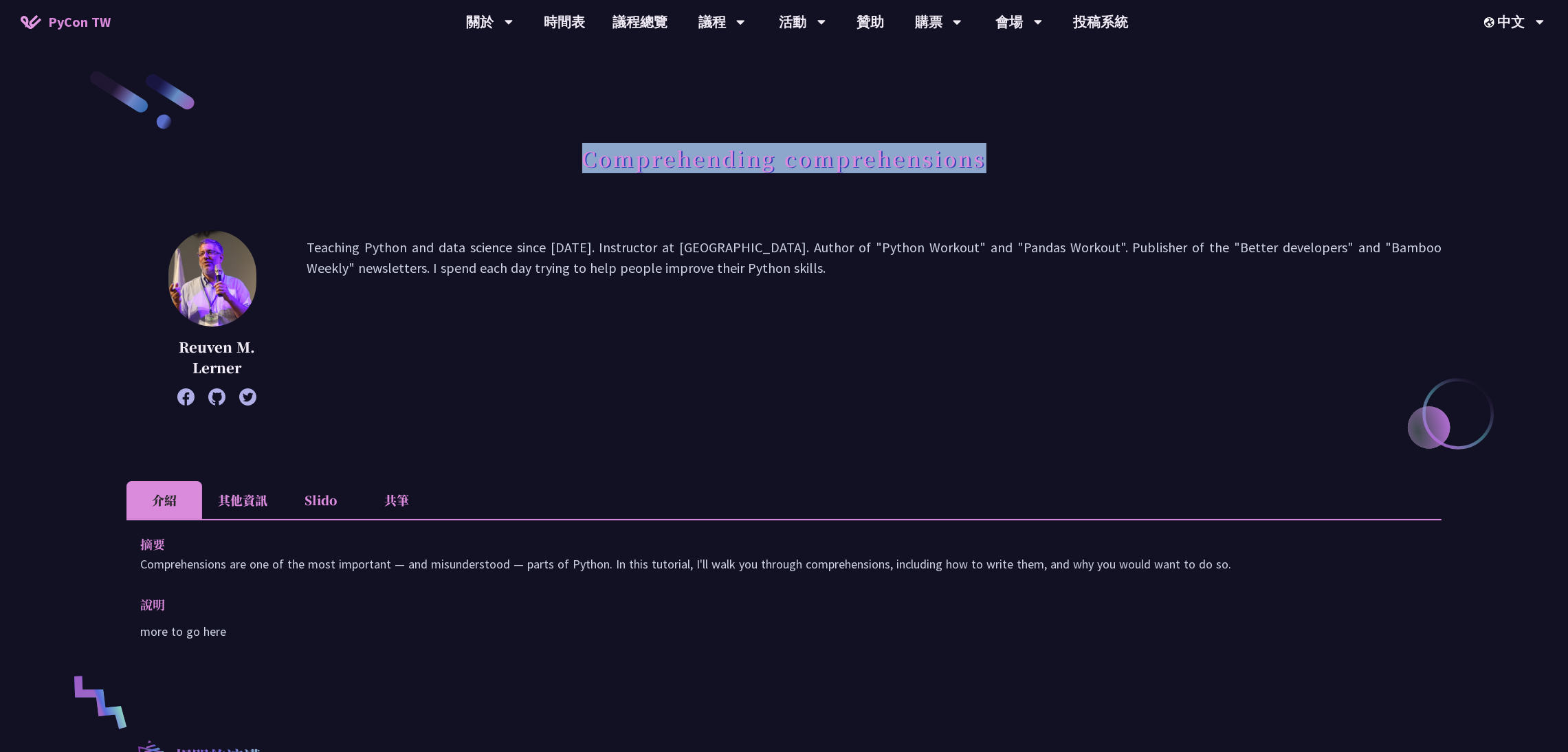
drag, startPoint x: 586, startPoint y: 164, endPoint x: 1032, endPoint y: 170, distance: 446.0
click at [1032, 170] on div "Comprehending comprehensions" at bounding box center [784, 174] width 1315 height 72
copy h1 "Comprehending comprehensions"
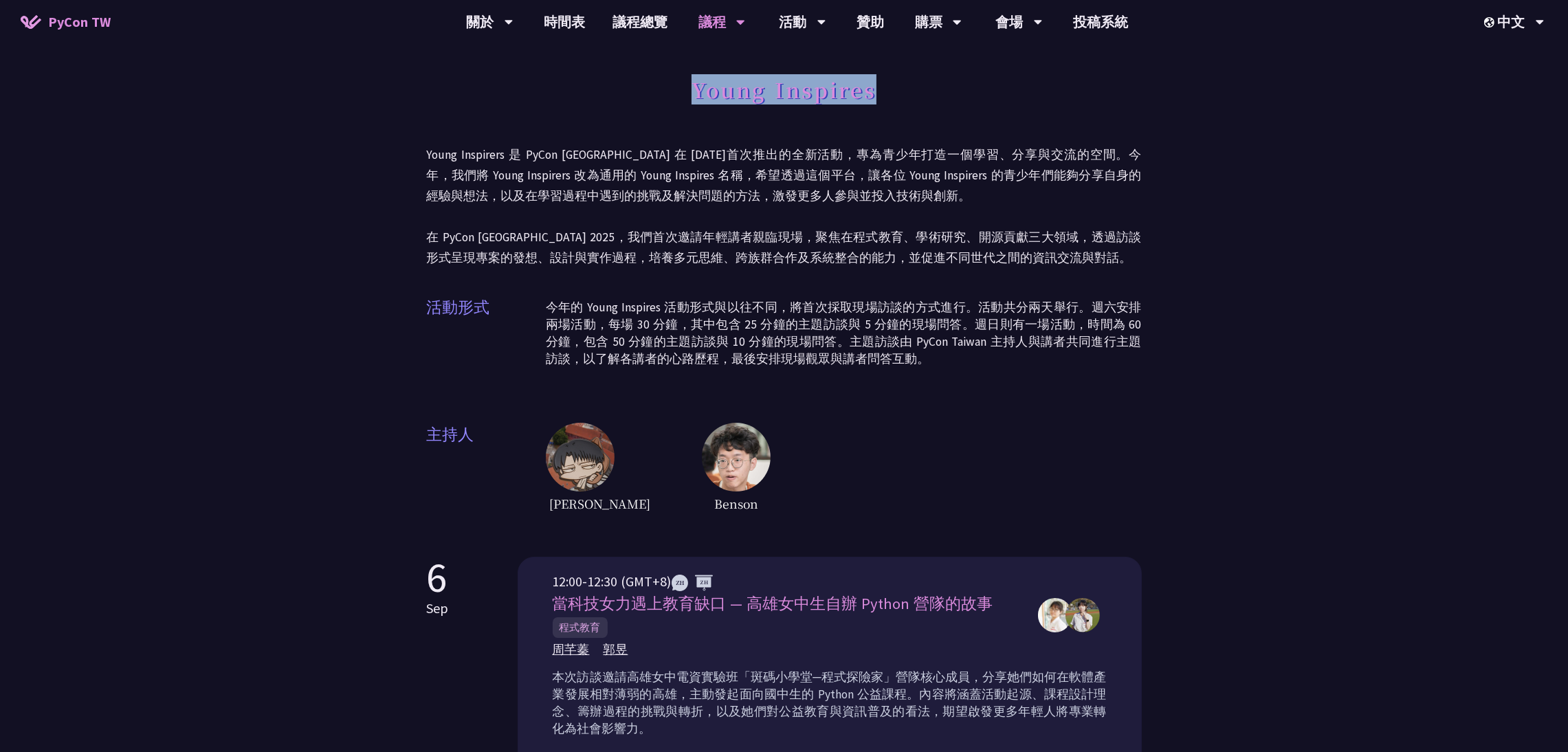
drag, startPoint x: 691, startPoint y: 87, endPoint x: 934, endPoint y: 87, distance: 243.0
click at [934, 87] on div "Young Inspires" at bounding box center [784, 105] width 715 height 72
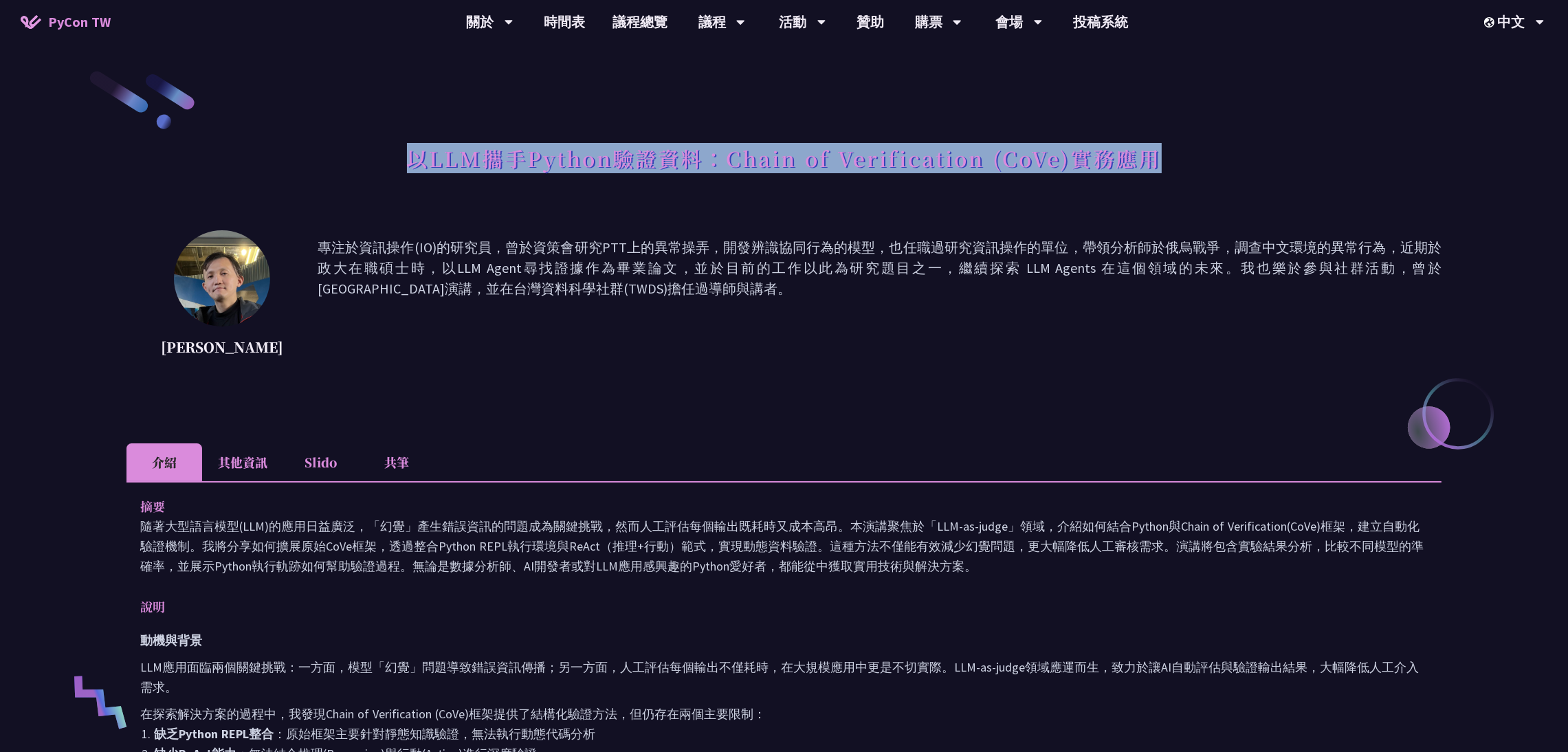
drag, startPoint x: 405, startPoint y: 157, endPoint x: 1159, endPoint y: 143, distance: 754.1
click at [1178, 154] on div "以LLM攜手Python驗證資料：Chain of Verification (CoVe)實務應用" at bounding box center [784, 174] width 1315 height 72
copy h1 "以LLM攜手Python驗證資料：Chain of Verification (CoVe)實務應用"
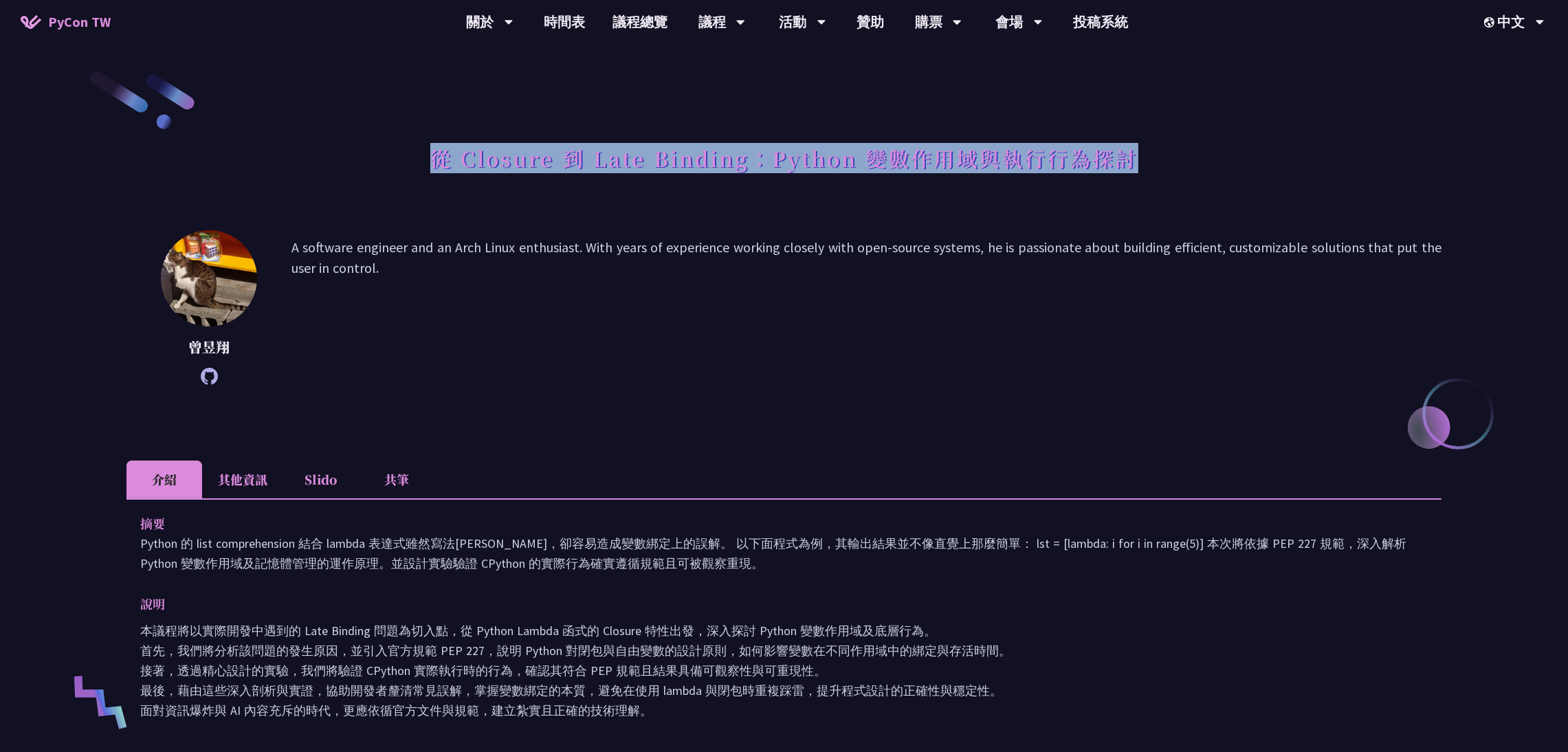
drag, startPoint x: 430, startPoint y: 158, endPoint x: 1146, endPoint y: 179, distance: 716.3
click at [1146, 179] on div "從 Closure 到 Late Binding：Python 變數作用域與執行行為探討" at bounding box center [784, 174] width 1315 height 72
copy h1 "從 Closure 到 Late Binding：Python 變數作用域與執行行為探討"
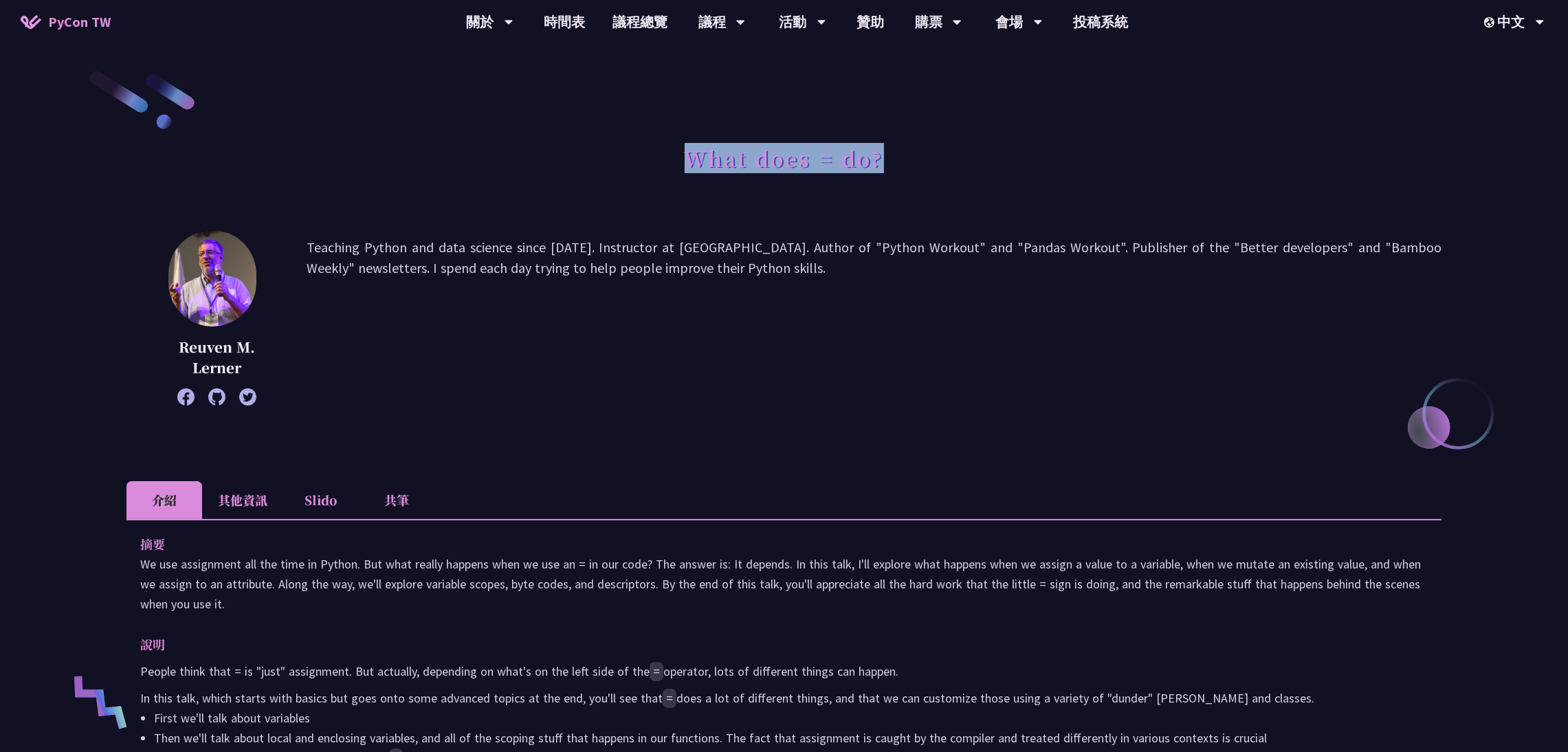
drag, startPoint x: 683, startPoint y: 162, endPoint x: 912, endPoint y: 166, distance: 229.0
click at [912, 166] on div "What does = do?" at bounding box center [784, 174] width 1315 height 72
copy h1 "What does = do?"
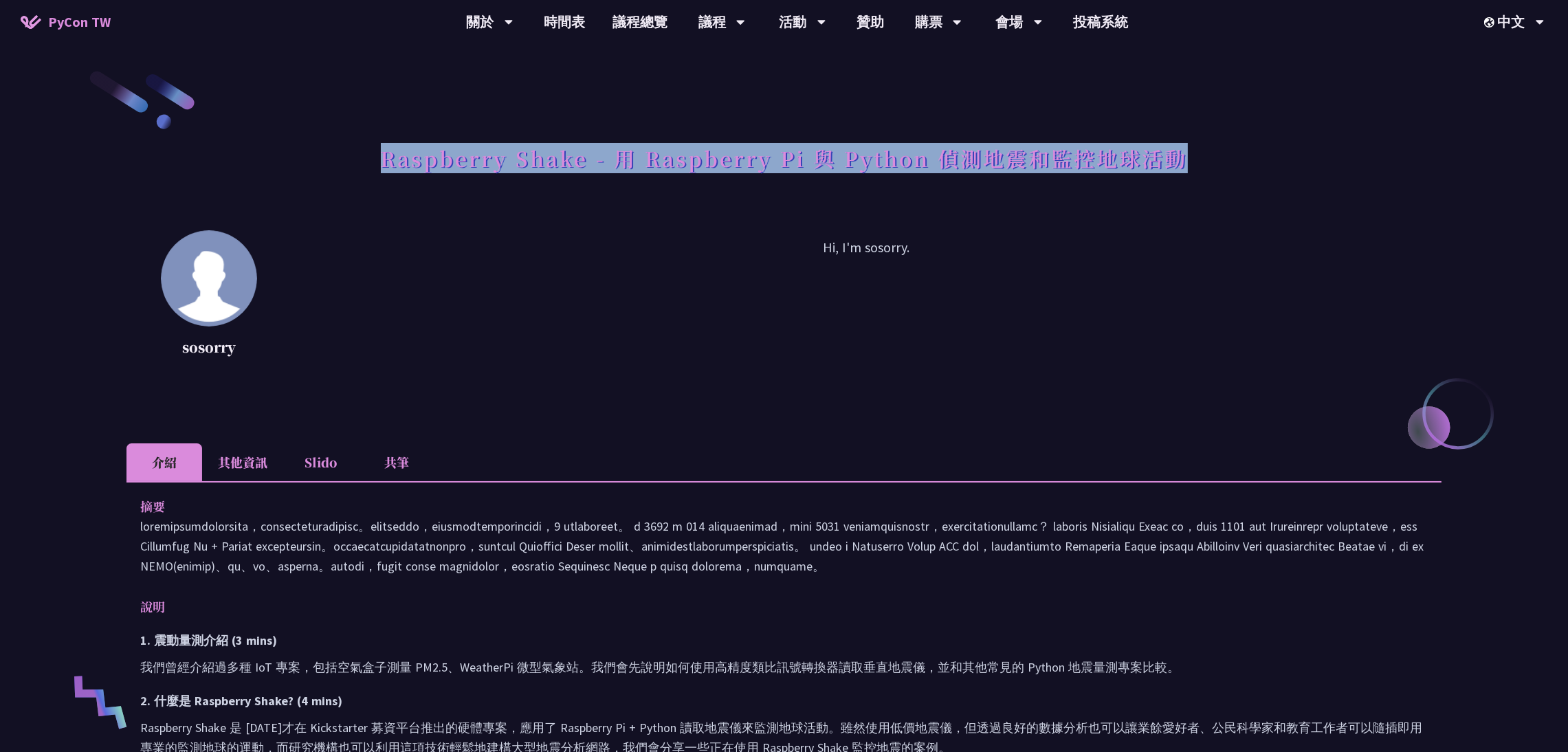
drag, startPoint x: 378, startPoint y: 158, endPoint x: 1199, endPoint y: 166, distance: 821.0
click at [1199, 166] on div "Raspberry Shake - 用 Raspberry Pi 與 Python 偵測地震和監控地球活動" at bounding box center [784, 174] width 1315 height 72
copy h1 "Raspberry Shake - 用 Raspberry Pi 與 Python 偵測地震和監控地球活動"
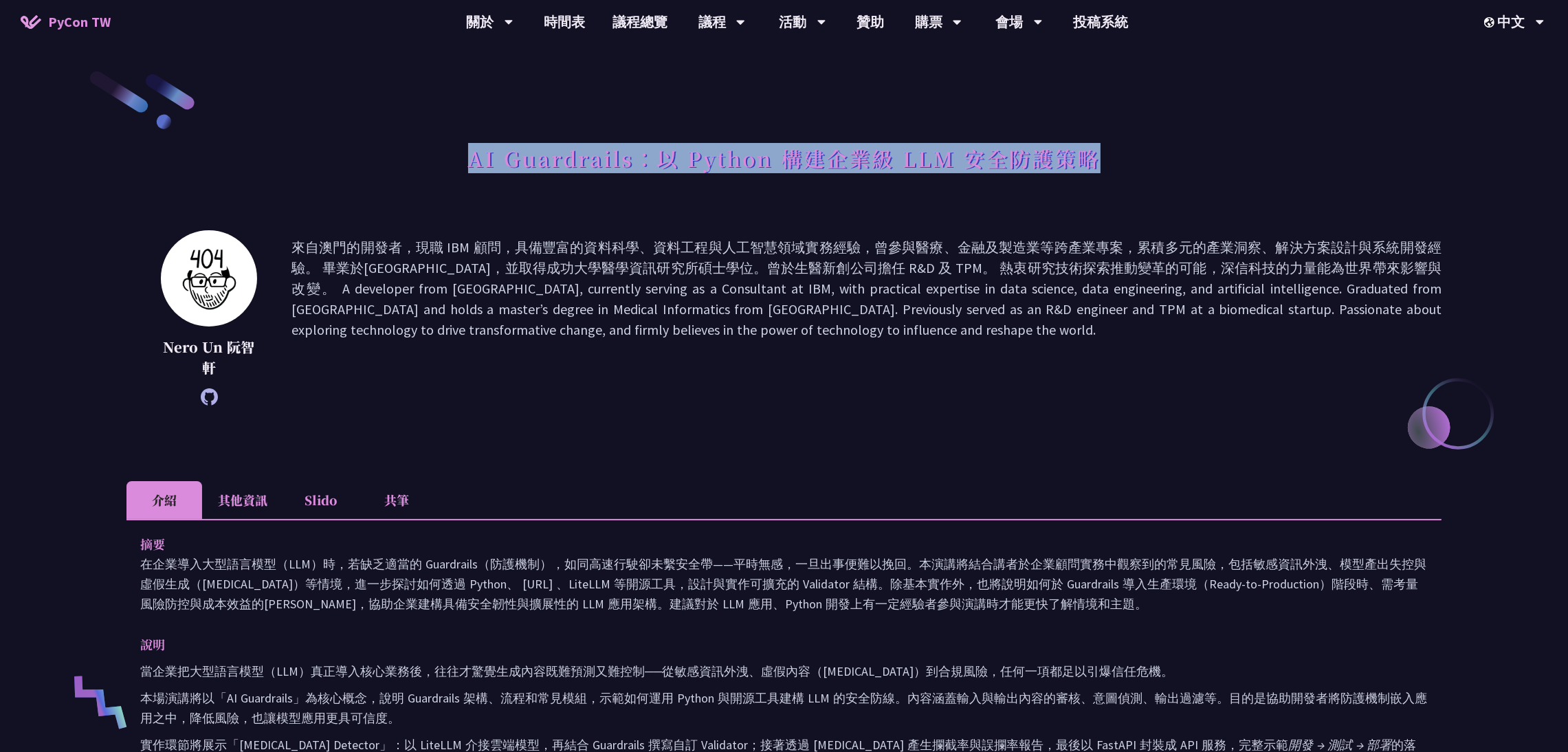
drag, startPoint x: 474, startPoint y: 162, endPoint x: 1107, endPoint y: 162, distance: 633.0
click at [1107, 162] on div "AI Guardrails：以 Python 構建企業級 LLM 安全防護策略" at bounding box center [784, 174] width 1315 height 72
copy h1 "AI Guardrails：以 Python 構建企業級 LLM 安全防護策略"
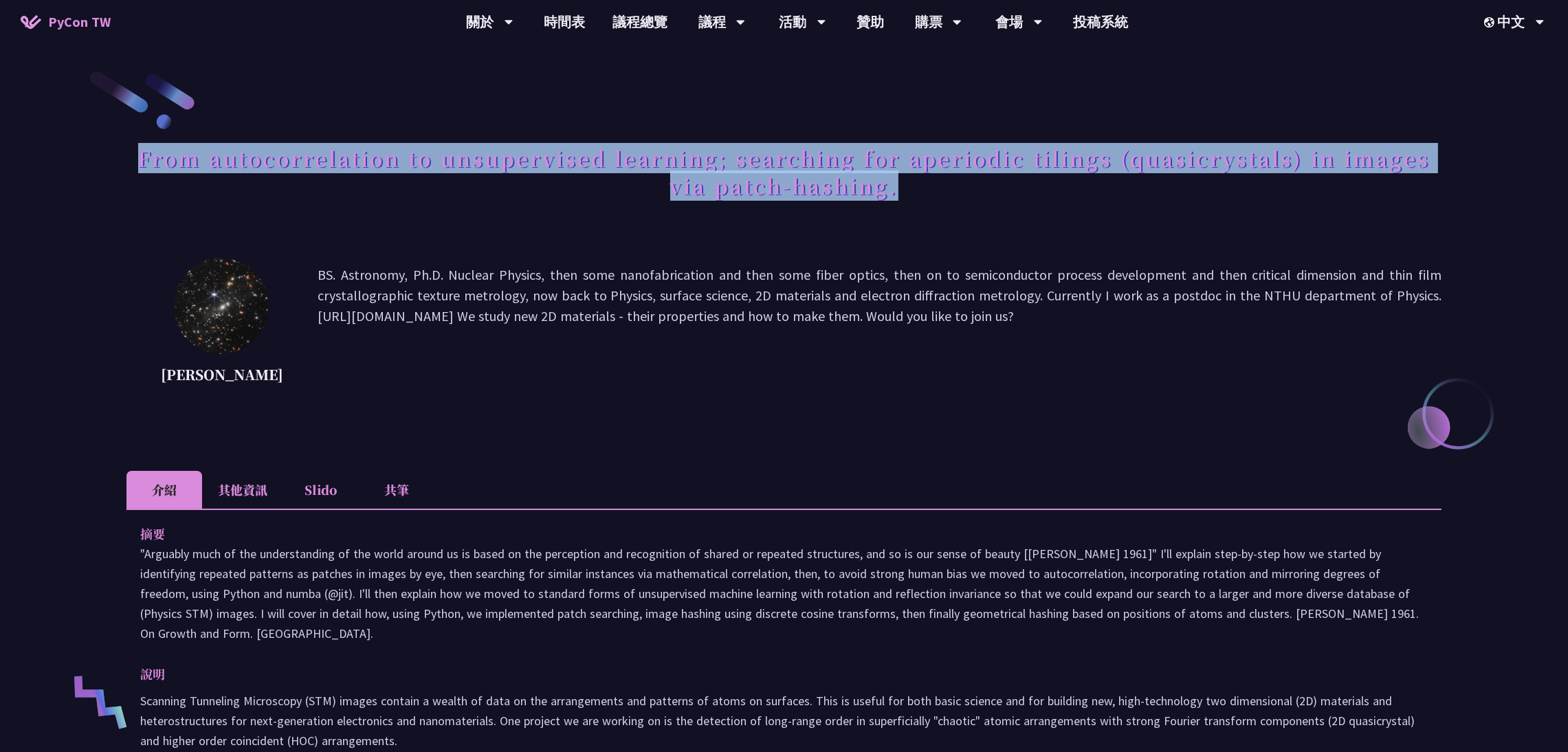
drag, startPoint x: 137, startPoint y: 158, endPoint x: 909, endPoint y: 195, distance: 772.9
click at [909, 195] on h1 "From autocorrelation to unsupervised learning; searching for aperiodic tilings …" at bounding box center [784, 172] width 1315 height 69
copy h1 "From autocorrelation to unsupervised learning; searching for aperiodic tilings …"
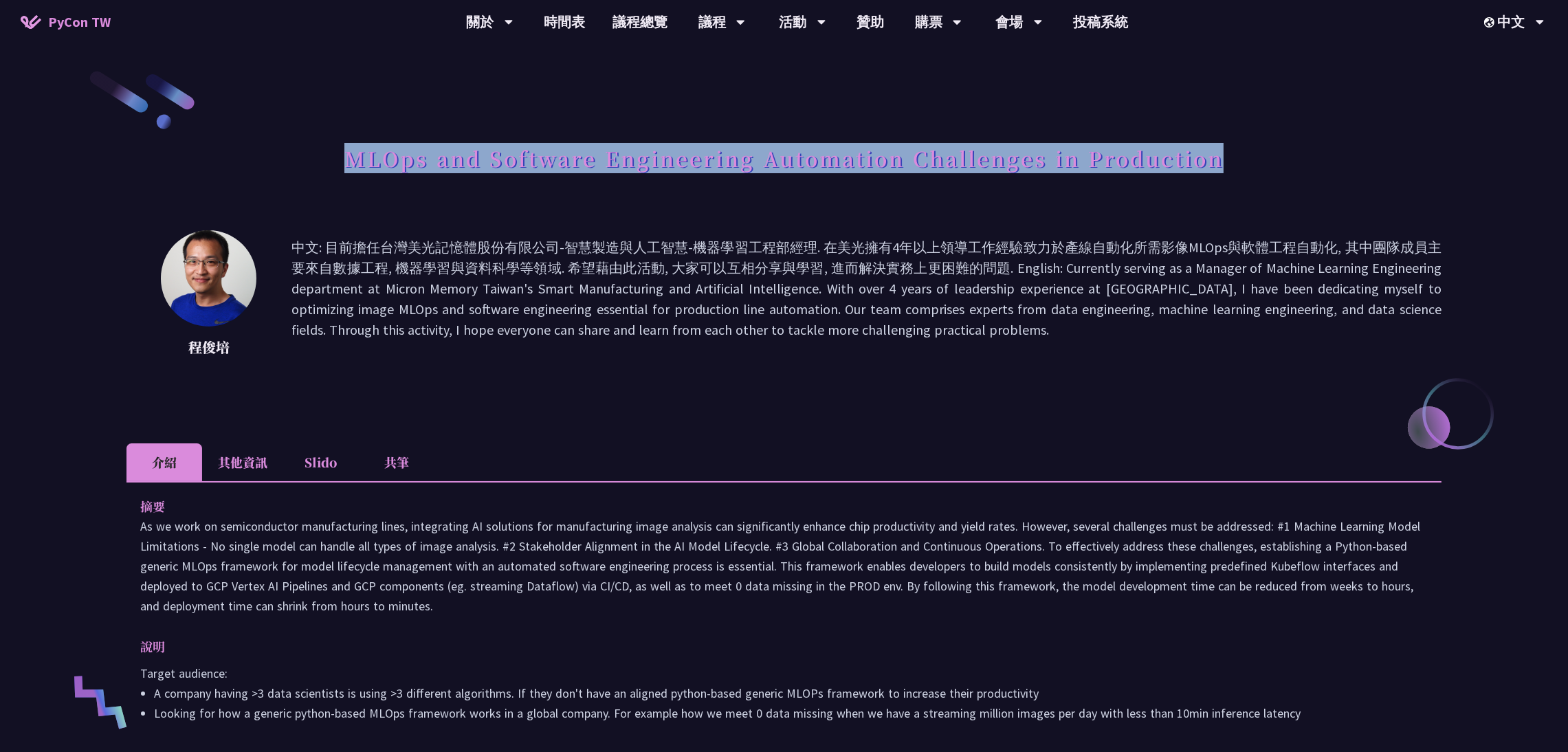
drag, startPoint x: 345, startPoint y: 162, endPoint x: 1218, endPoint y: 171, distance: 873.0
click at [1218, 171] on h1 "MLOps and Software Engineering Automation Challenges in Production" at bounding box center [784, 158] width 879 height 41
copy h1 "MLOps and Software Engineering Automation Challenges in Production"
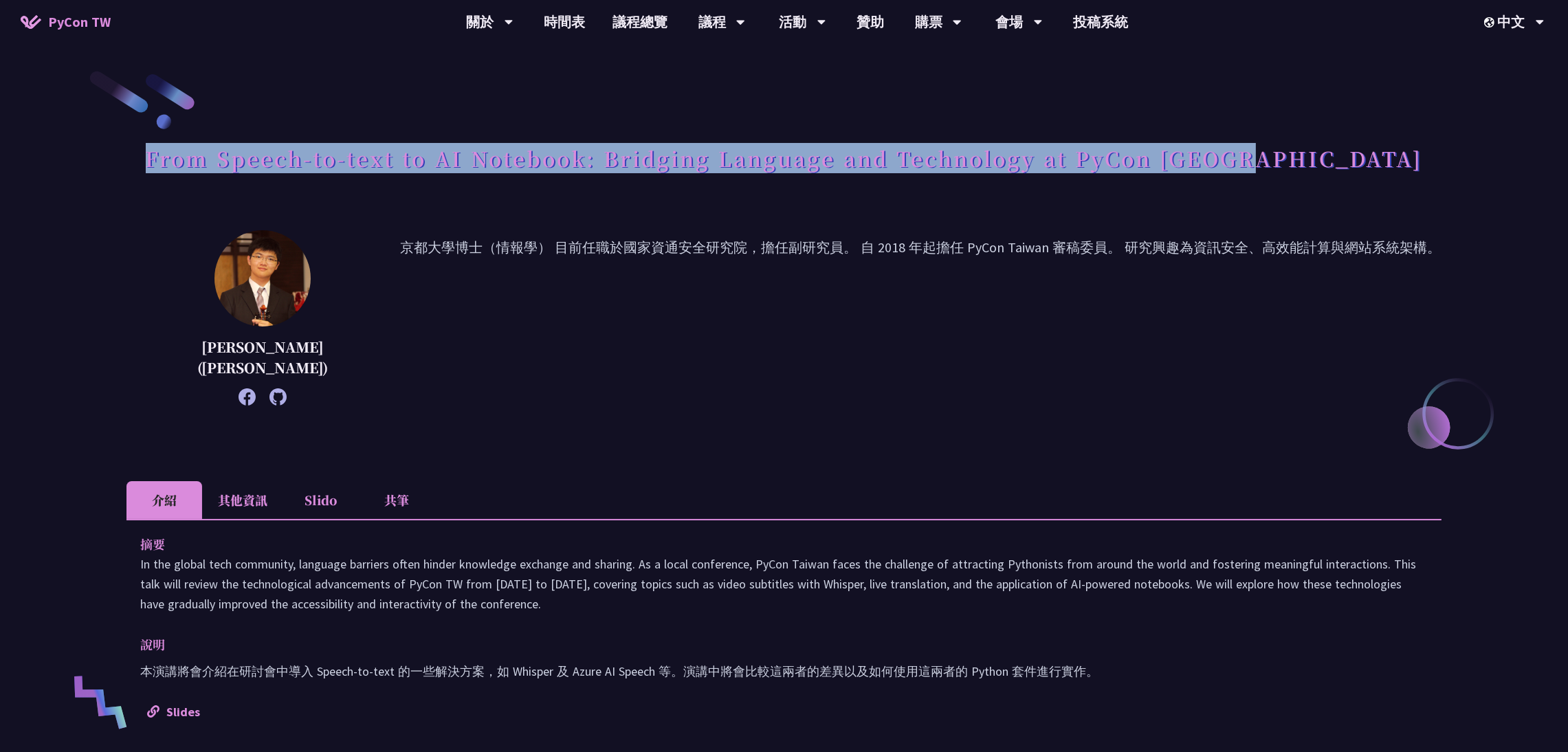
drag, startPoint x: 234, startPoint y: 158, endPoint x: 1342, endPoint y: 170, distance: 1108.1
click at [1342, 170] on div "From Speech-to-text to AI Notebook: Bridging Language and Technology at PyCon T…" at bounding box center [784, 174] width 1315 height 72
copy h1 "From Speech-to-text to AI Notebook: Bridging Language and Technology at PyCon T…"
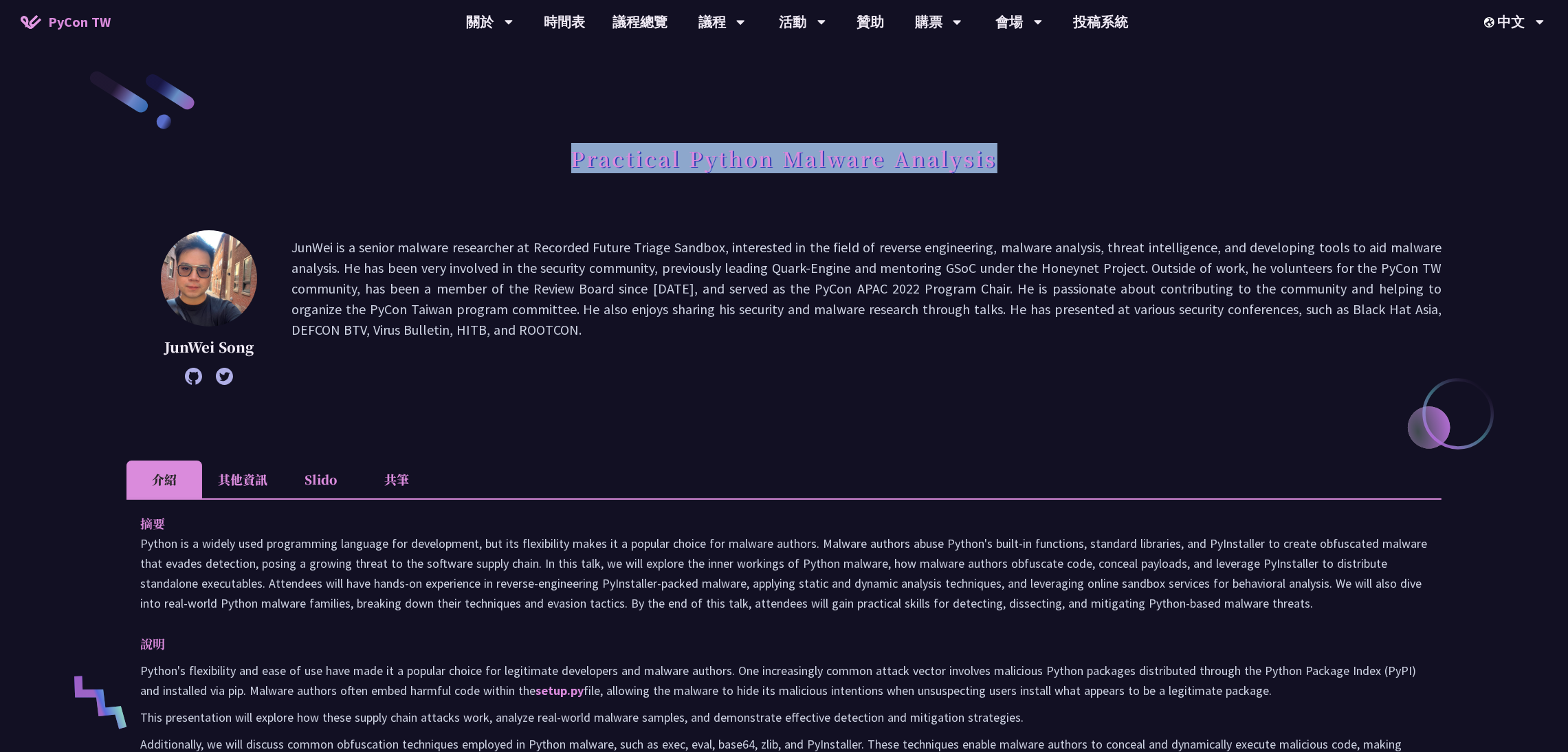
drag, startPoint x: 569, startPoint y: 158, endPoint x: 1029, endPoint y: 190, distance: 461.1
click at [1029, 190] on div "Practical Python Malware Analysis" at bounding box center [784, 174] width 1315 height 72
copy h1 "Practical Python Malware Analysis"
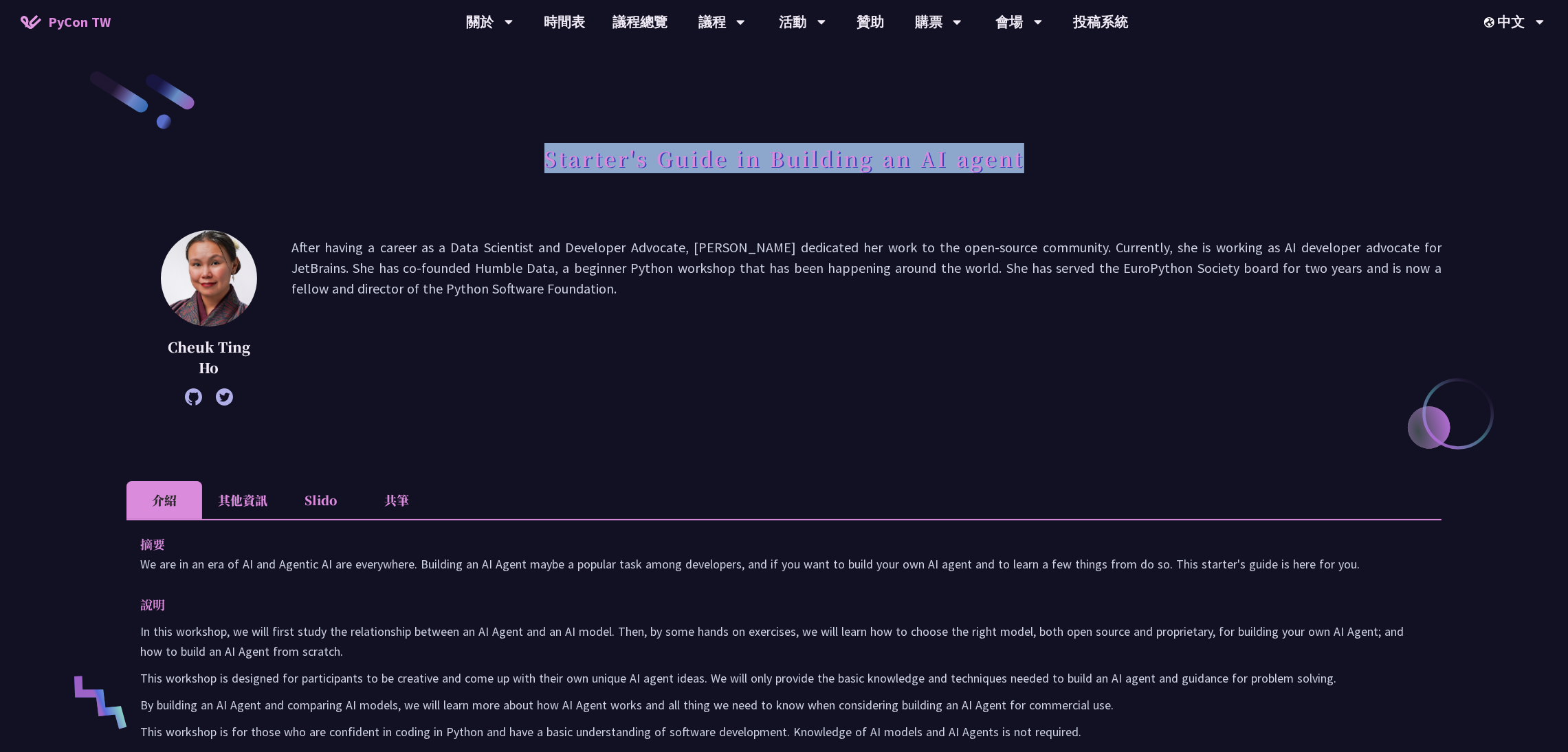
drag, startPoint x: 543, startPoint y: 164, endPoint x: 1071, endPoint y: 170, distance: 528.0
click at [1071, 170] on div "Starter's Guide in Building an AI agent" at bounding box center [784, 174] width 1315 height 72
copy h1 "Starter's Guide in Building an AI agent"
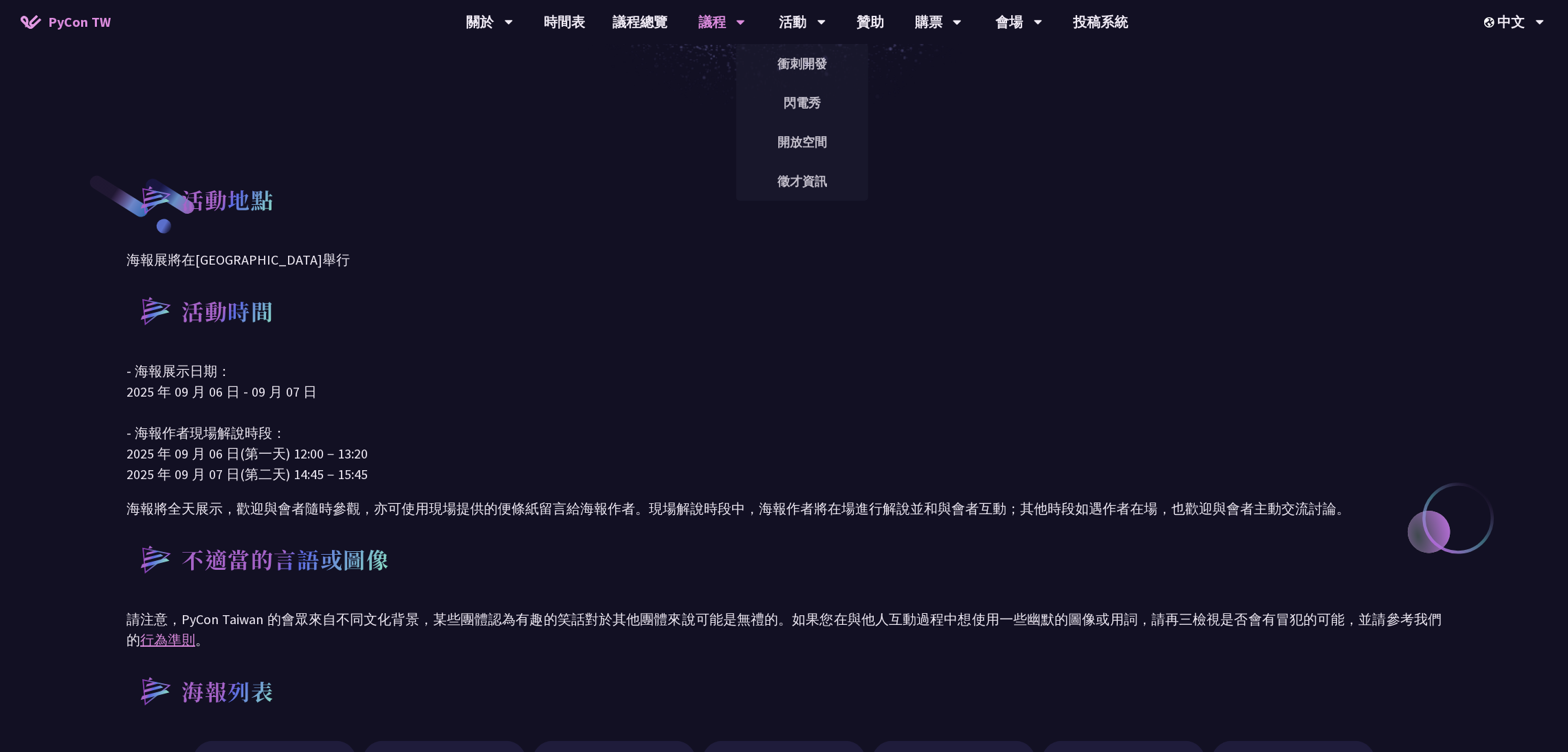
scroll to position [515, 0]
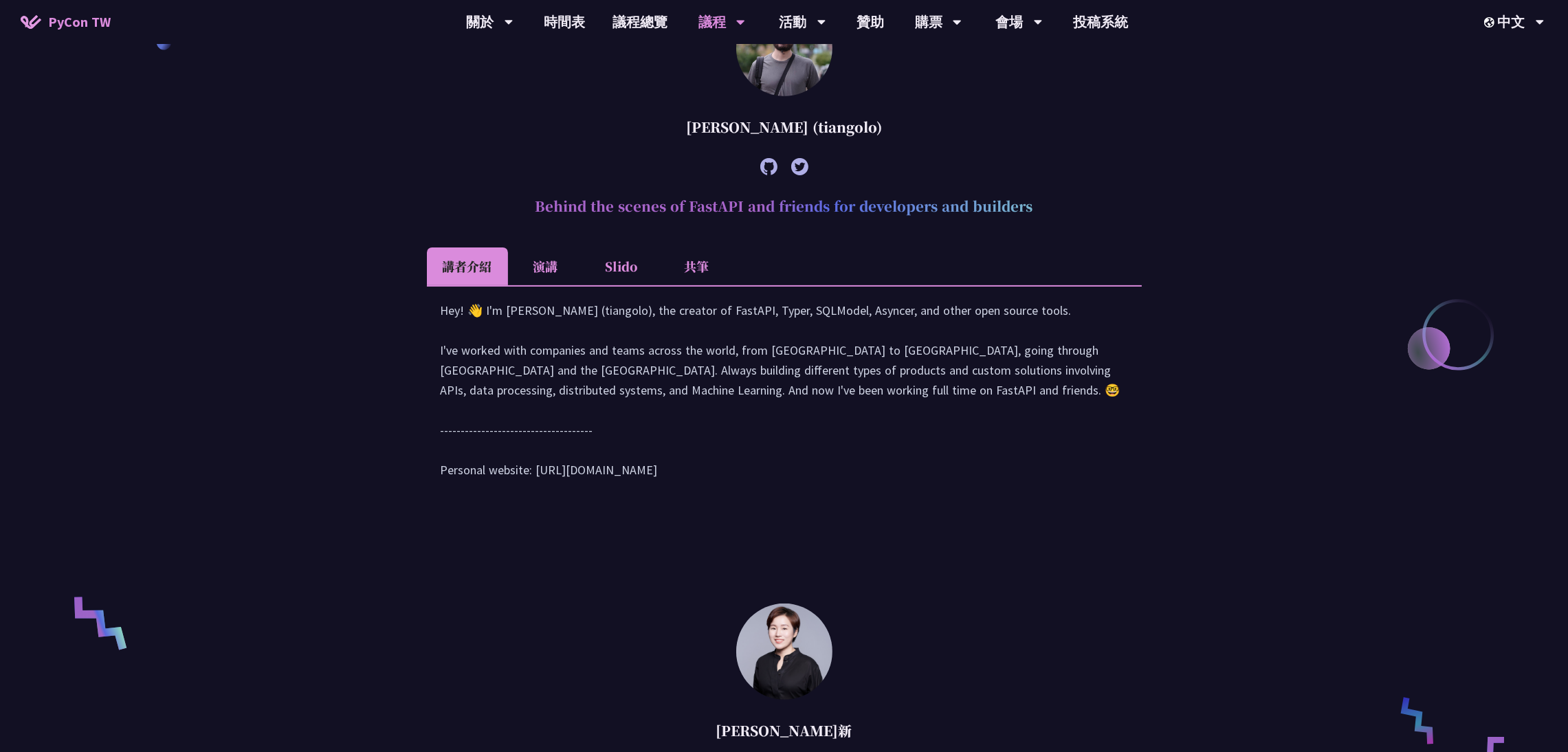
drag, startPoint x: 531, startPoint y: 200, endPoint x: 1083, endPoint y: 201, distance: 552.0
click at [1083, 201] on h2 "Behind the scenes of FastAPI and friends for developers and builders" at bounding box center [784, 206] width 715 height 41
copy h2 "Behind the scenes of FastAPI and friends for developers and builders"
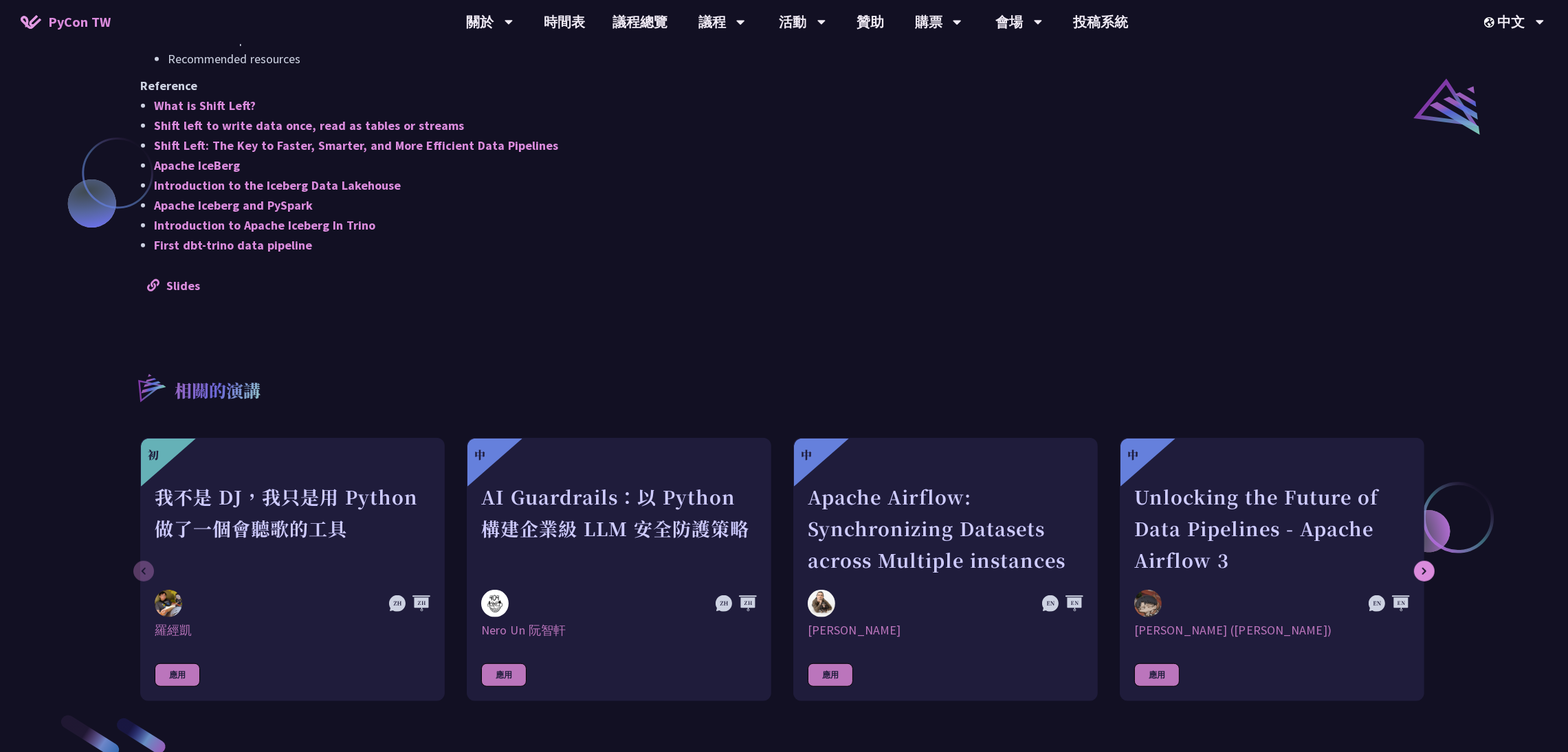
scroll to position [1134, 0]
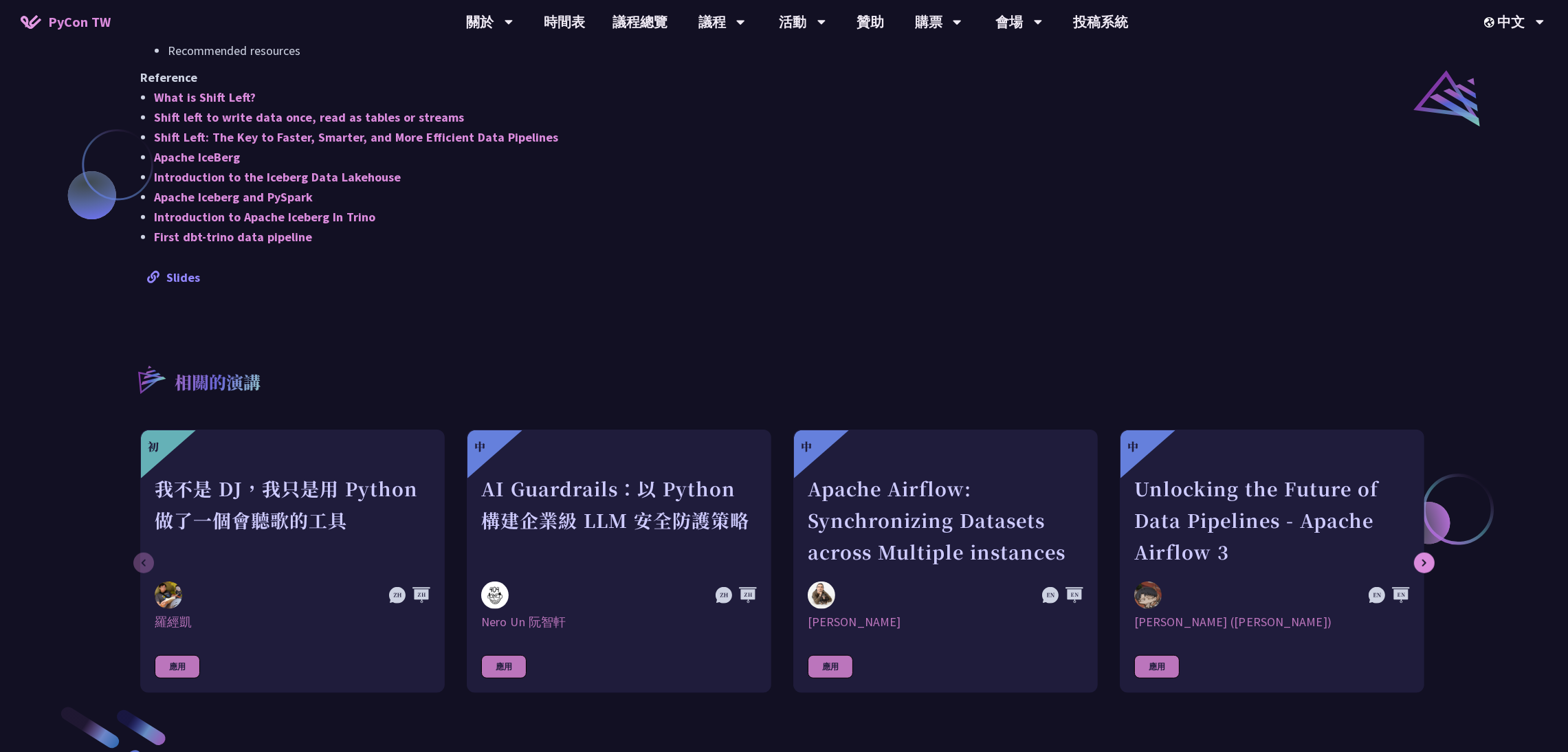
click at [173, 269] on link "Slides" at bounding box center [173, 277] width 53 height 16
click at [164, 281] on link "Slides" at bounding box center [173, 277] width 53 height 16
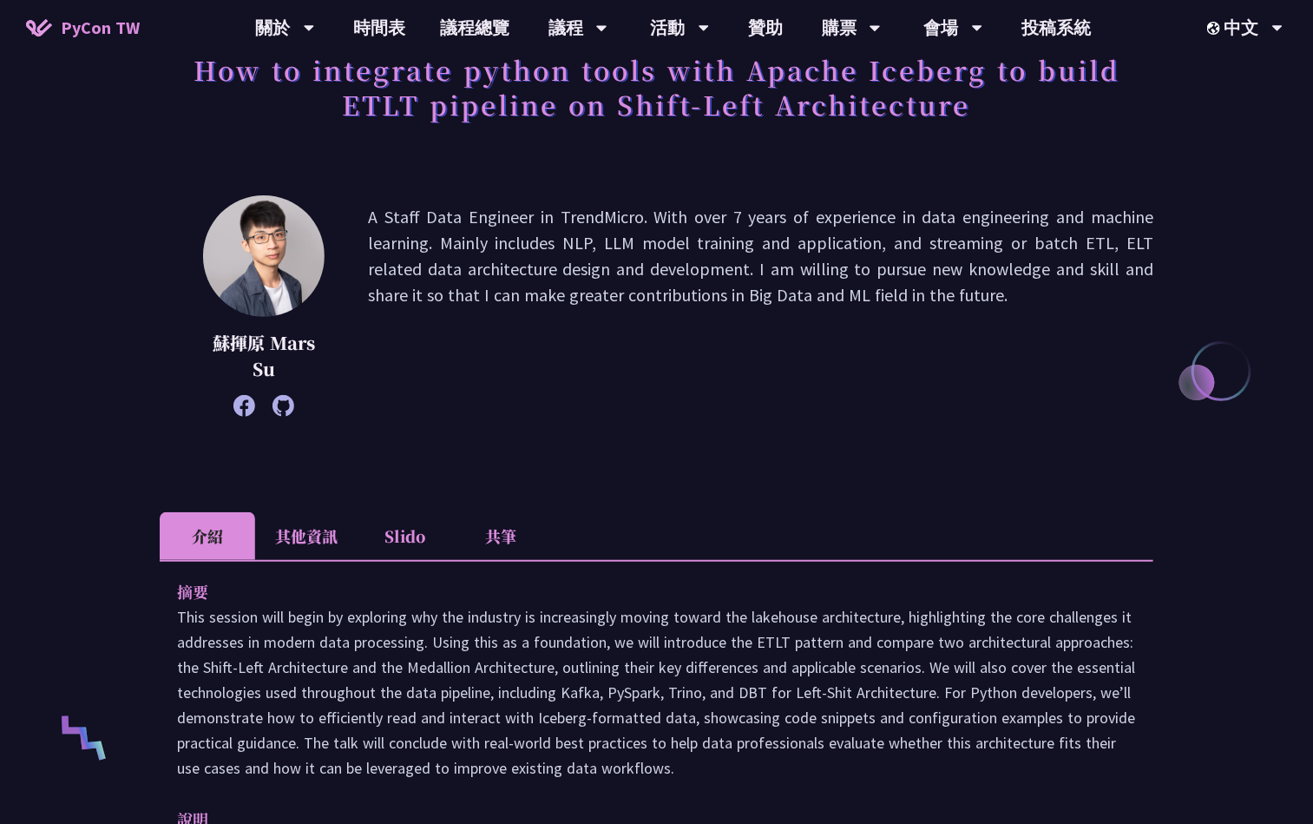
scroll to position [0, 0]
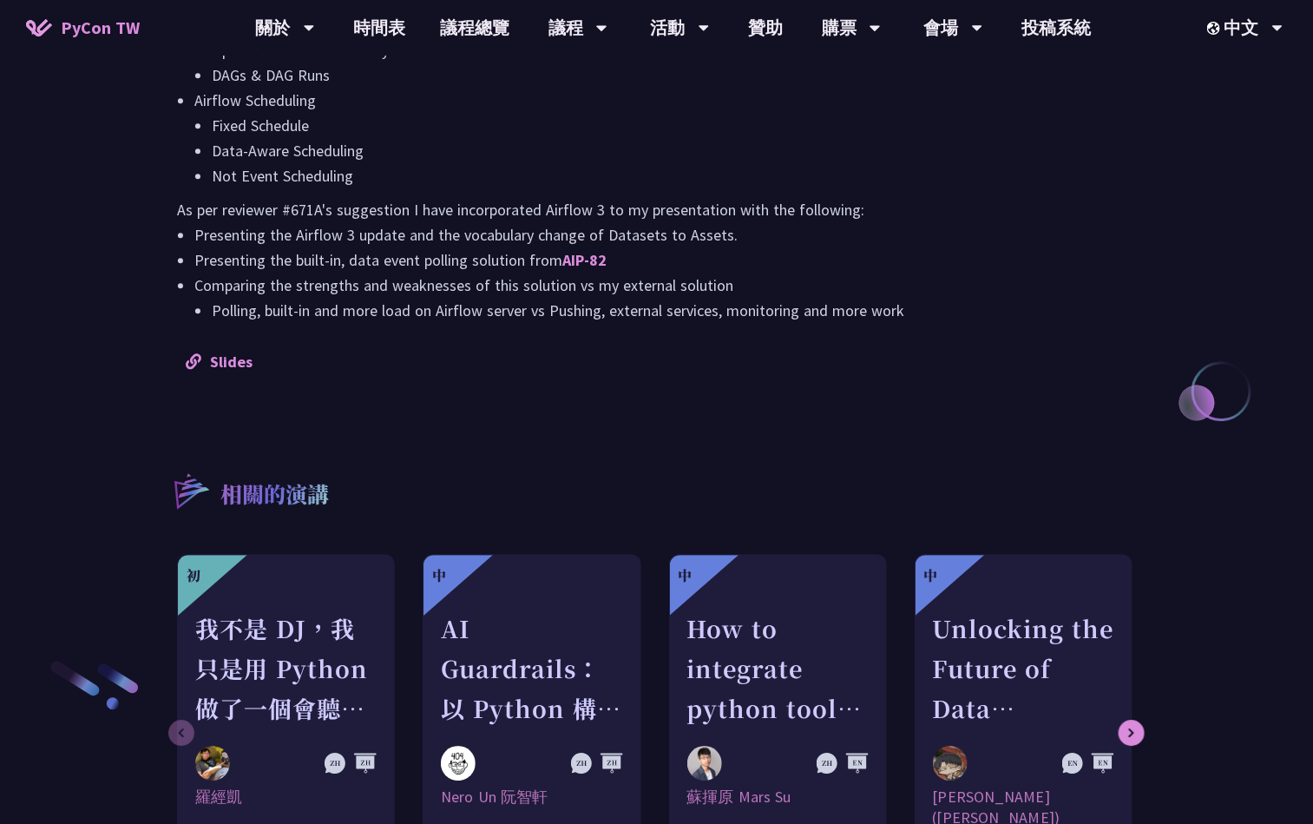
scroll to position [1692, 0]
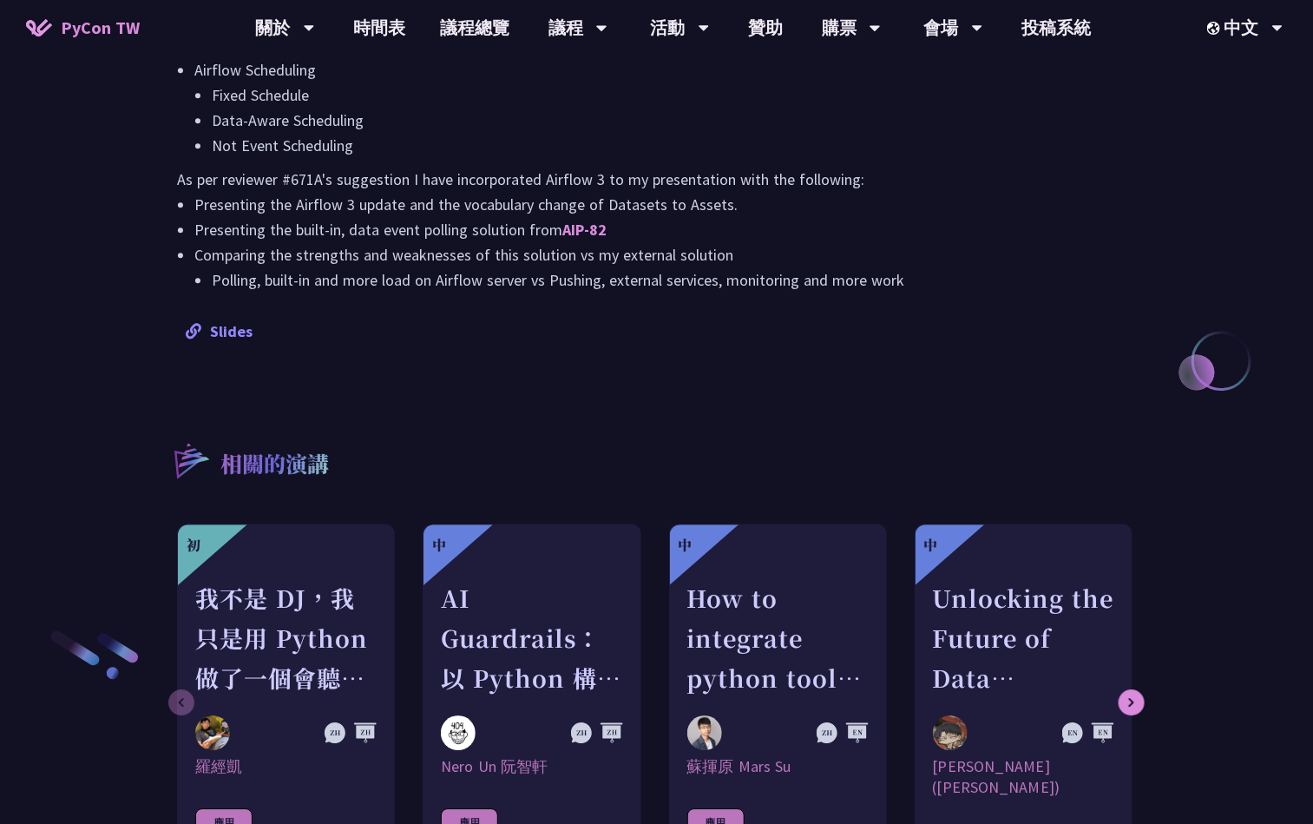
click at [217, 344] on div "Slides" at bounding box center [657, 331] width 942 height 25
click at [219, 341] on link "Slides" at bounding box center [219, 331] width 67 height 20
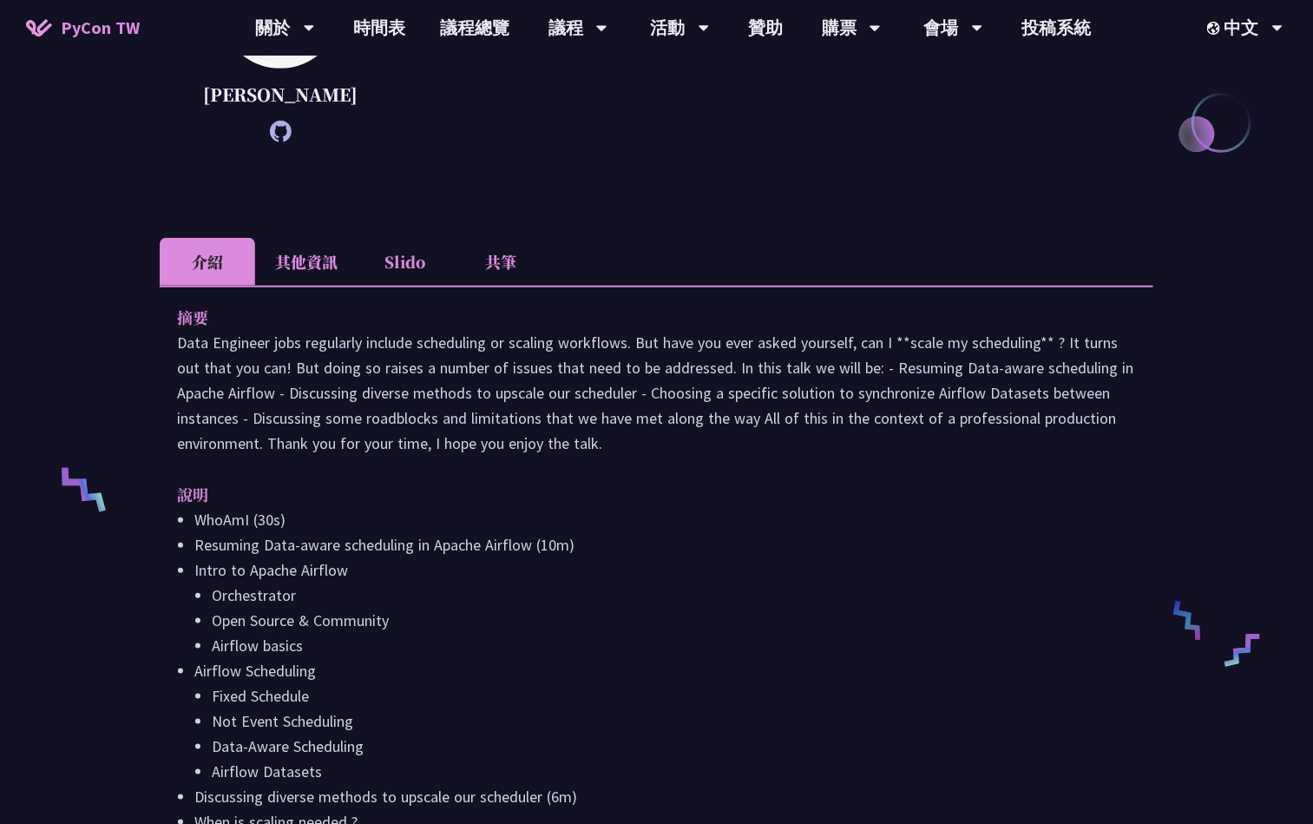
scroll to position [0, 0]
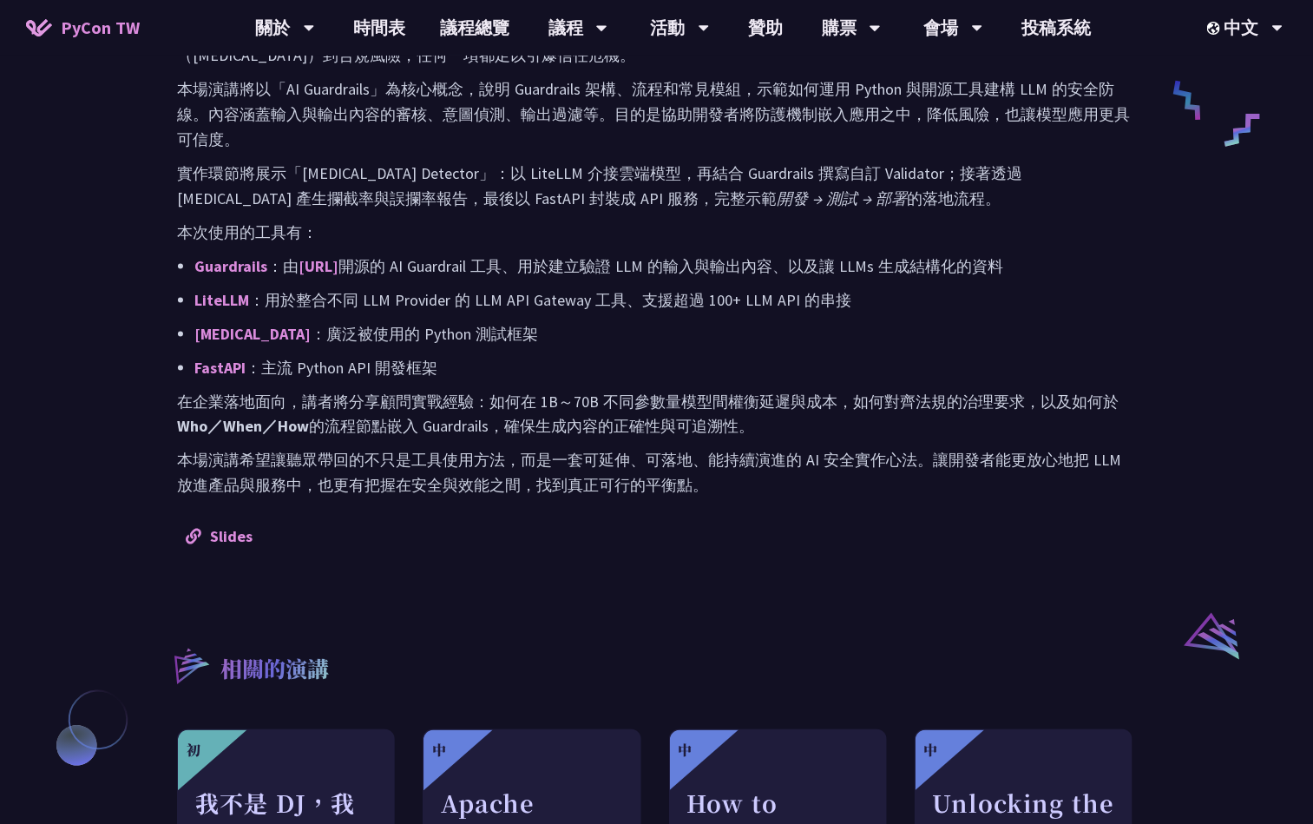
scroll to position [1172, 0]
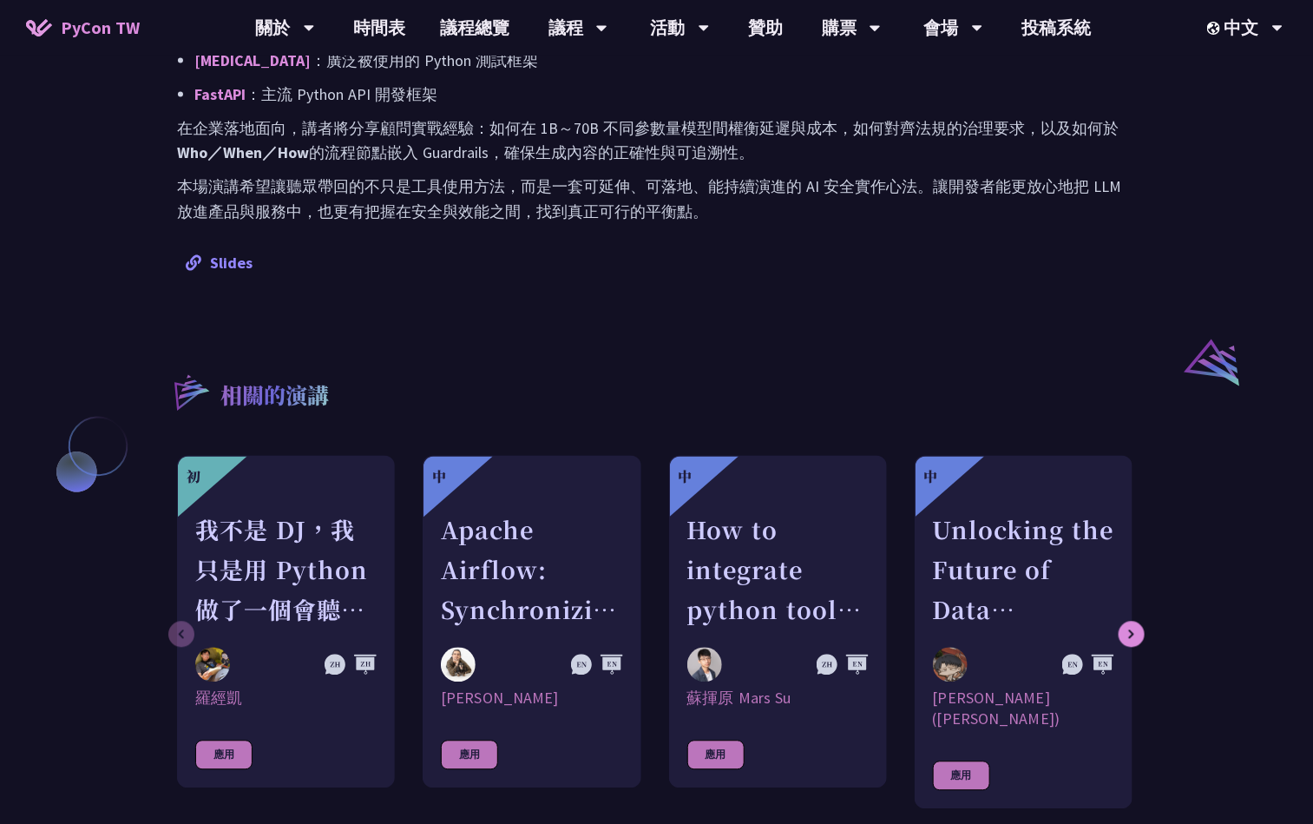
click at [227, 259] on link "Slides" at bounding box center [219, 263] width 67 height 20
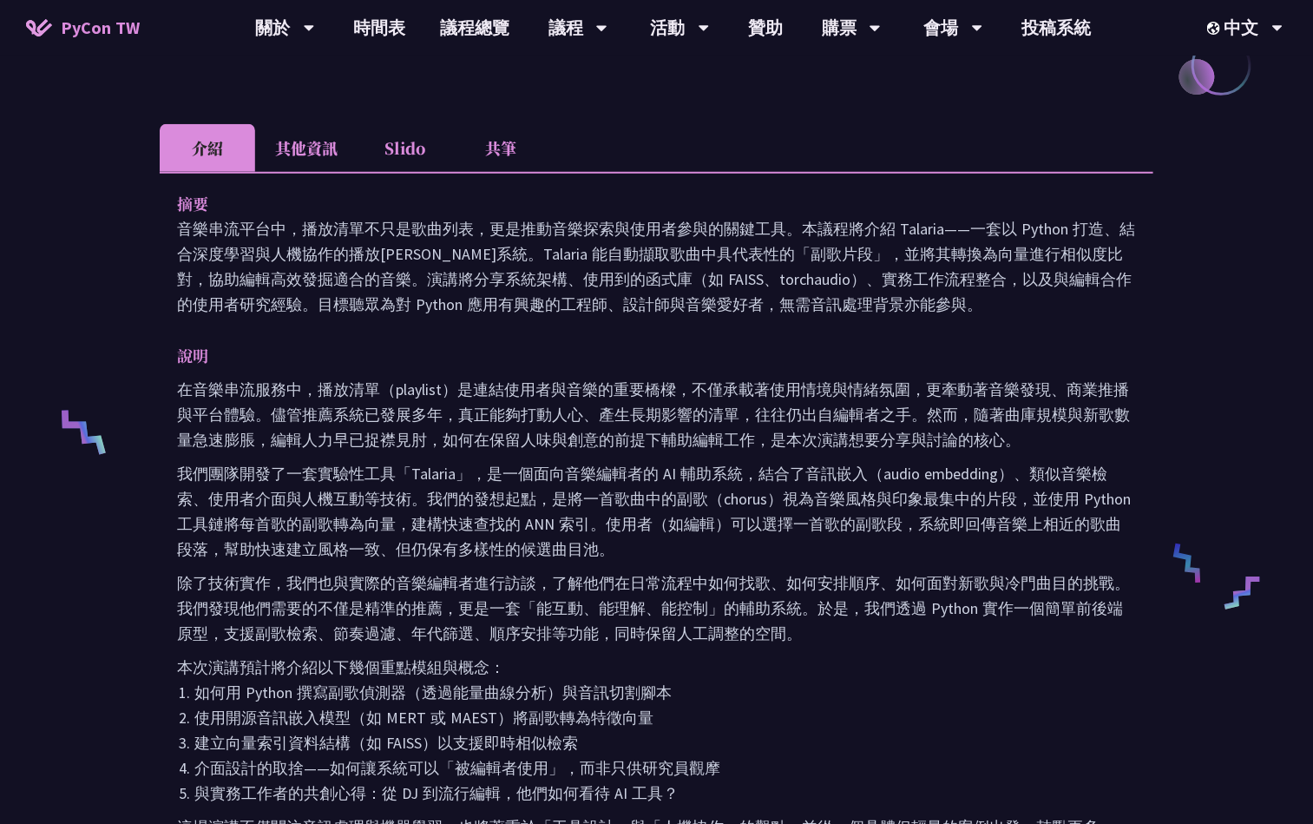
scroll to position [781, 0]
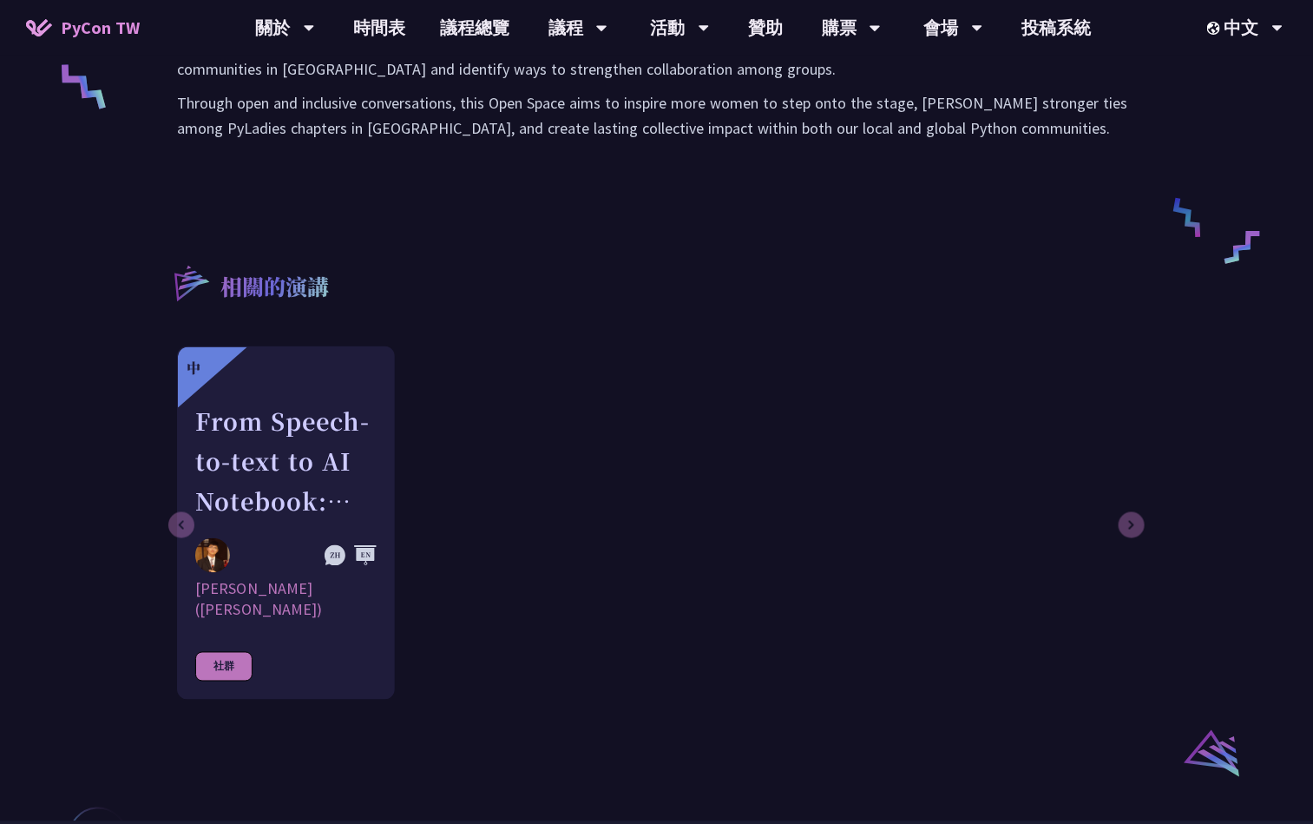
scroll to position [651, 0]
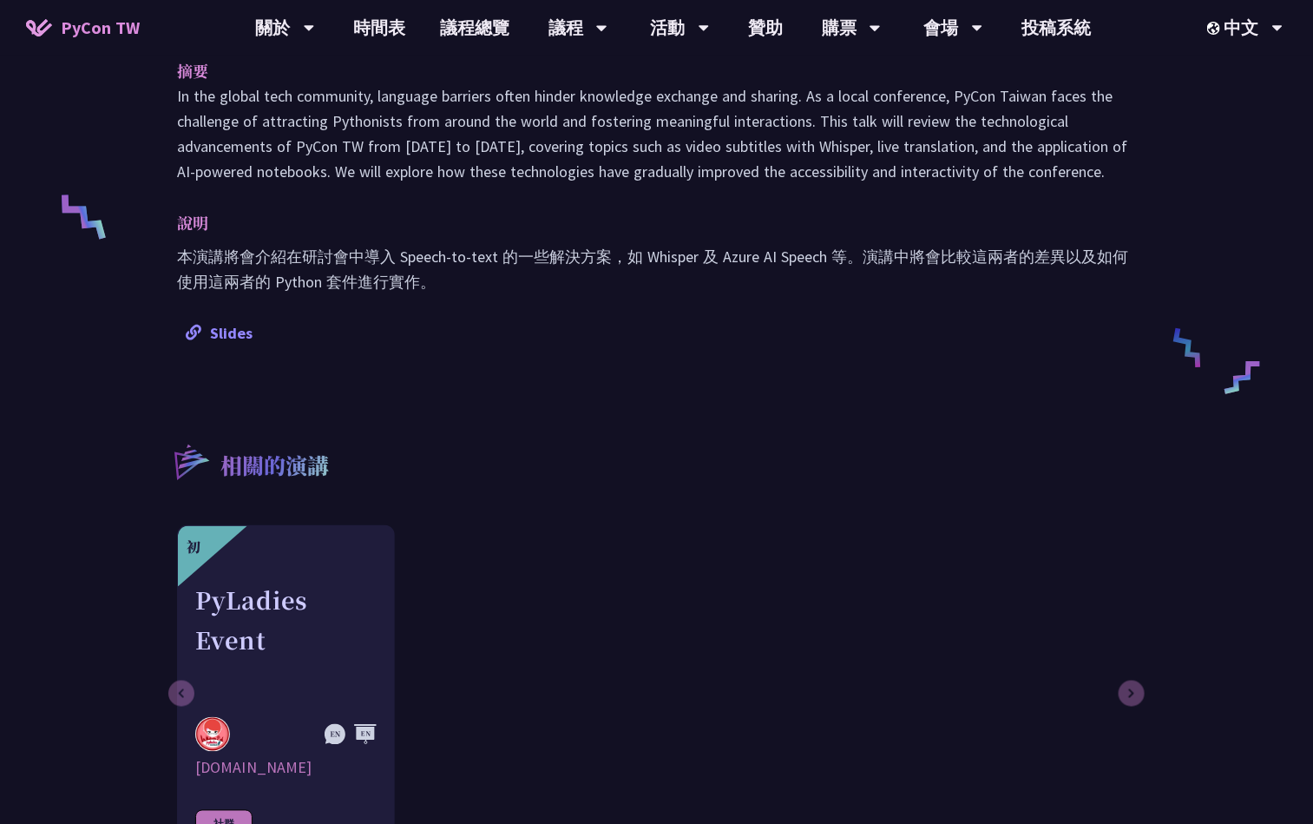
click at [233, 334] on link "Slides" at bounding box center [219, 333] width 67 height 20
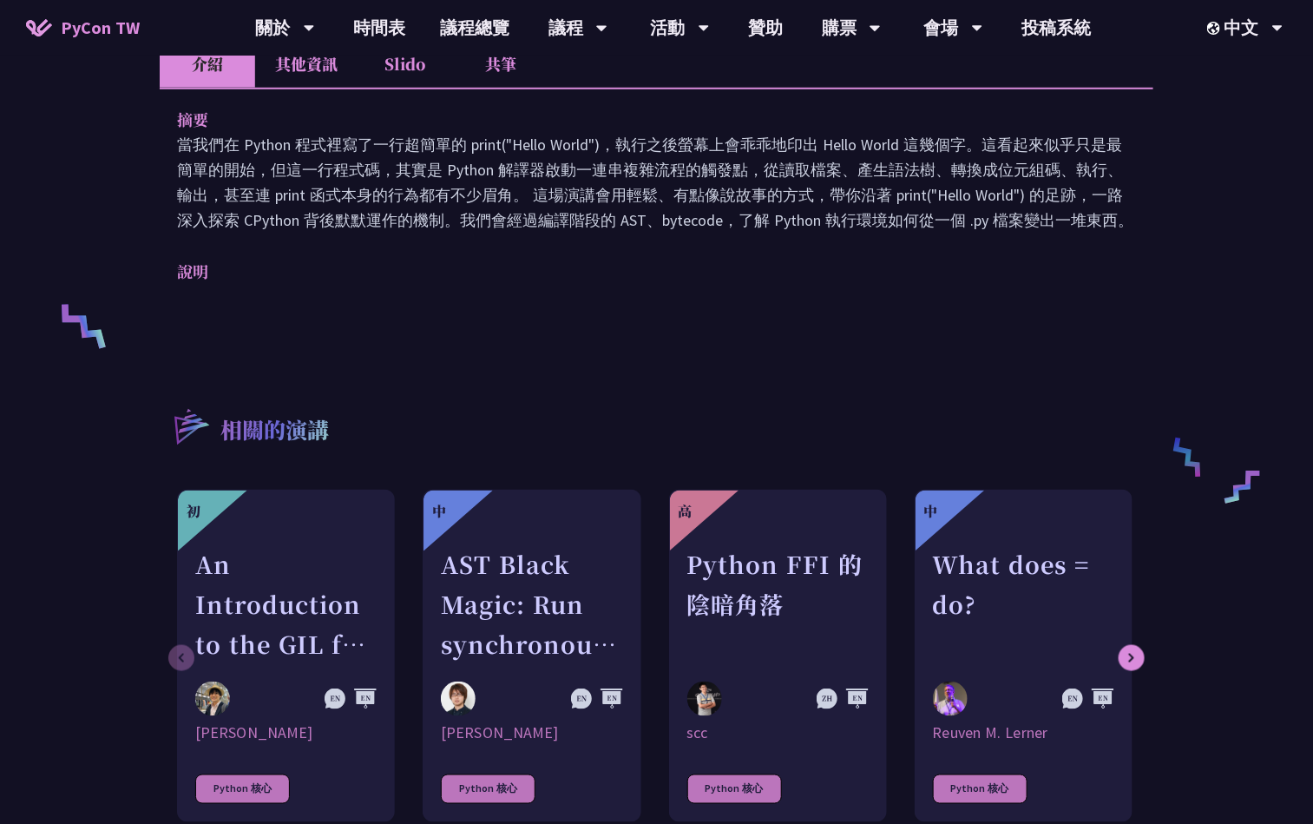
scroll to position [391, 0]
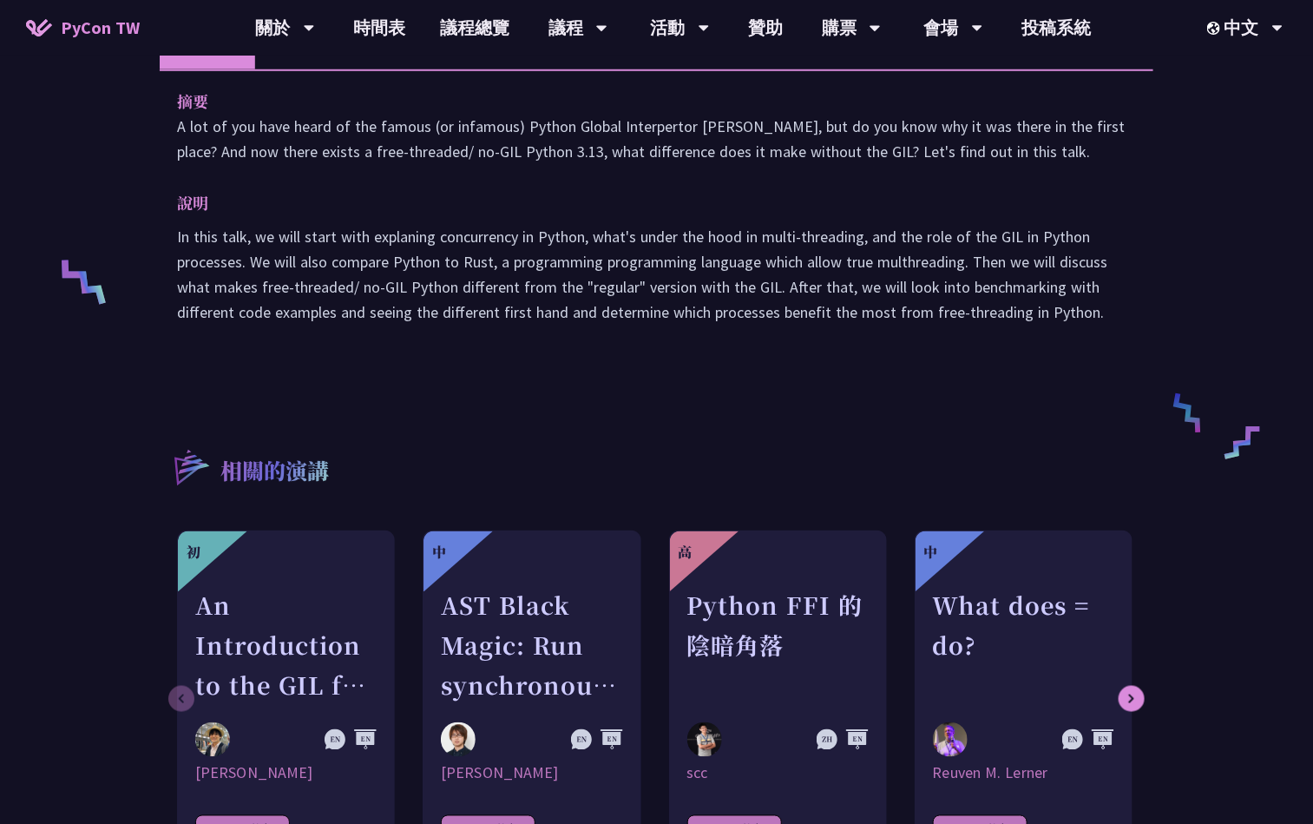
scroll to position [521, 0]
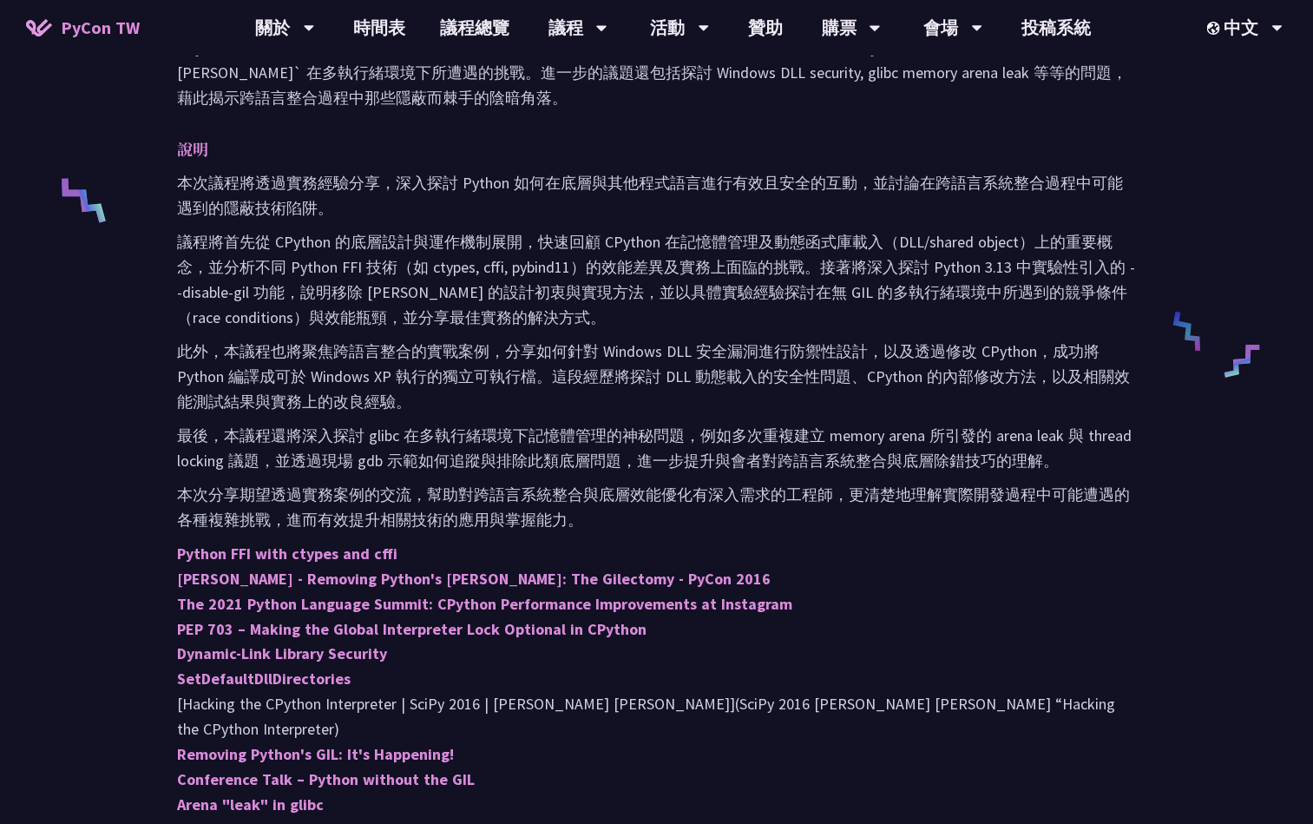
scroll to position [1041, 0]
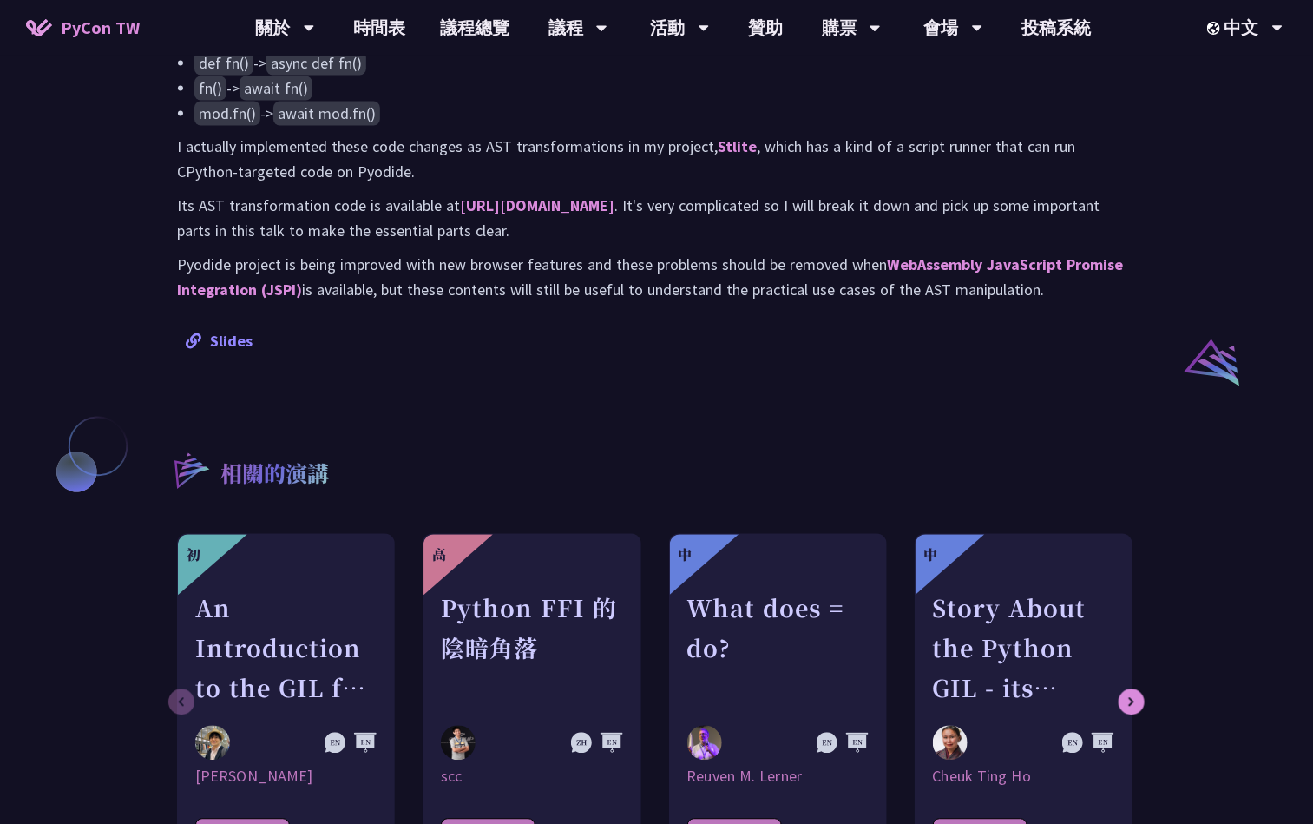
click at [219, 341] on link "Slides" at bounding box center [219, 342] width 67 height 20
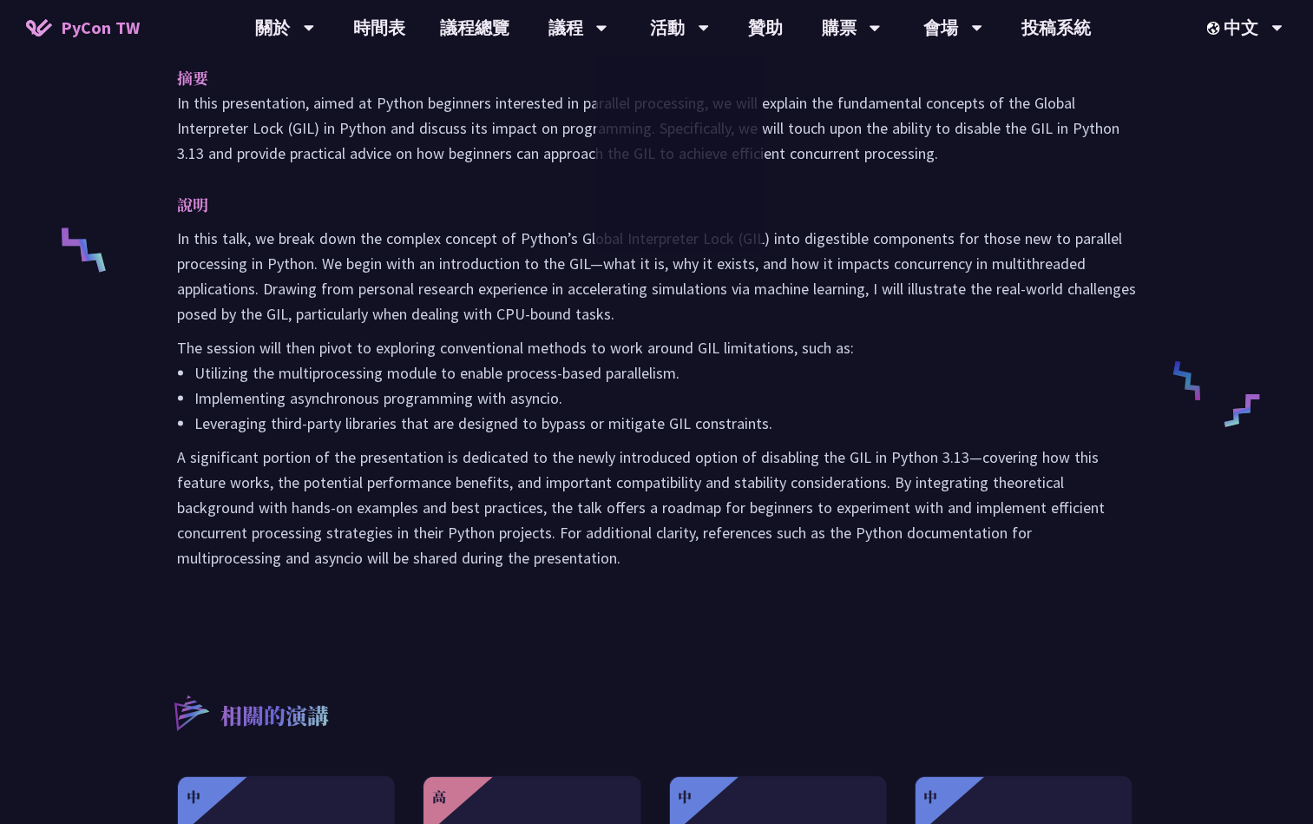
scroll to position [651, 0]
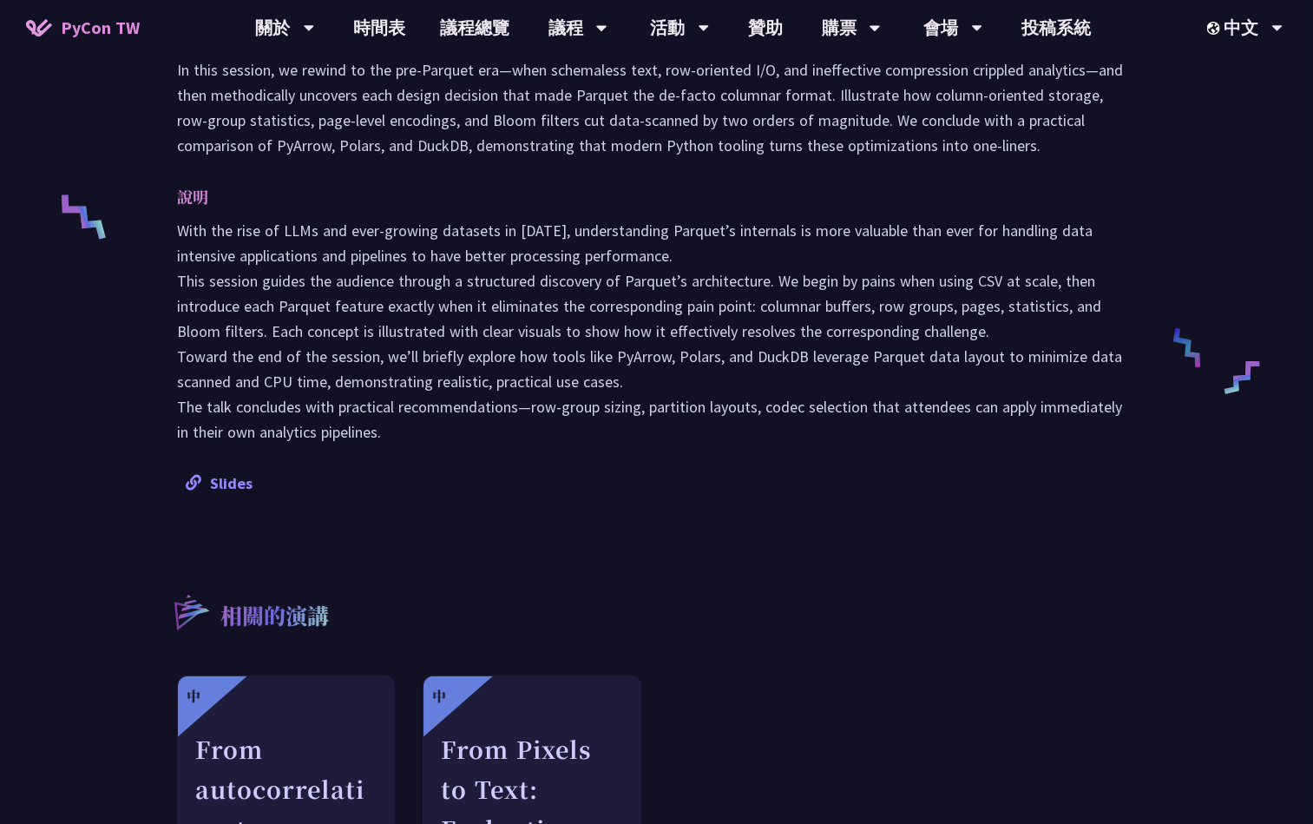
click at [227, 477] on link "Slides" at bounding box center [219, 483] width 67 height 20
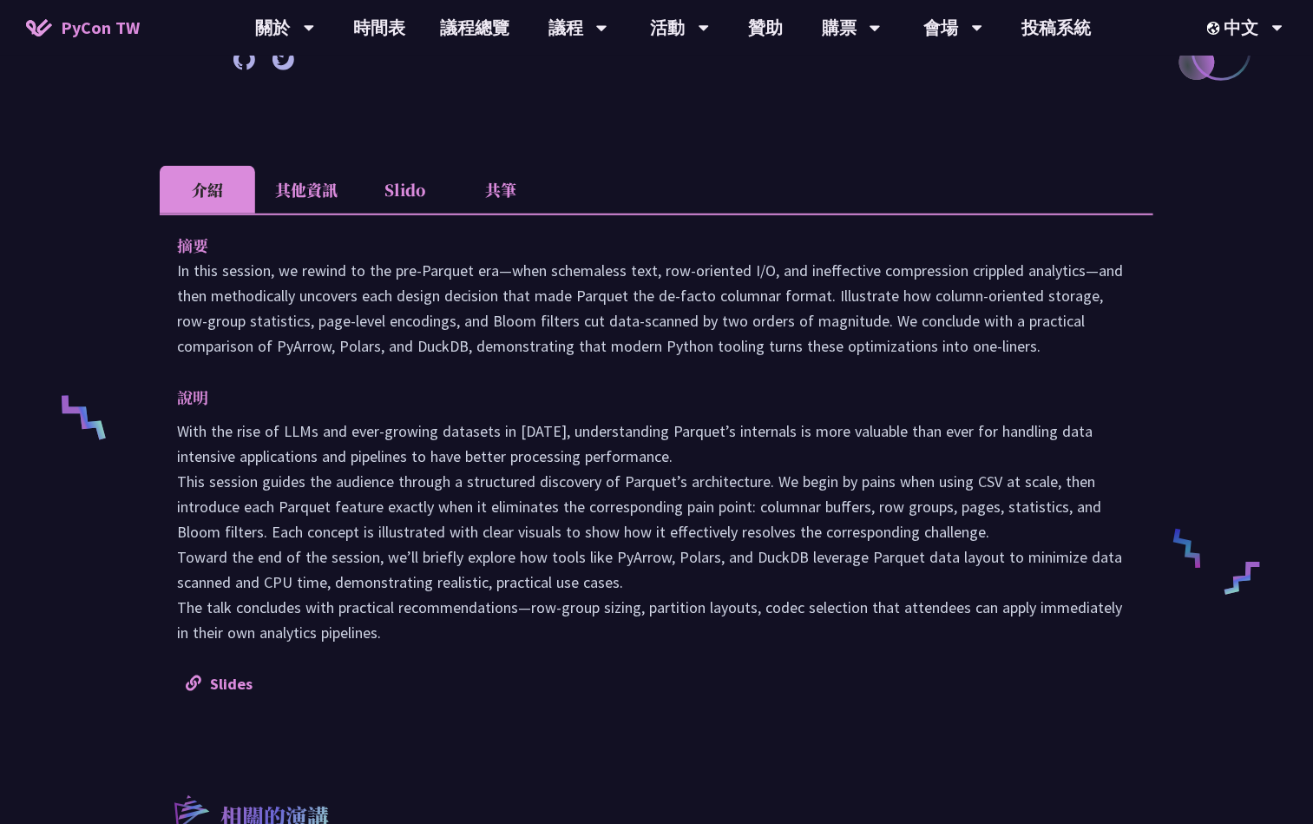
scroll to position [521, 0]
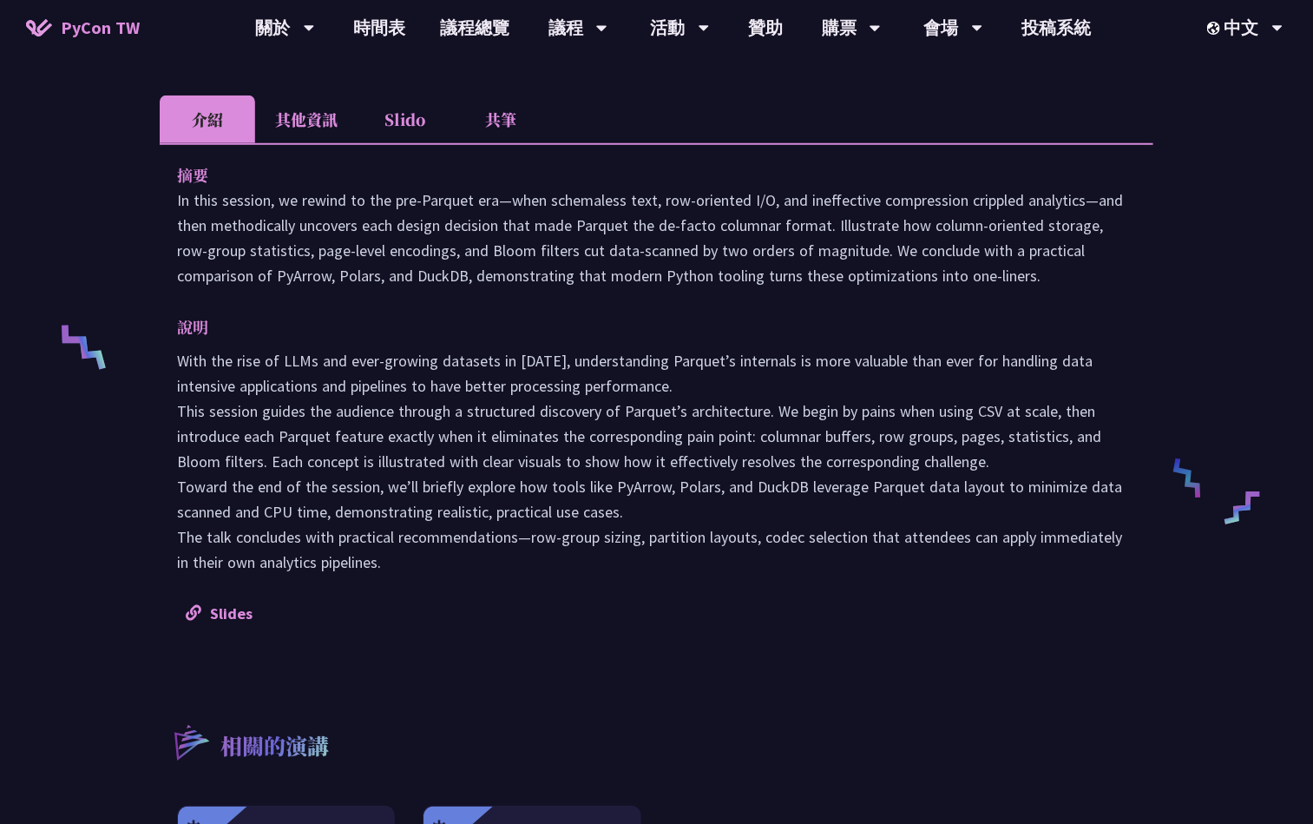
drag, startPoint x: 208, startPoint y: 607, endPoint x: 76, endPoint y: 542, distance: 147.1
click at [76, 542] on div "Rediscovering Parquet in Python — From CSV Pain to Columnar Gain Josix engineer…" at bounding box center [656, 369] width 1313 height 1780
